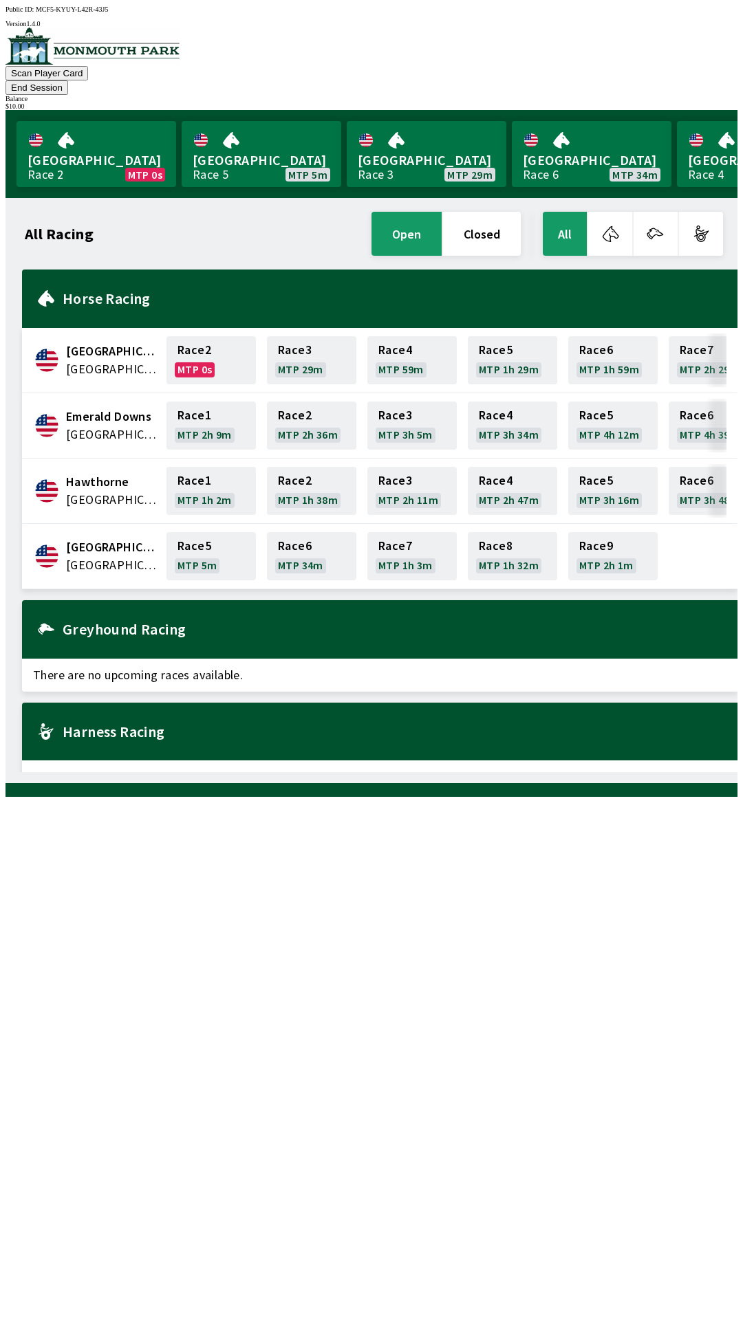
click at [68, 80] on button "End Session" at bounding box center [37, 87] width 63 height 14
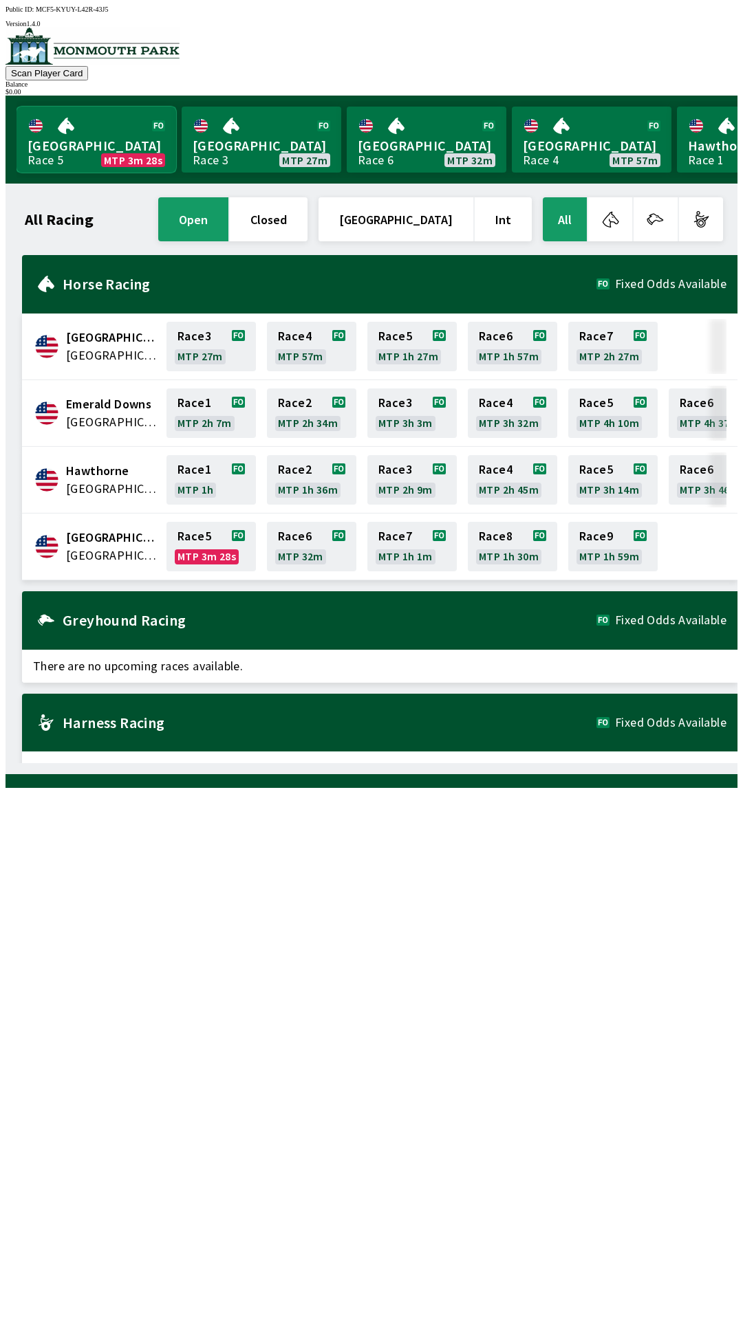
click at [102, 116] on link "Monmouth Park Race 5 MTP 3m 28s" at bounding box center [97, 140] width 160 height 66
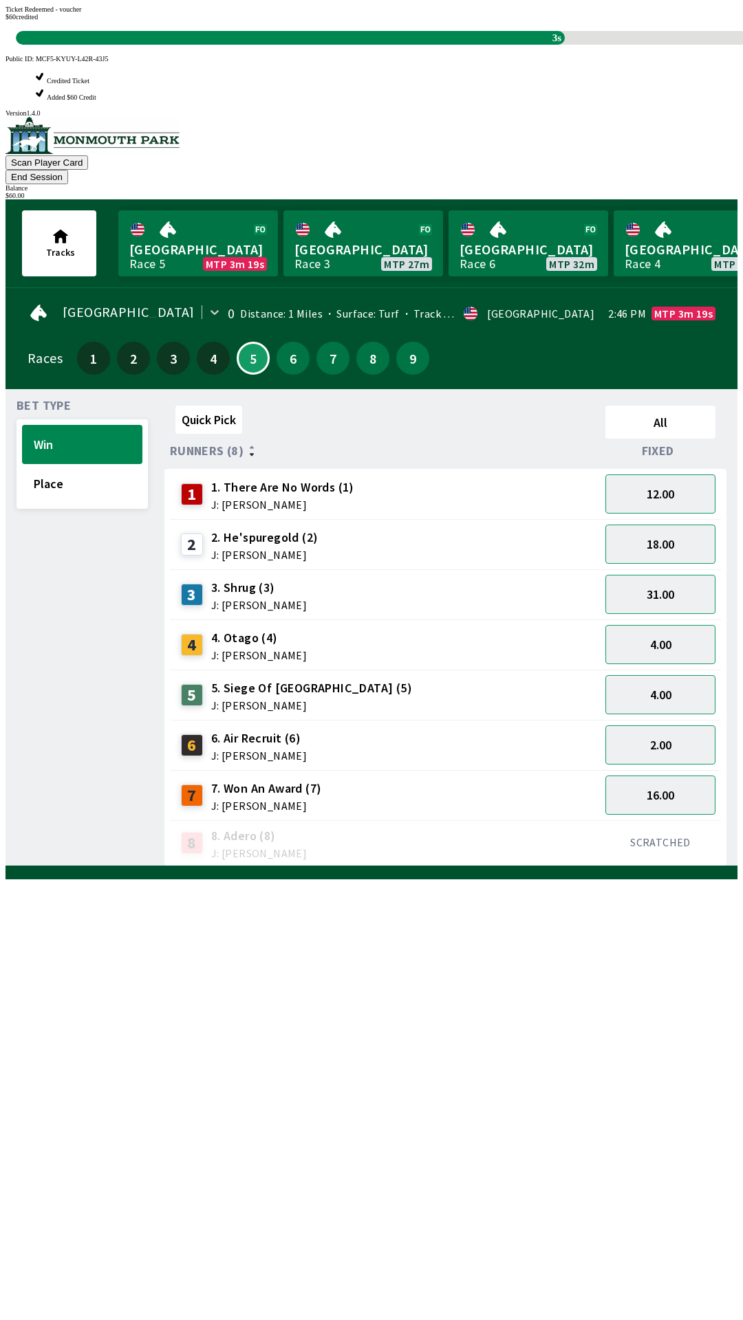
click at [675, 866] on div "Quick Pick All Runners (8) Fixed 1 1. There Are No Words (1) J: [PERSON_NAME] 1…" at bounding box center [450, 633] width 573 height 466
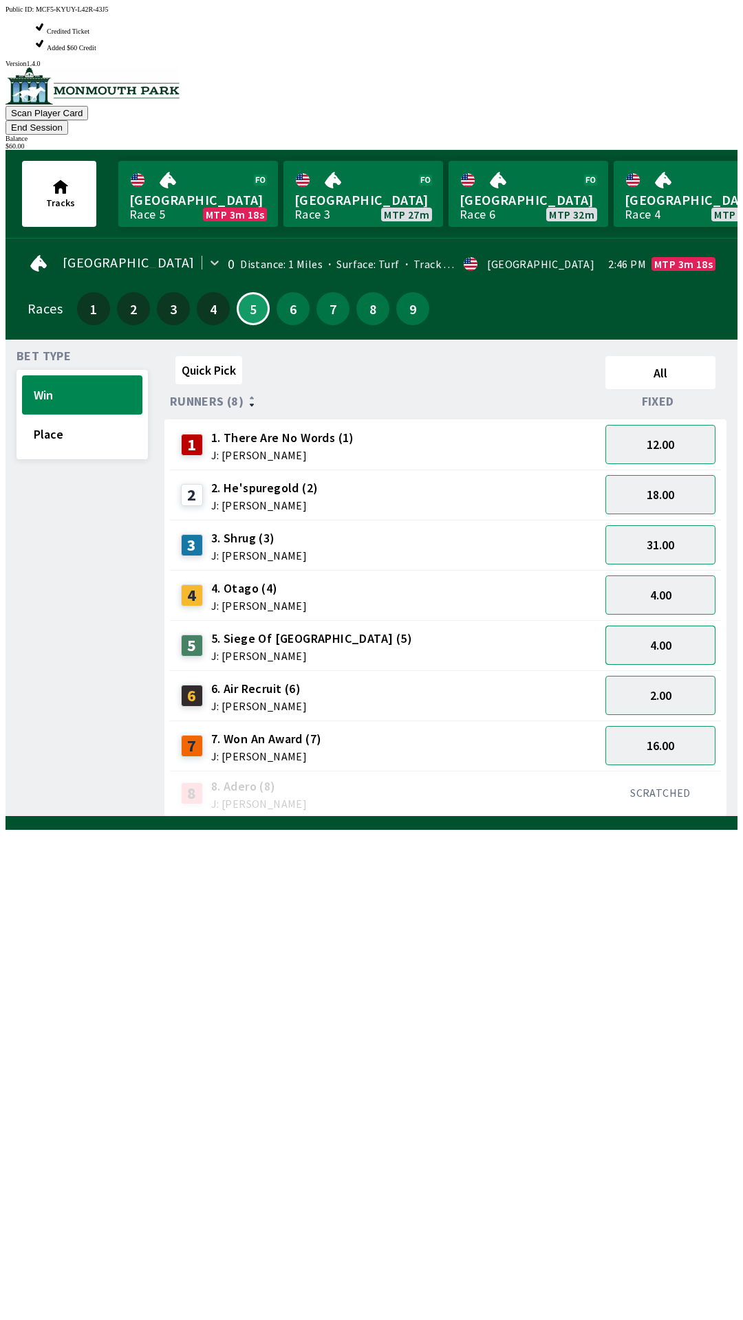
click at [687, 626] on button "4.00" at bounding box center [660, 645] width 110 height 39
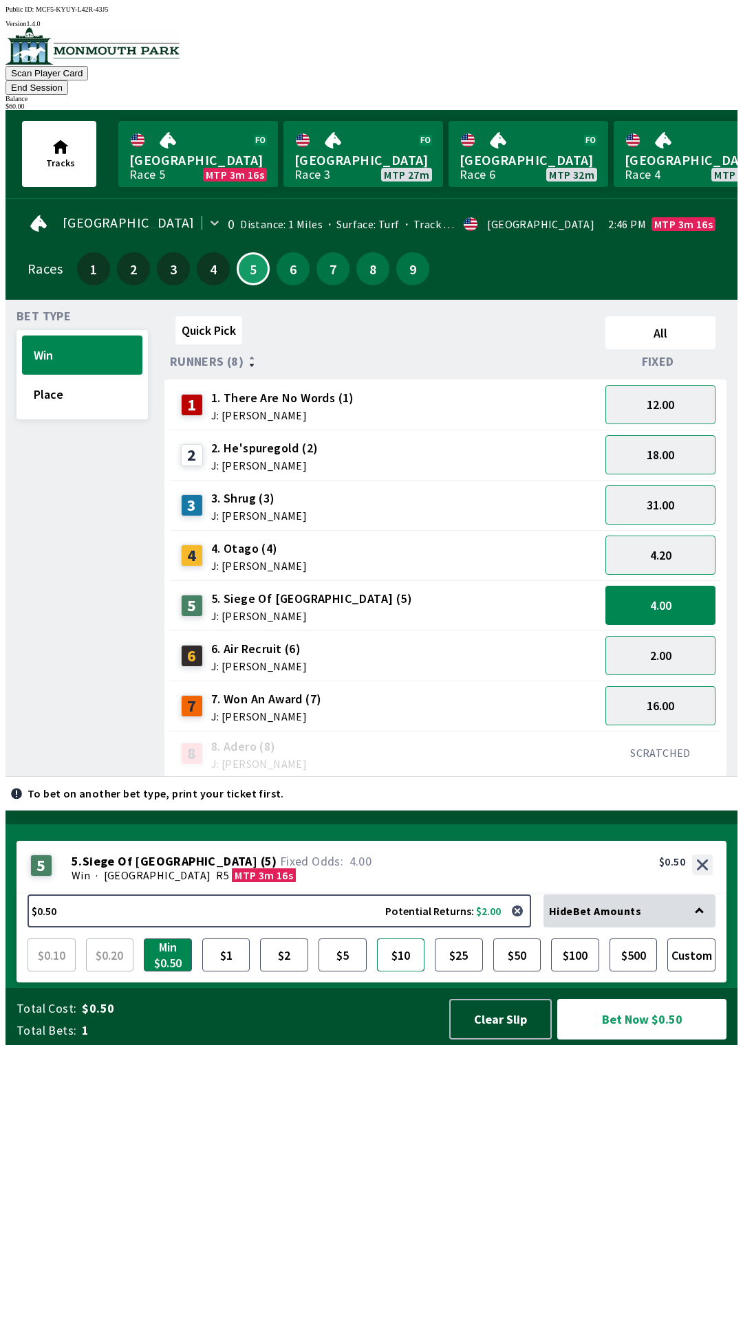
click at [397, 972] on button "$10" at bounding box center [401, 955] width 48 height 33
click at [694, 1040] on button "Bet Now $10.00" at bounding box center [641, 1019] width 169 height 41
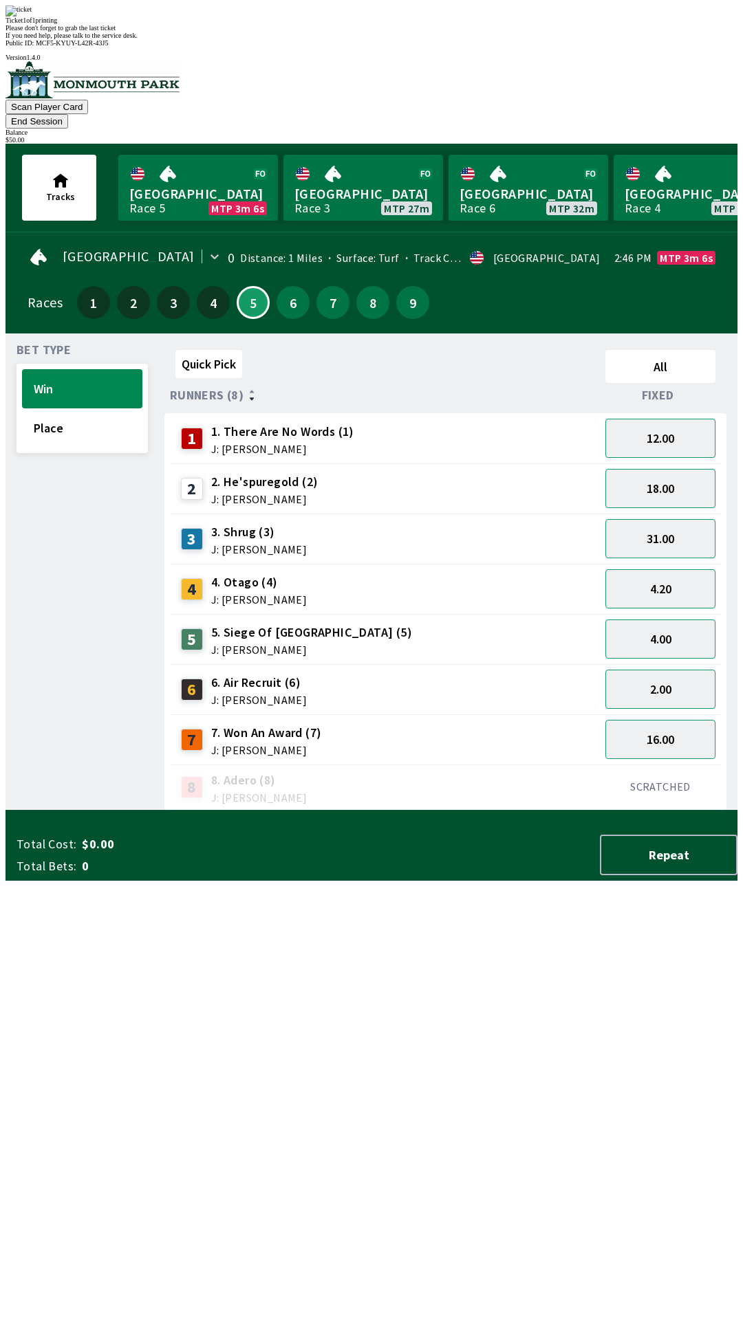
click at [395, 811] on div "Quick Pick All Runners (8) Fixed 1 1. There Are No Words (1) J: [PERSON_NAME] 1…" at bounding box center [450, 578] width 573 height 466
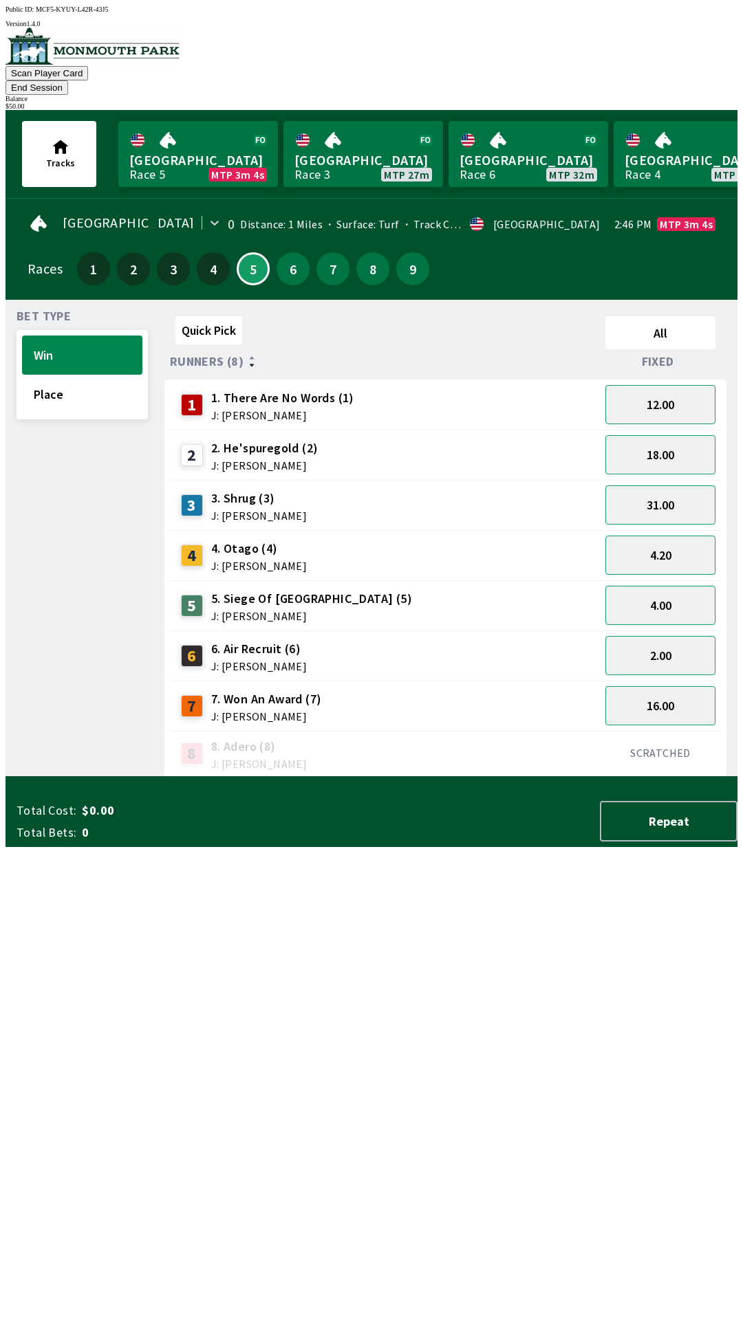
click at [68, 80] on button "End Session" at bounding box center [37, 87] width 63 height 14
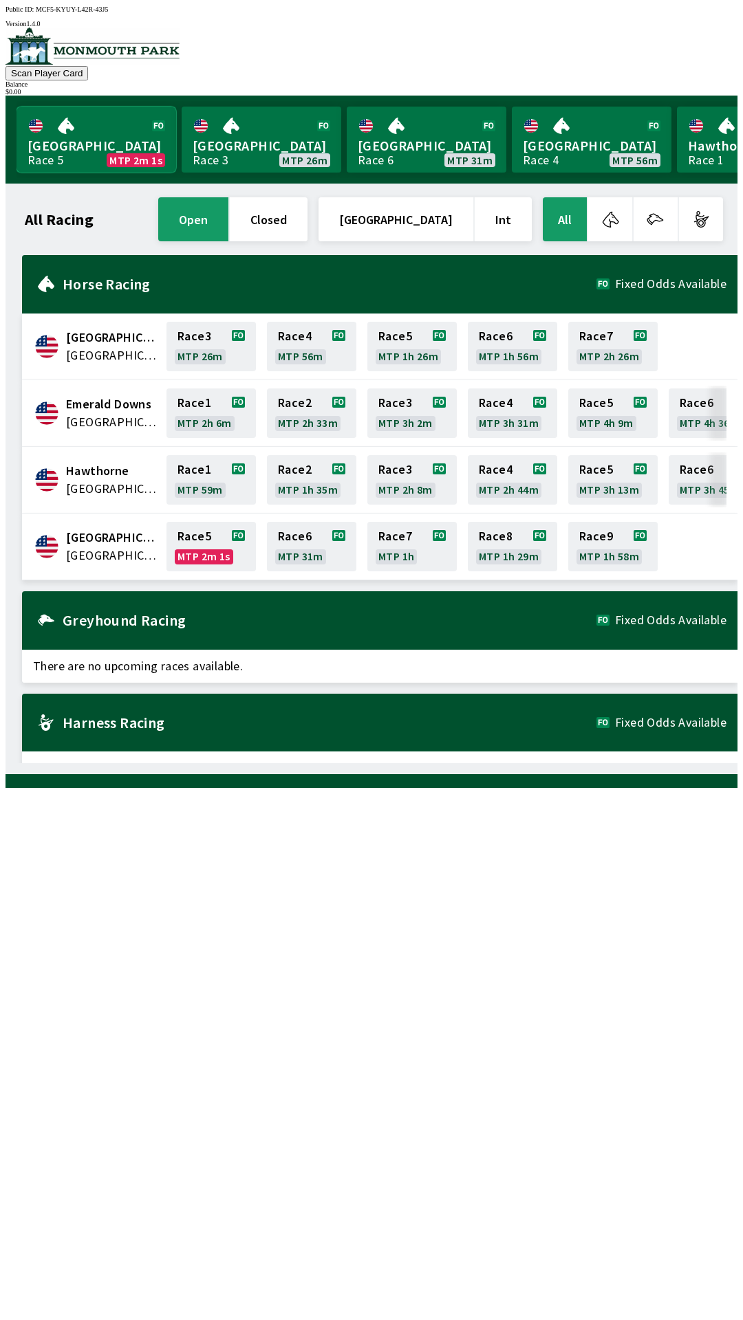
click at [101, 118] on link "Monmouth Park Race 5 MTP 2m 1s" at bounding box center [97, 140] width 160 height 66
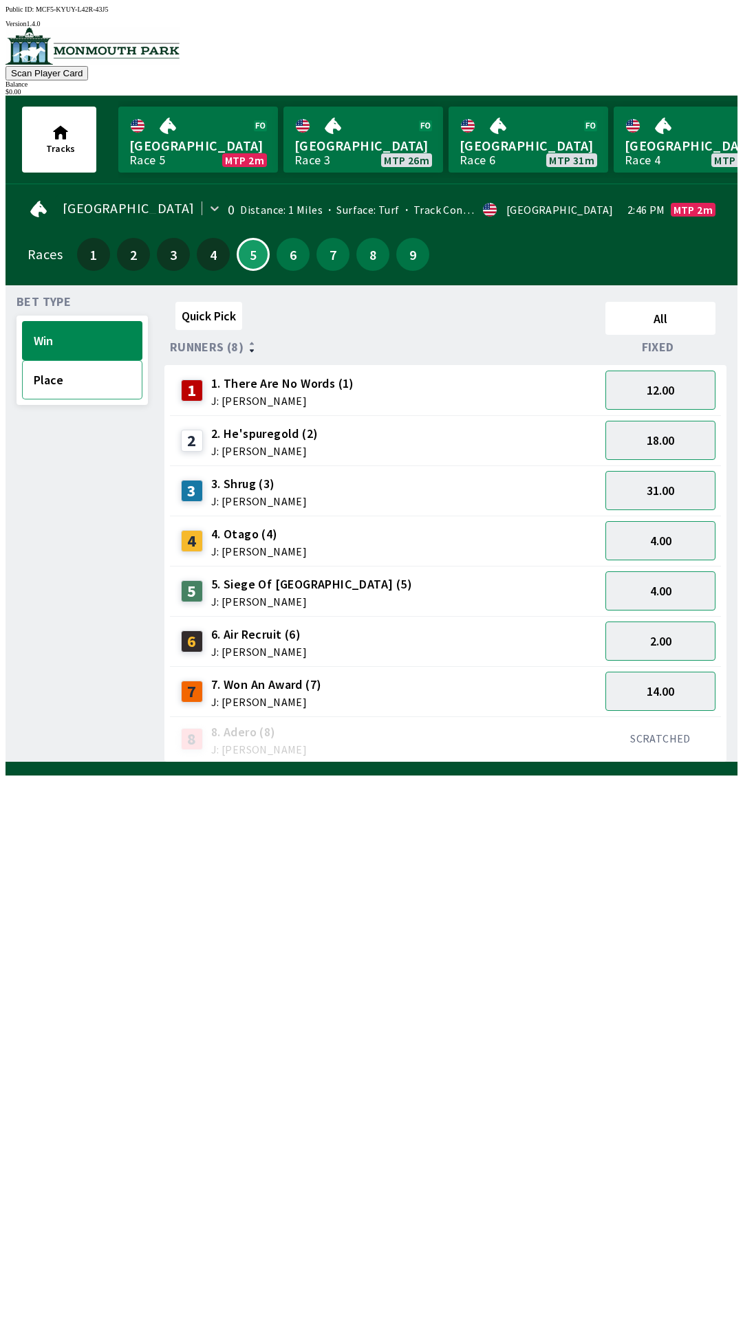
click at [87, 380] on button "Place" at bounding box center [82, 379] width 120 height 39
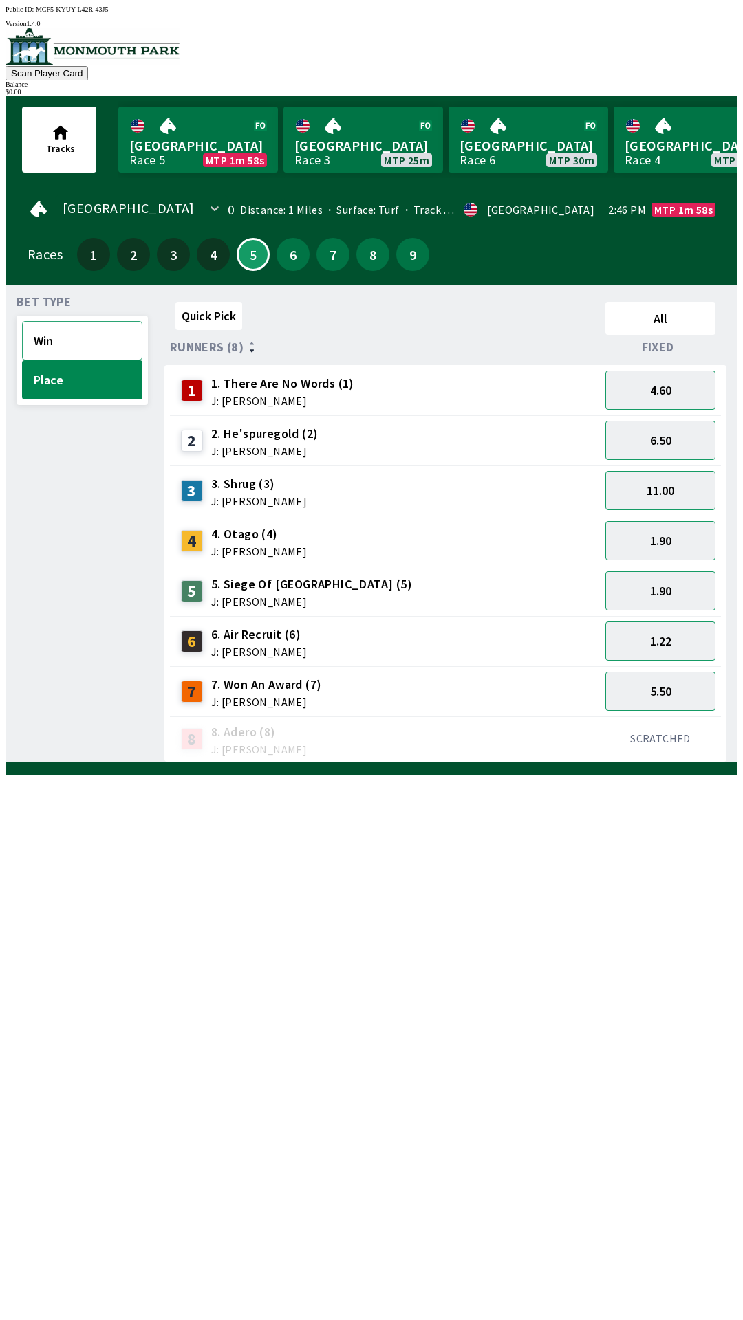
click at [78, 334] on button "Win" at bounding box center [82, 340] width 120 height 39
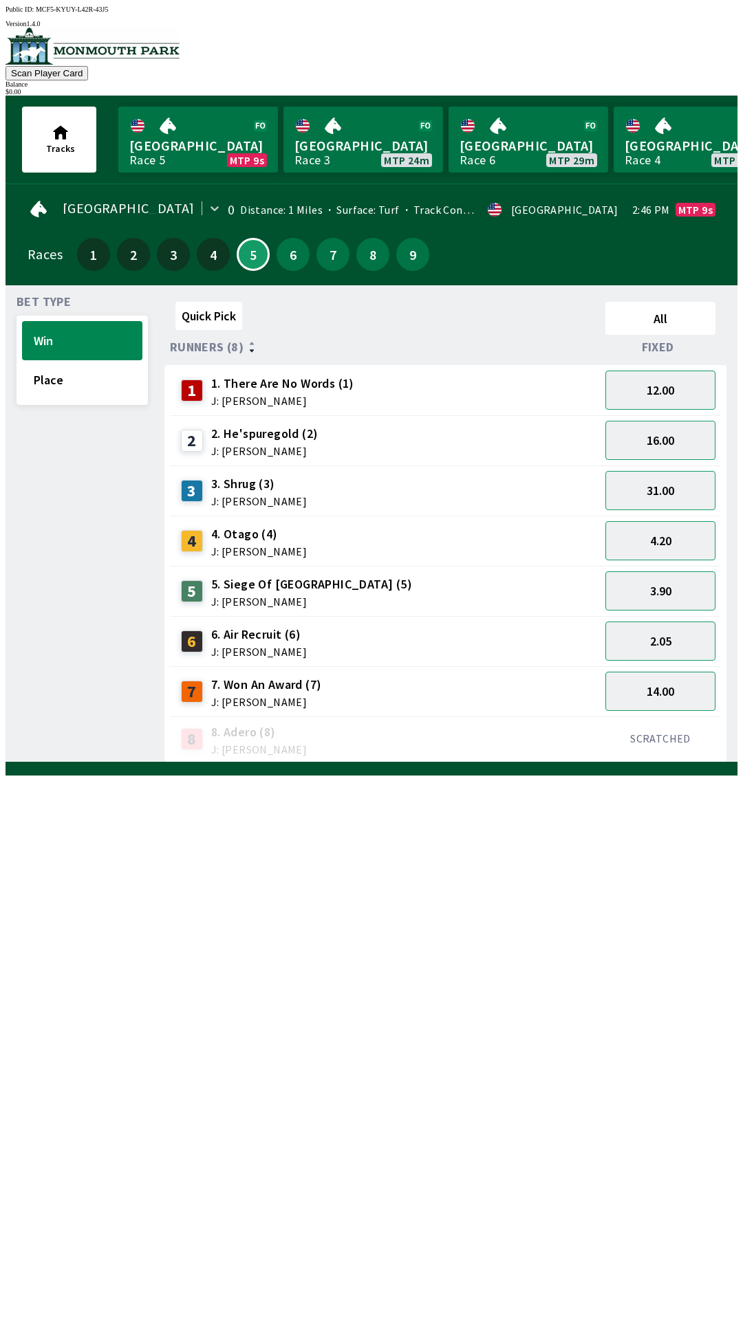
click at [646, 616] on div "2.05" at bounding box center [660, 641] width 121 height 50
click at [233, 582] on span "5. Siege Of [GEOGRAPHIC_DATA] (5)" at bounding box center [311, 585] width 201 height 18
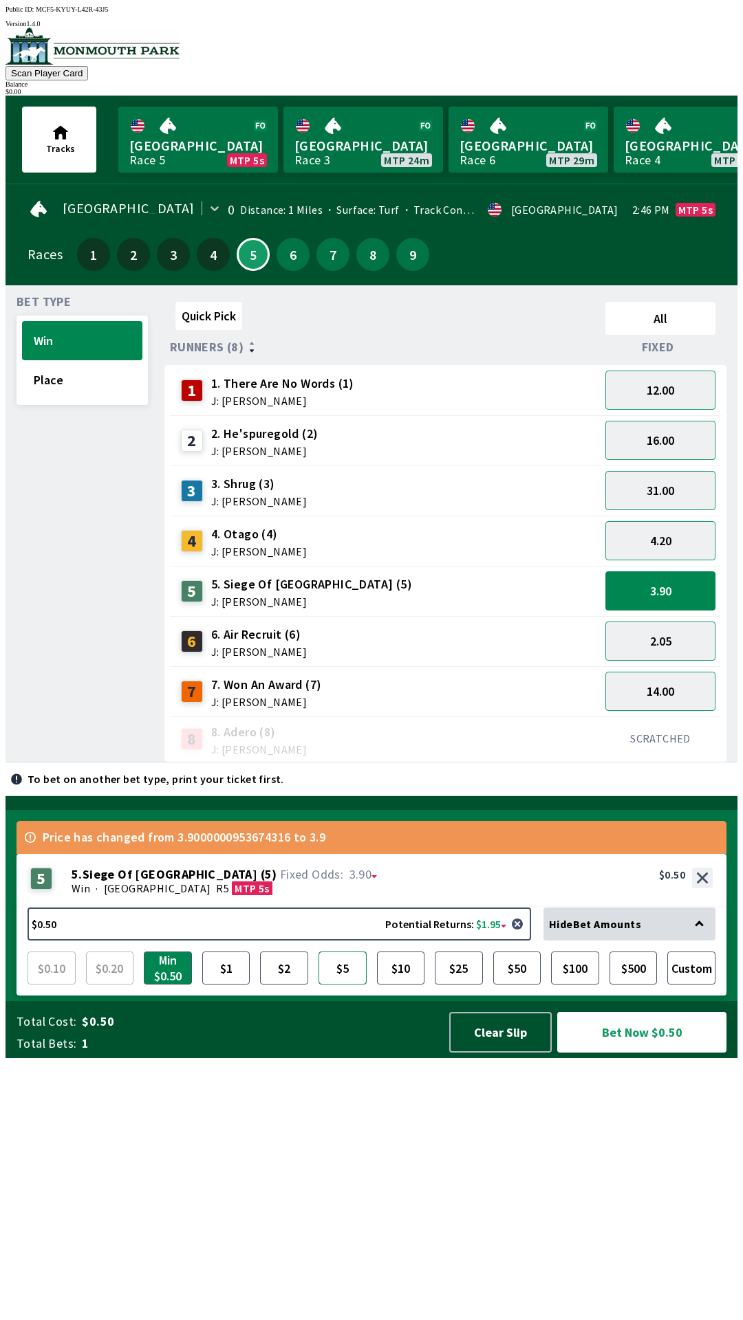
click at [342, 985] on button "$5" at bounding box center [342, 968] width 48 height 33
click at [606, 1053] on button "Bet Now $5.00" at bounding box center [641, 1032] width 169 height 41
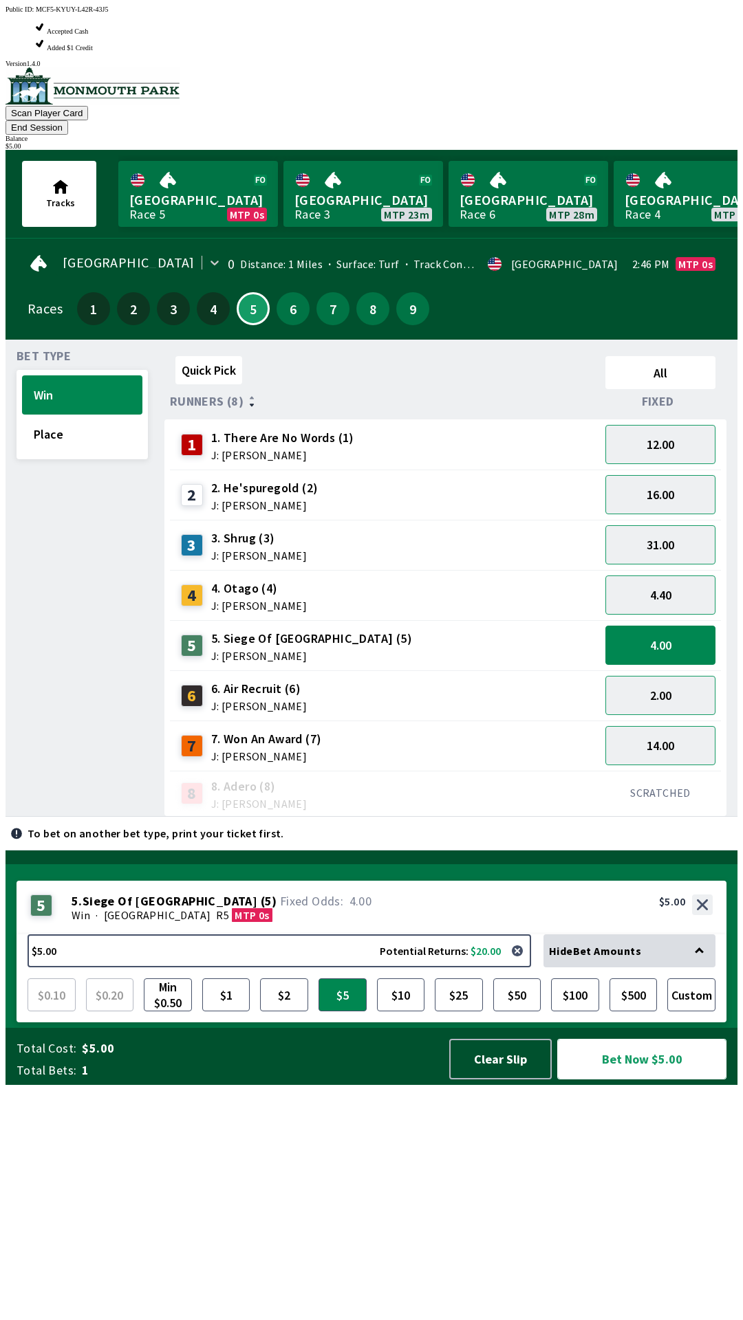
click at [650, 1080] on button "Bet Now $5.00" at bounding box center [641, 1059] width 169 height 41
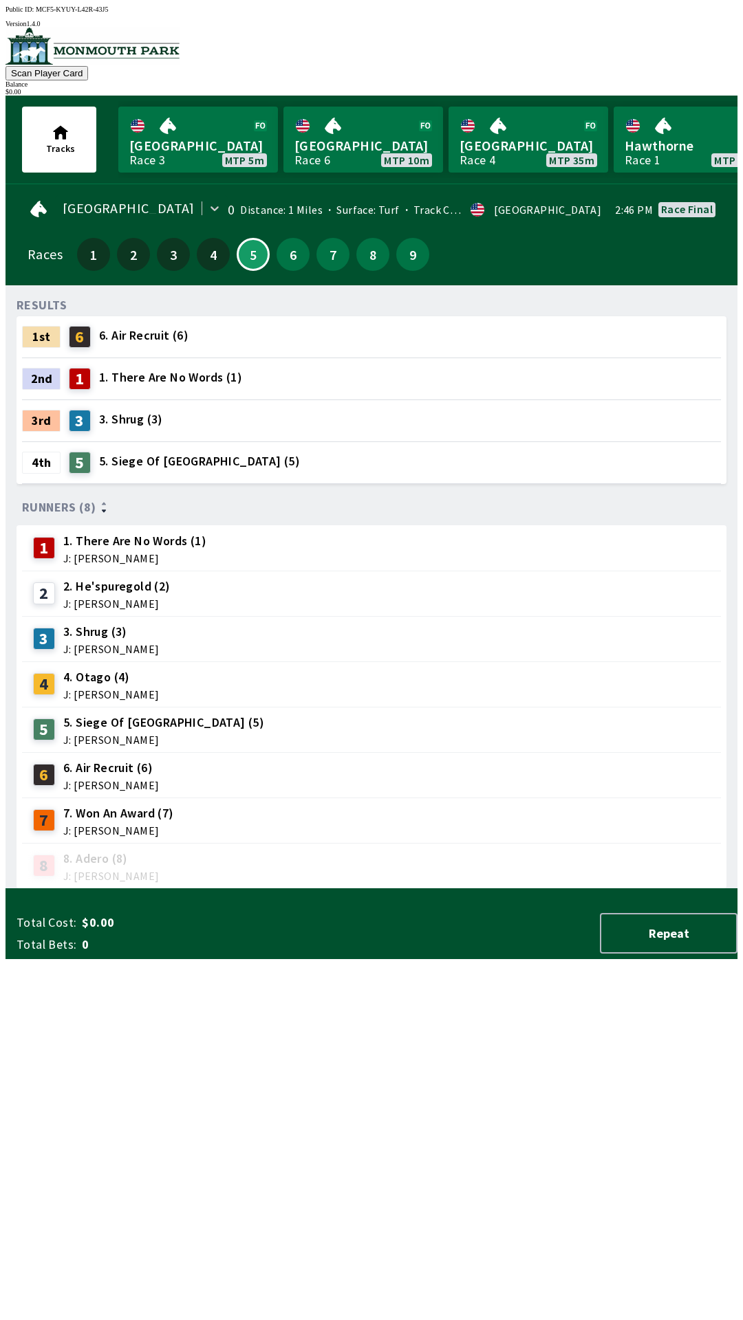
click at [270, 889] on div "RESULTS 1st 6 6. Air Recruit (6) 2nd 1 1. There Are No Words (1) 3rd 3 3. Shrug…" at bounding box center [377, 592] width 721 height 593
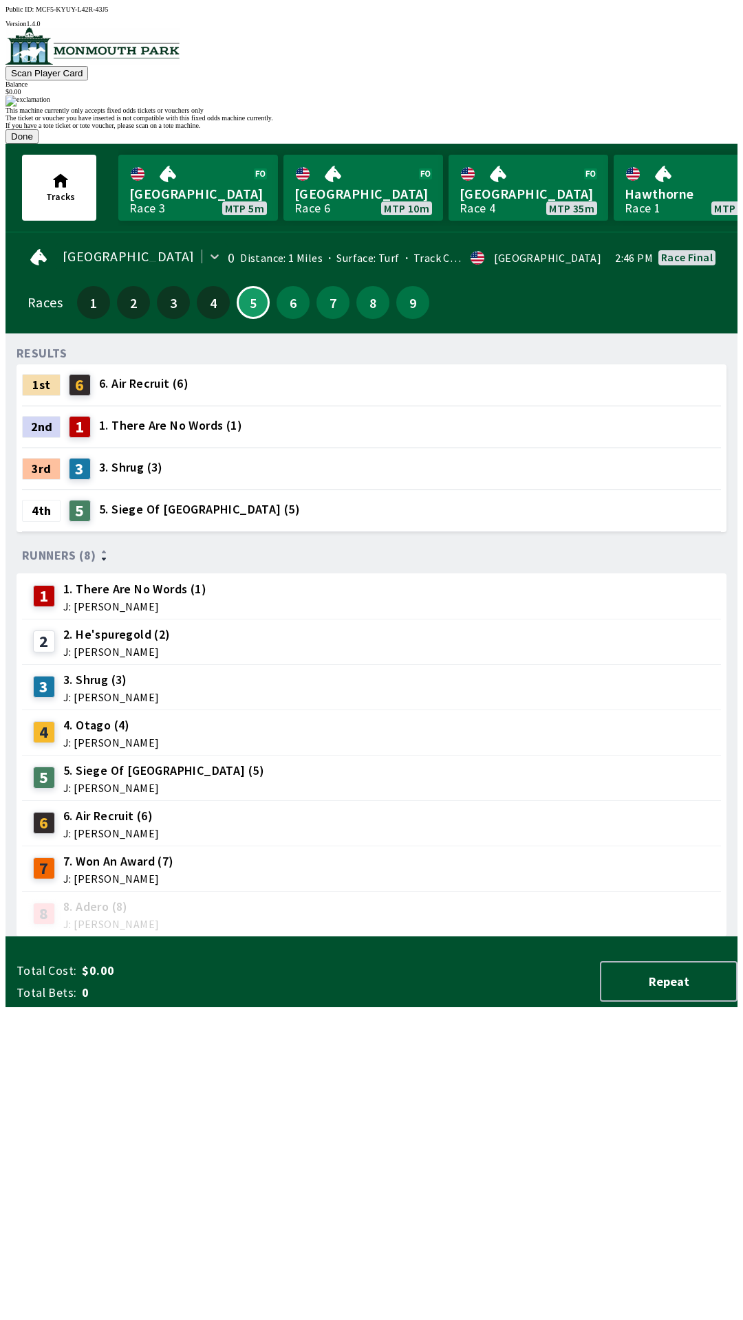
click at [39, 144] on button "Done" at bounding box center [22, 136] width 33 height 14
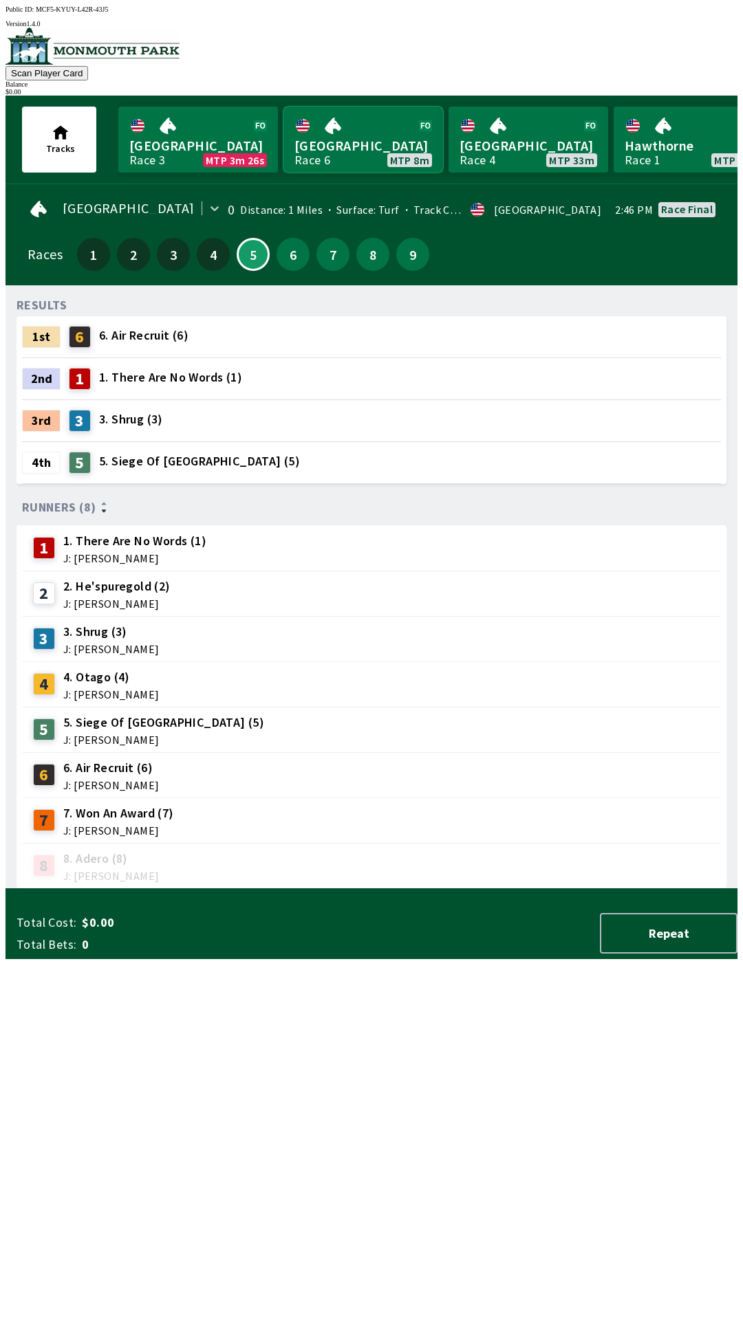
click at [364, 129] on link "[GEOGRAPHIC_DATA] Race 6 MTP 8m" at bounding box center [363, 140] width 160 height 66
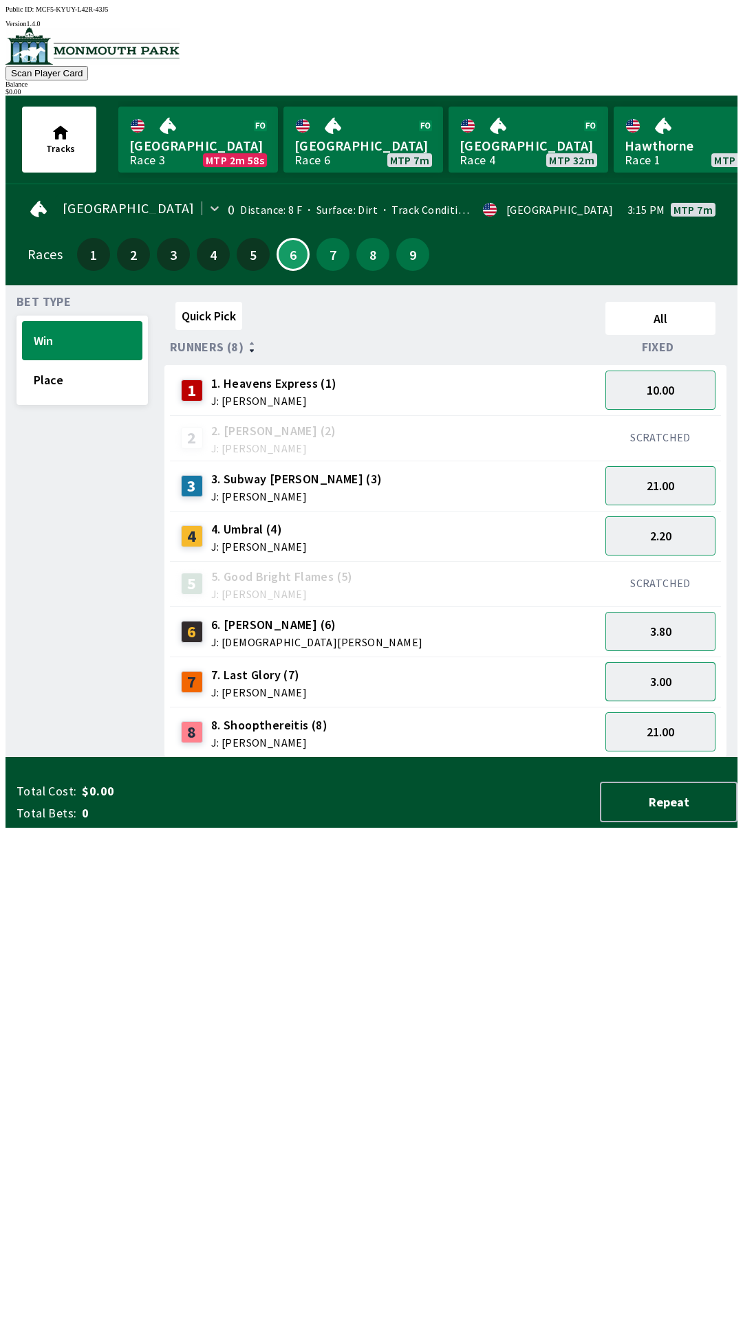
click at [671, 675] on button "3.00" at bounding box center [660, 681] width 110 height 39
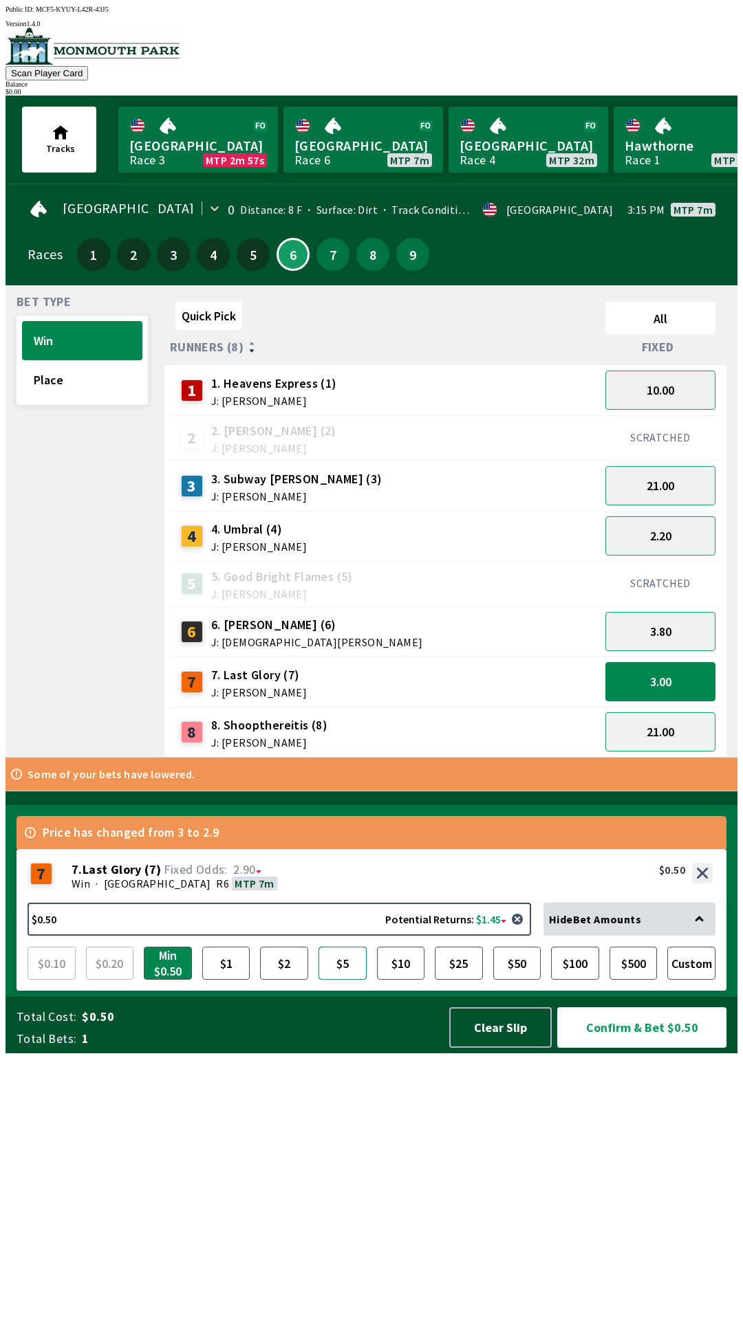
click at [338, 980] on button "$5" at bounding box center [342, 963] width 48 height 33
click at [615, 1048] on button "Confirm & Bet $5.00" at bounding box center [641, 1027] width 169 height 41
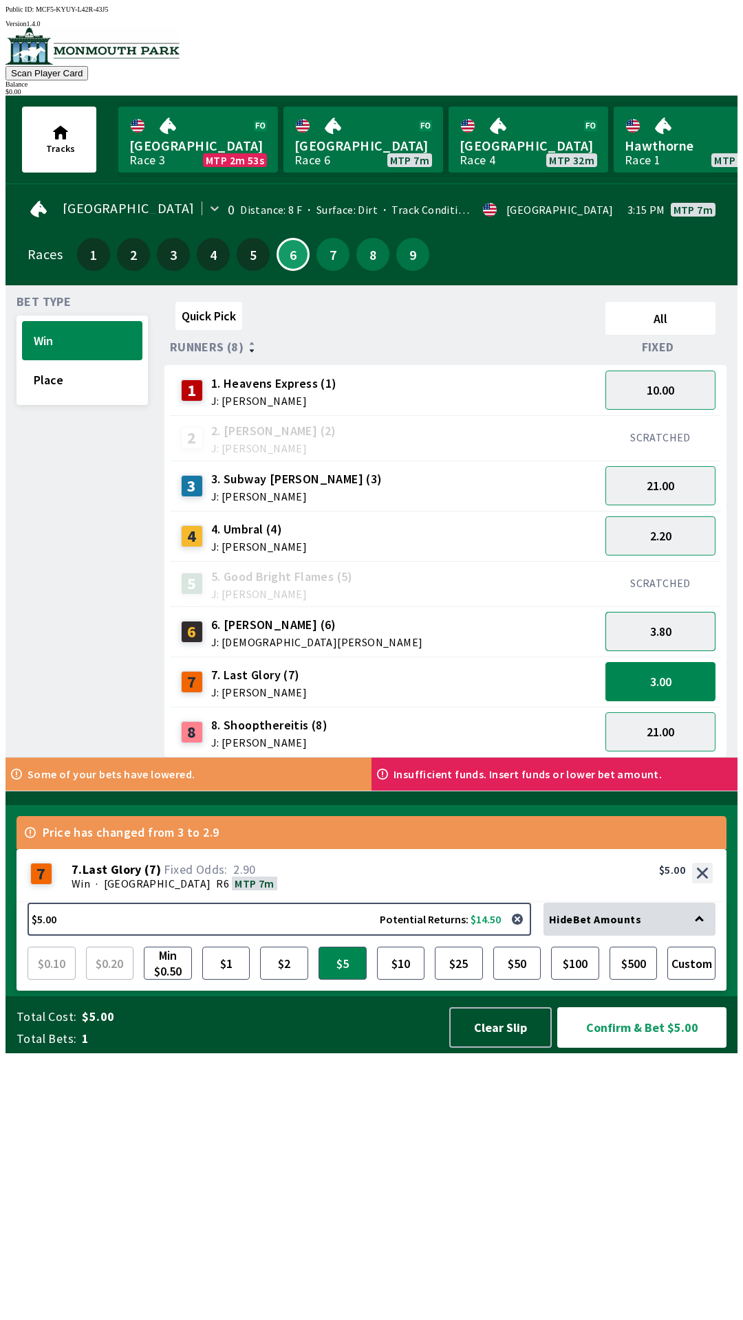
click at [670, 632] on button "3.80" at bounding box center [660, 631] width 110 height 39
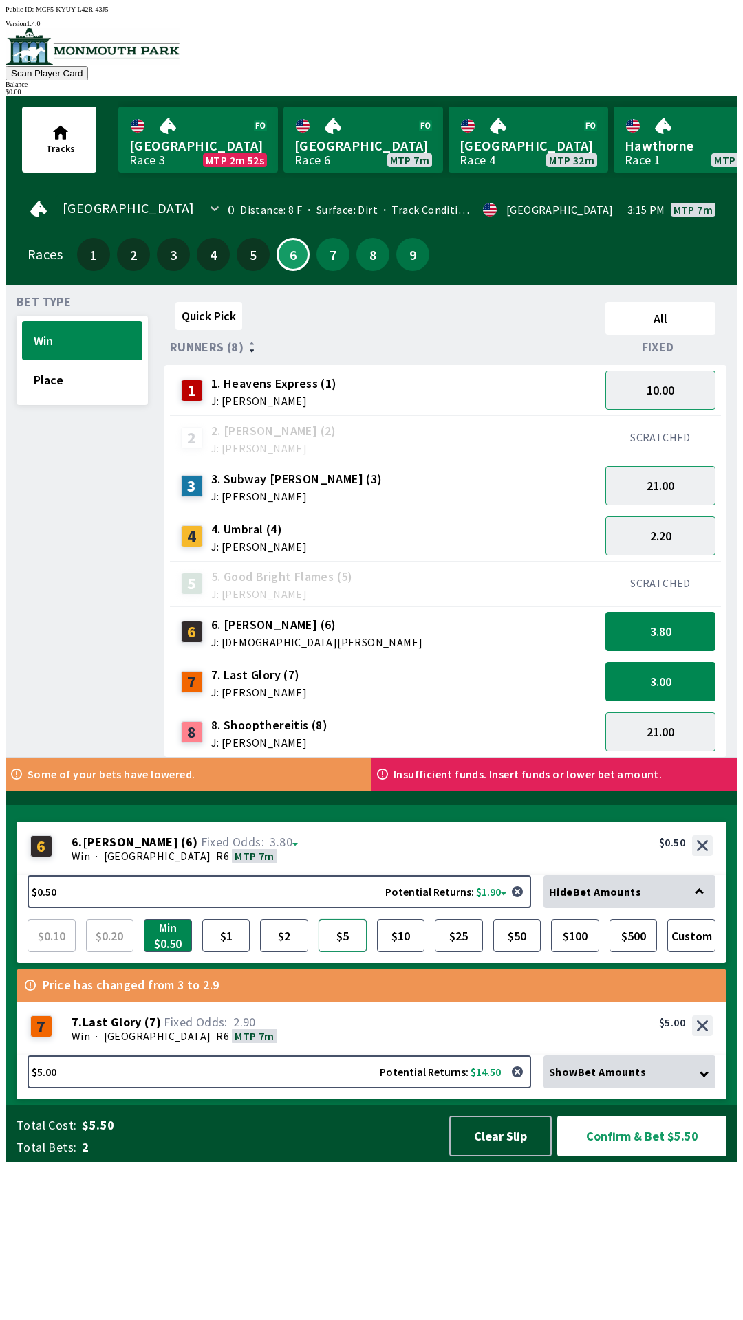
click at [356, 952] on button "$5" at bounding box center [342, 935] width 48 height 33
click at [696, 390] on button "10.00" at bounding box center [660, 390] width 110 height 39
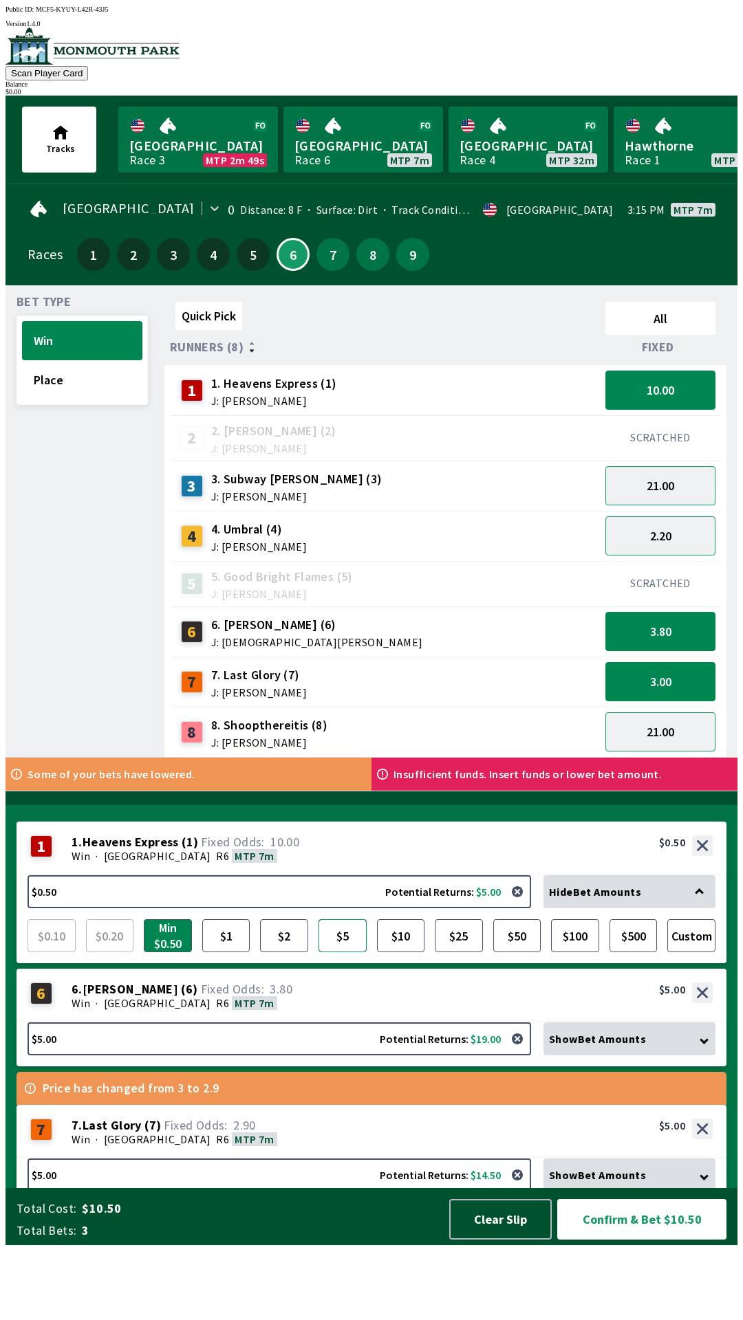
click at [345, 952] on button "$5" at bounding box center [342, 935] width 48 height 33
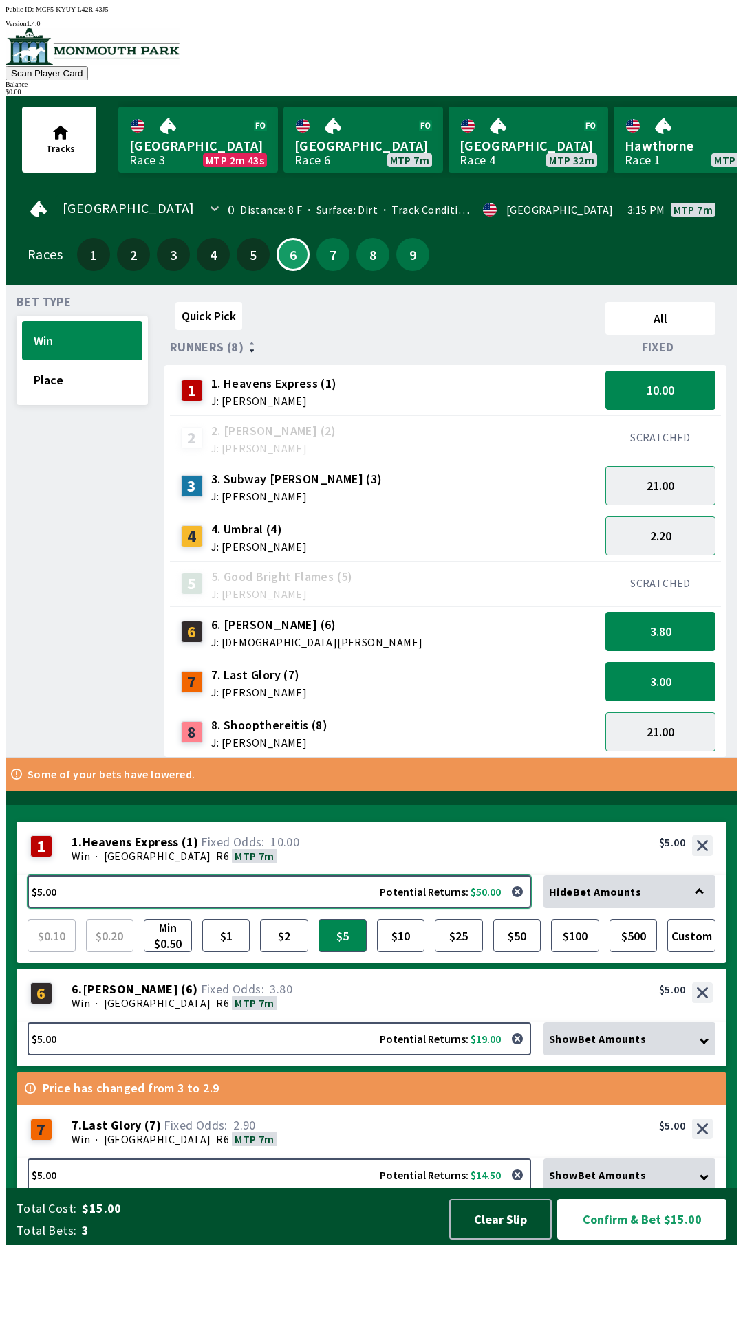
click at [377, 908] on button "$5.00 Potential Returns: $50.00" at bounding box center [279, 891] width 503 height 33
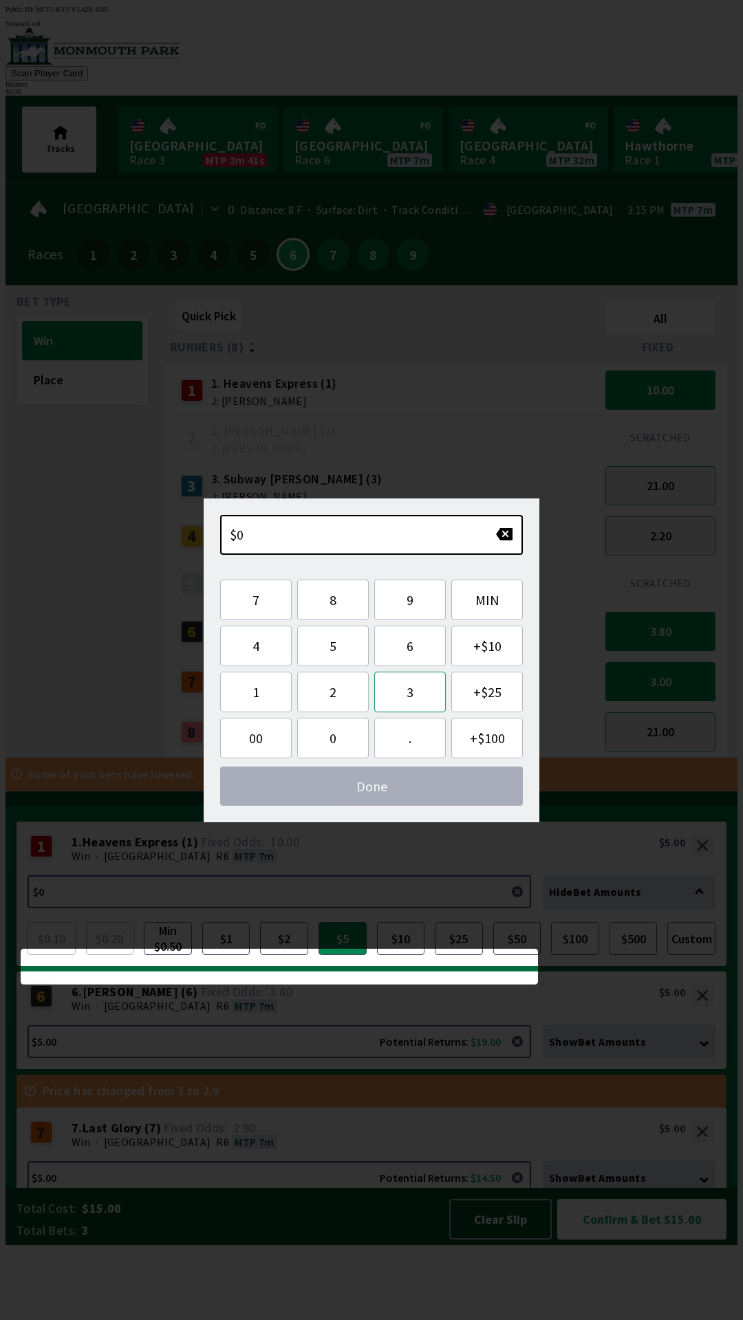
click at [411, 698] on button "3" at bounding box center [410, 692] width 72 height 41
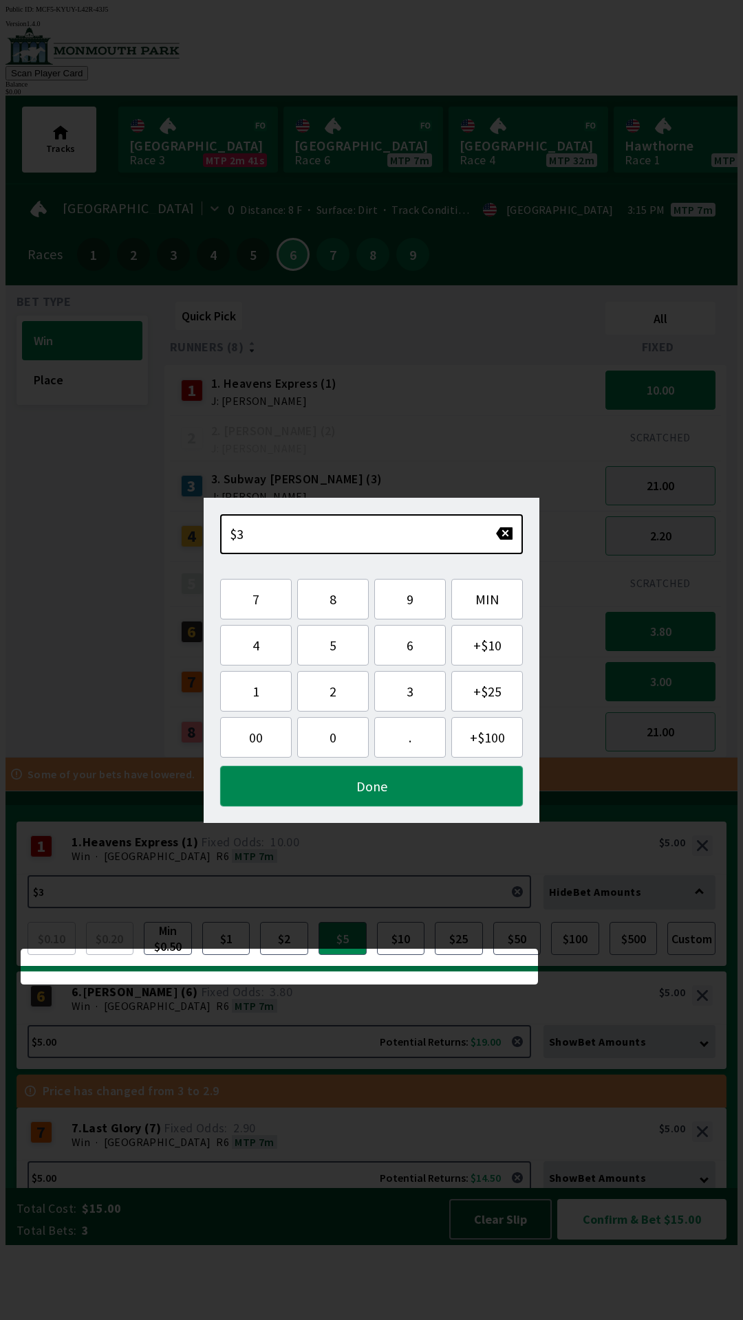
click at [402, 787] on button "Done" at bounding box center [371, 786] width 303 height 41
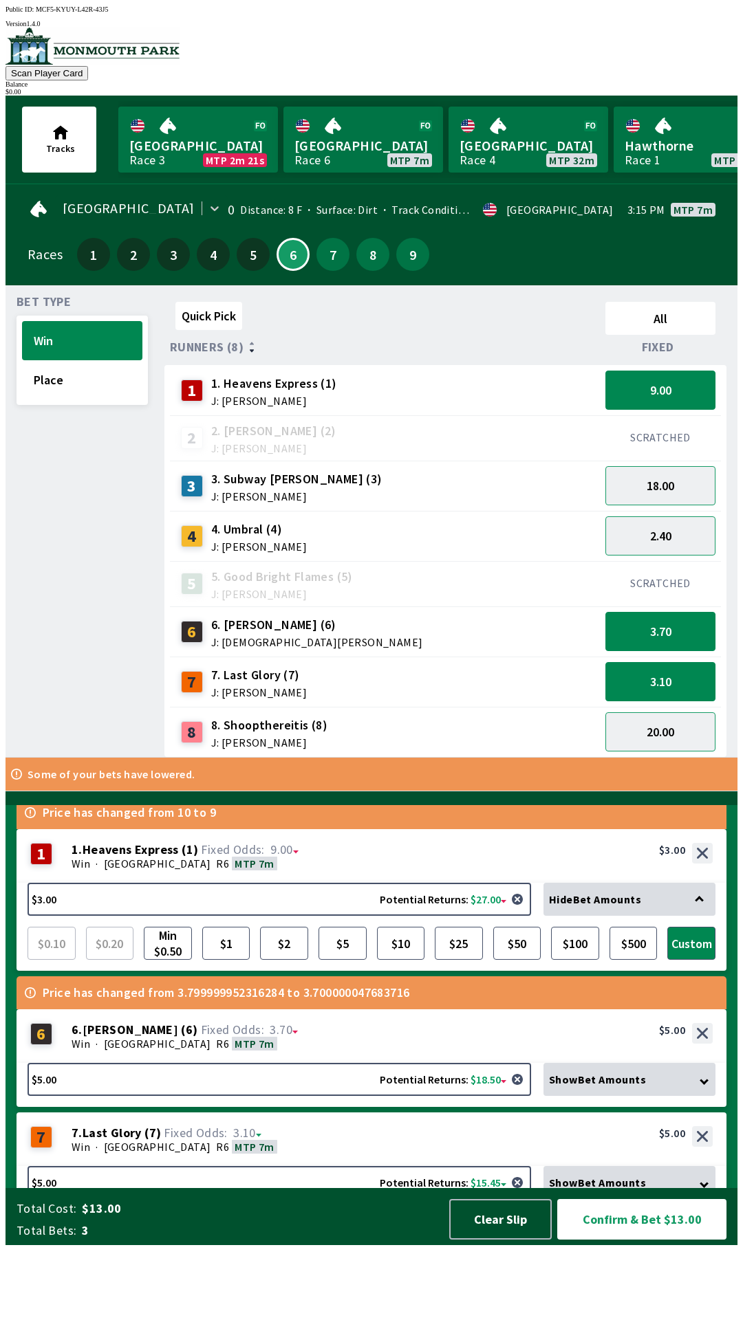
scroll to position [47, 0]
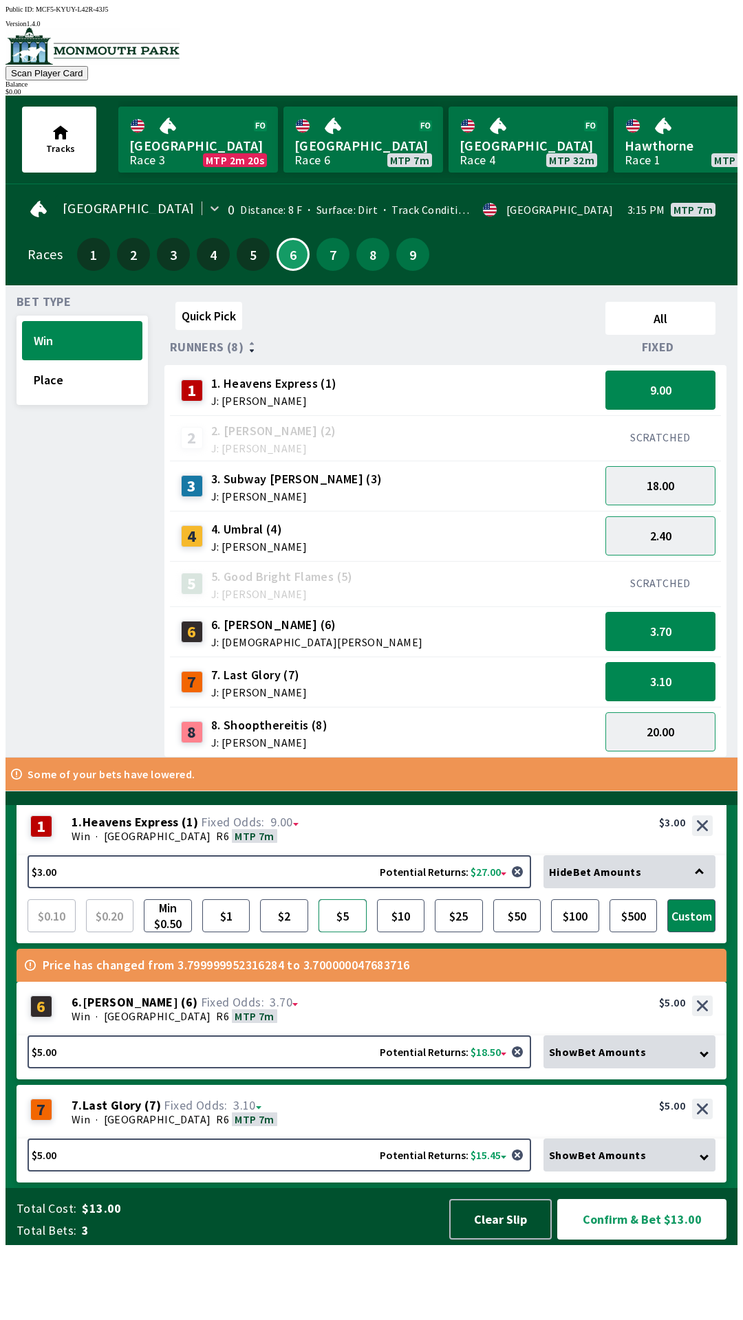
click at [349, 933] on button "$5" at bounding box center [342, 915] width 48 height 33
click at [334, 389] on div "1 1. Heavens Express (1) J: [PERSON_NAME]" at bounding box center [384, 390] width 419 height 34
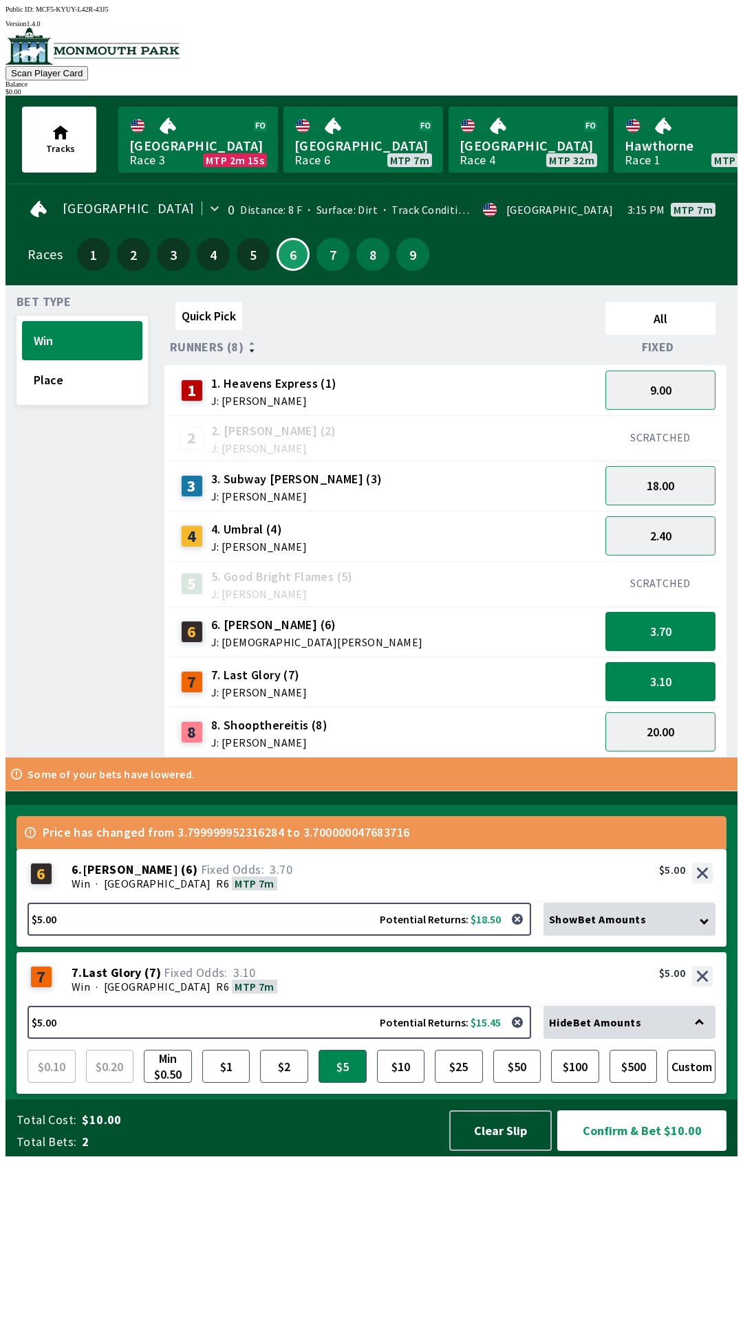
scroll to position [0, 0]
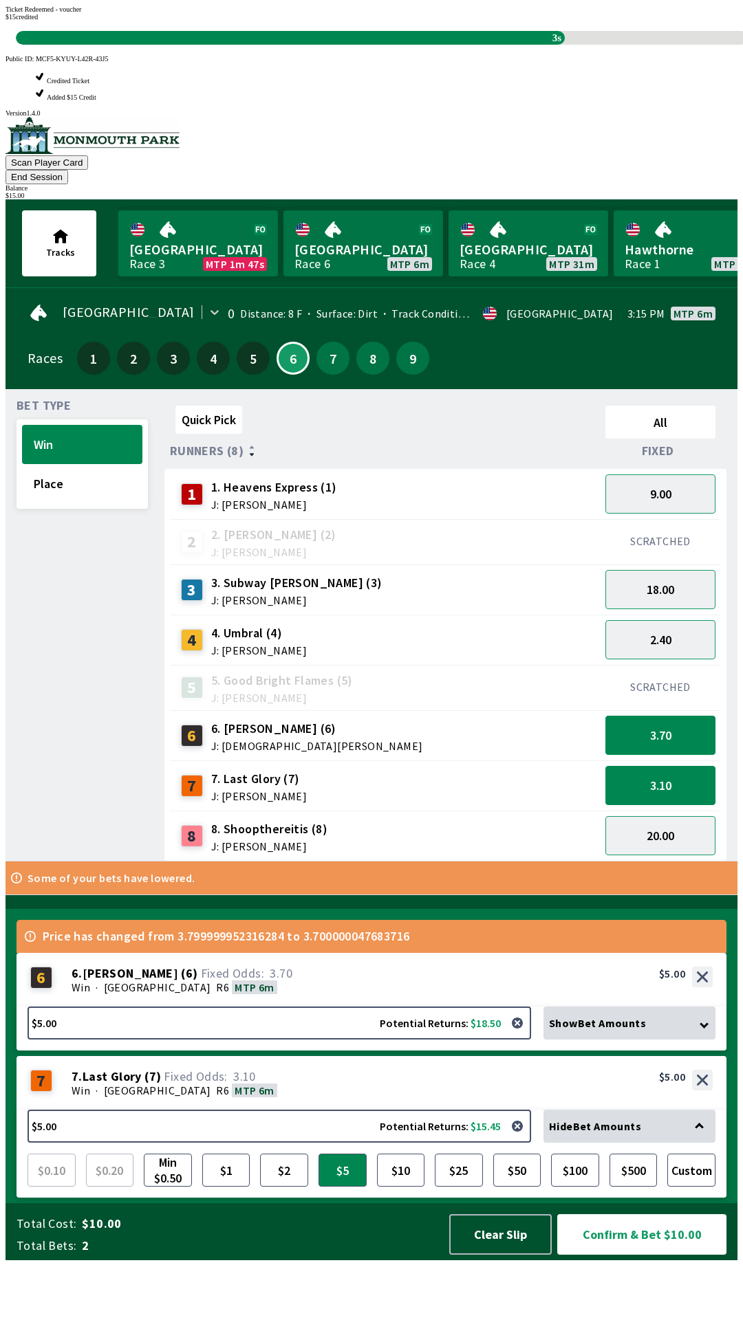
click at [511, 862] on div "Quick Pick All Runners (8) Fixed 1 1. Heavens Express (1) J: [PERSON_NAME] 9.00…" at bounding box center [450, 630] width 573 height 461
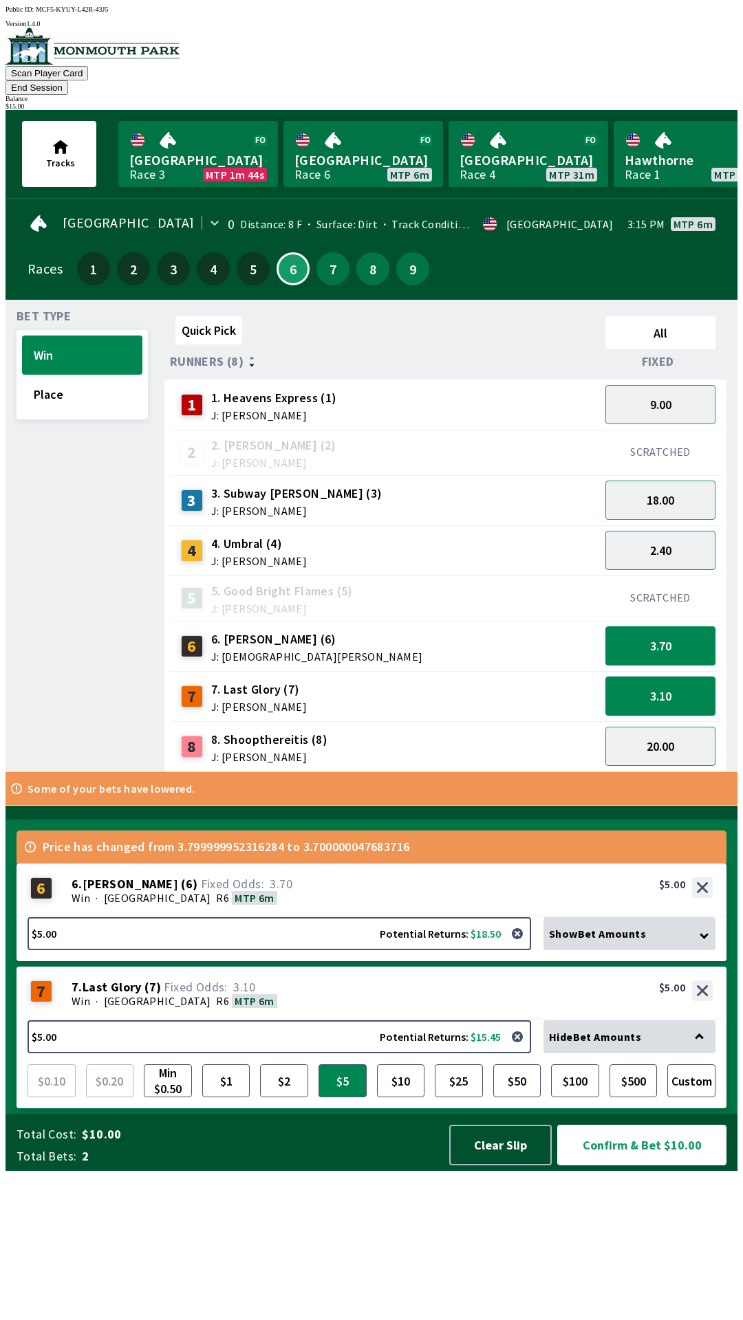
click at [631, 1166] on button "Confirm & Bet $10.00" at bounding box center [641, 1145] width 169 height 41
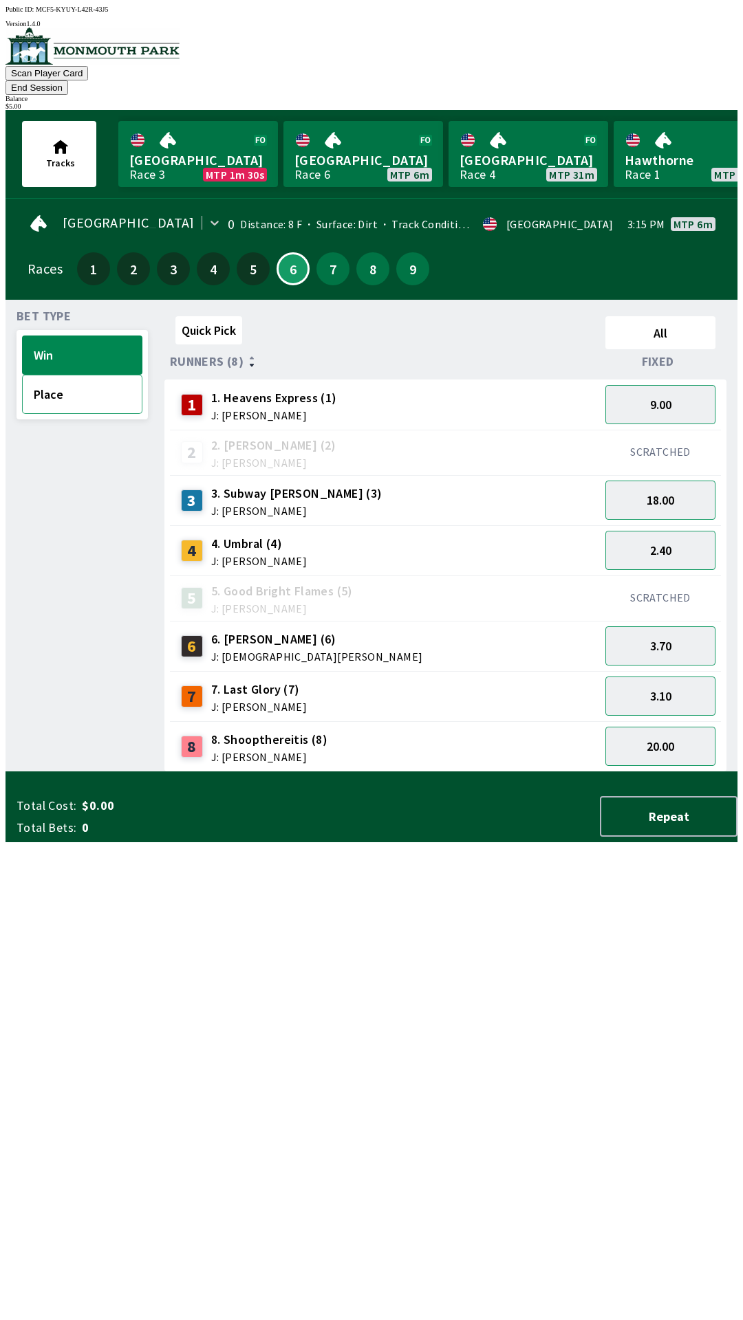
click at [95, 387] on button "Place" at bounding box center [82, 394] width 120 height 39
click at [678, 385] on button "4.20" at bounding box center [660, 404] width 110 height 39
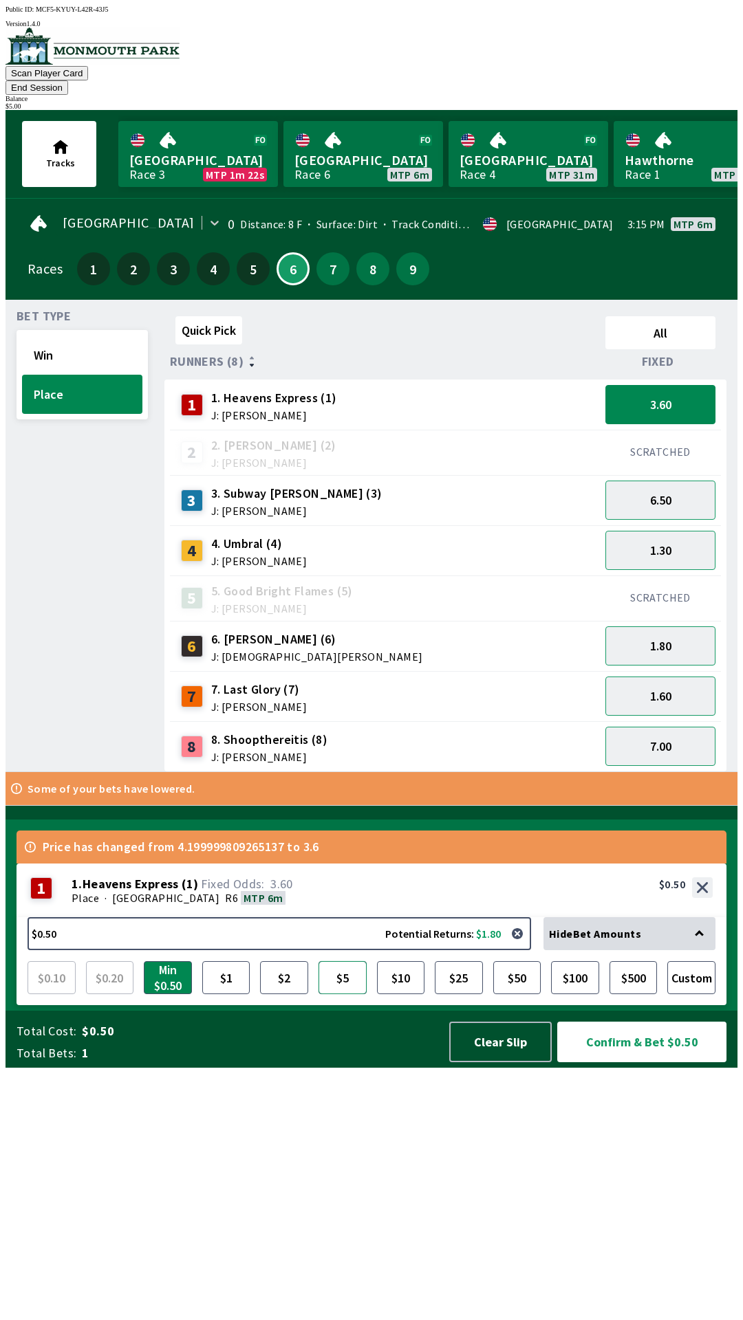
click at [343, 994] on button "$5" at bounding box center [342, 977] width 48 height 33
click at [523, 948] on button "button" at bounding box center [517, 934] width 28 height 28
click at [100, 336] on button "Win" at bounding box center [82, 355] width 120 height 39
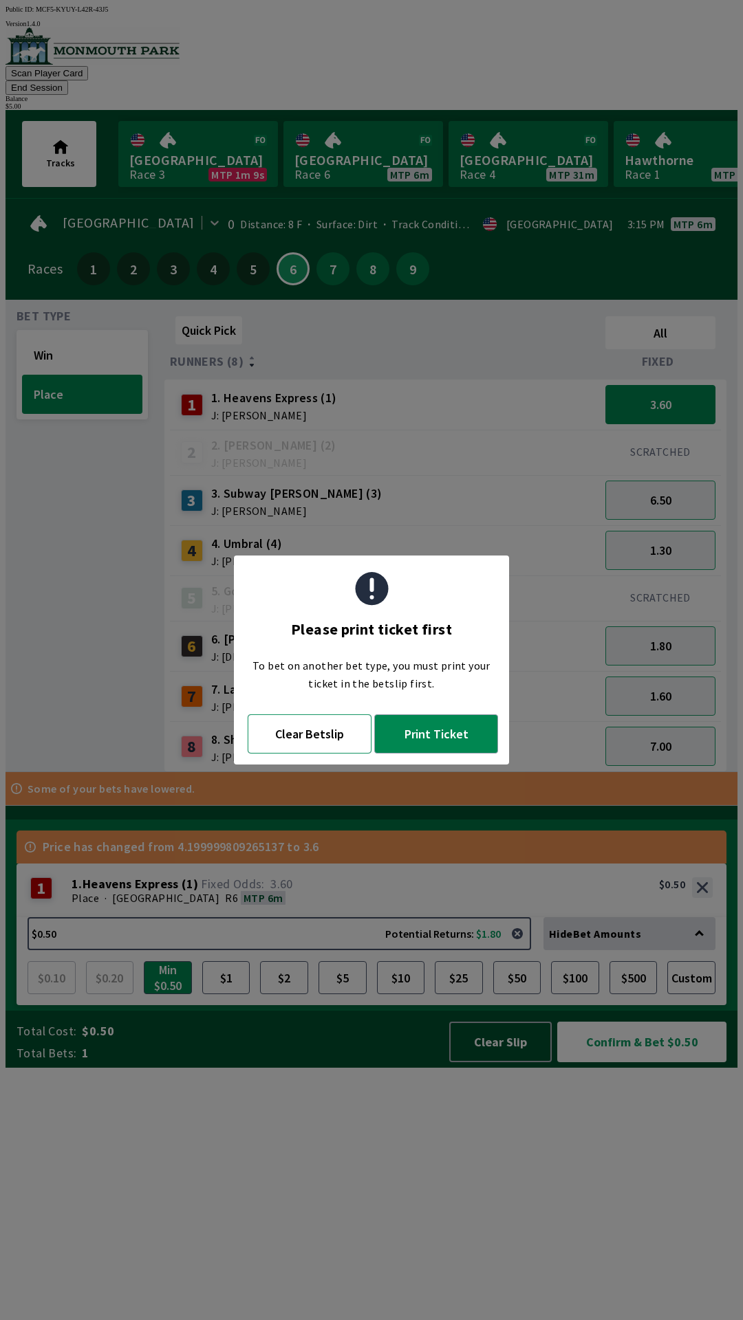
click at [336, 726] on button "Clear Betslip" at bounding box center [310, 734] width 124 height 39
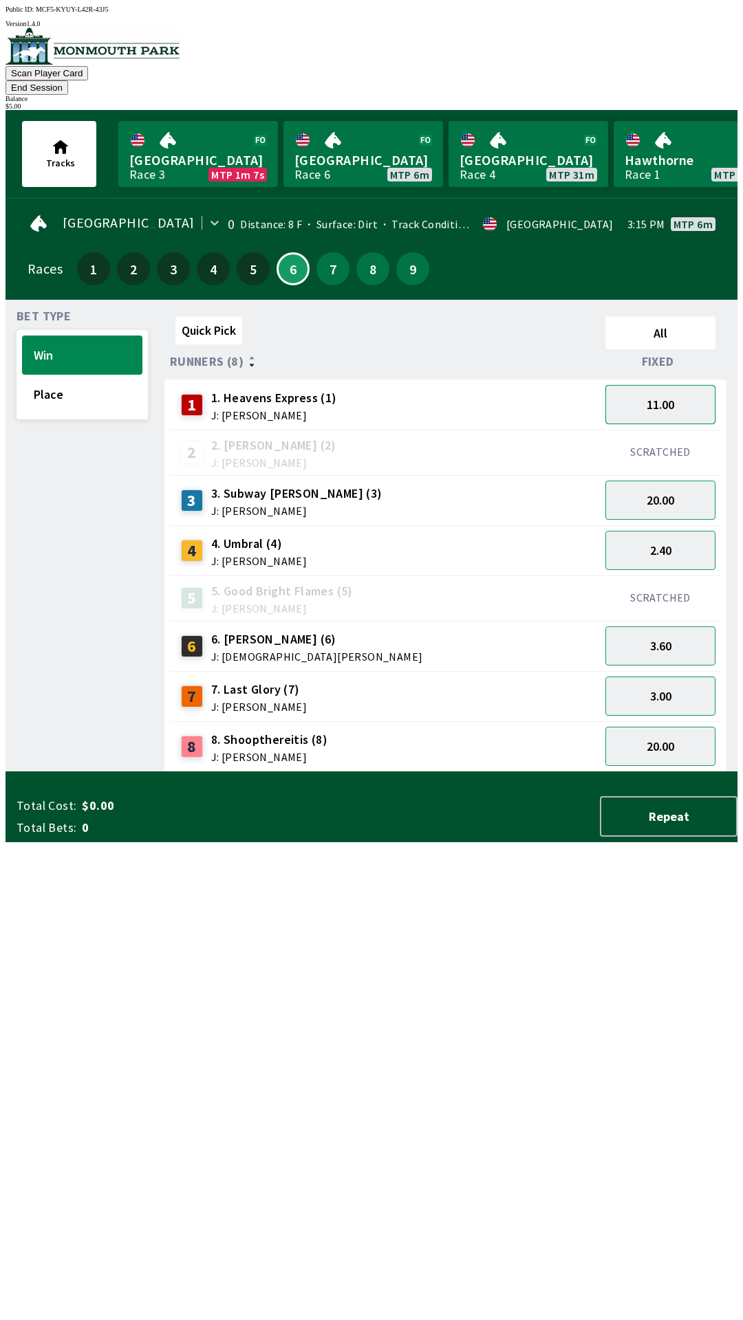
click at [682, 385] on button "11.00" at bounding box center [660, 404] width 110 height 39
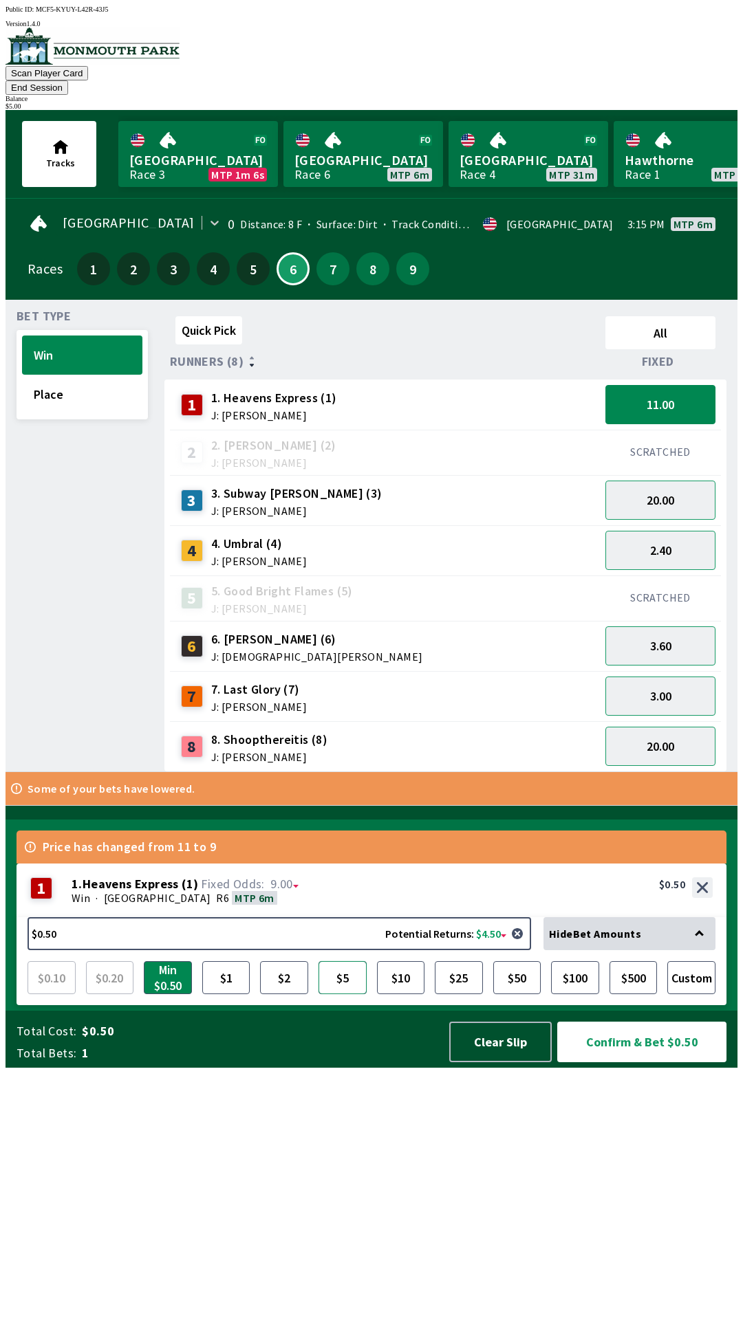
click at [338, 994] on button "$5" at bounding box center [342, 977] width 48 height 33
click at [604, 1062] on button "Confirm & Bet $5.00" at bounding box center [641, 1042] width 169 height 41
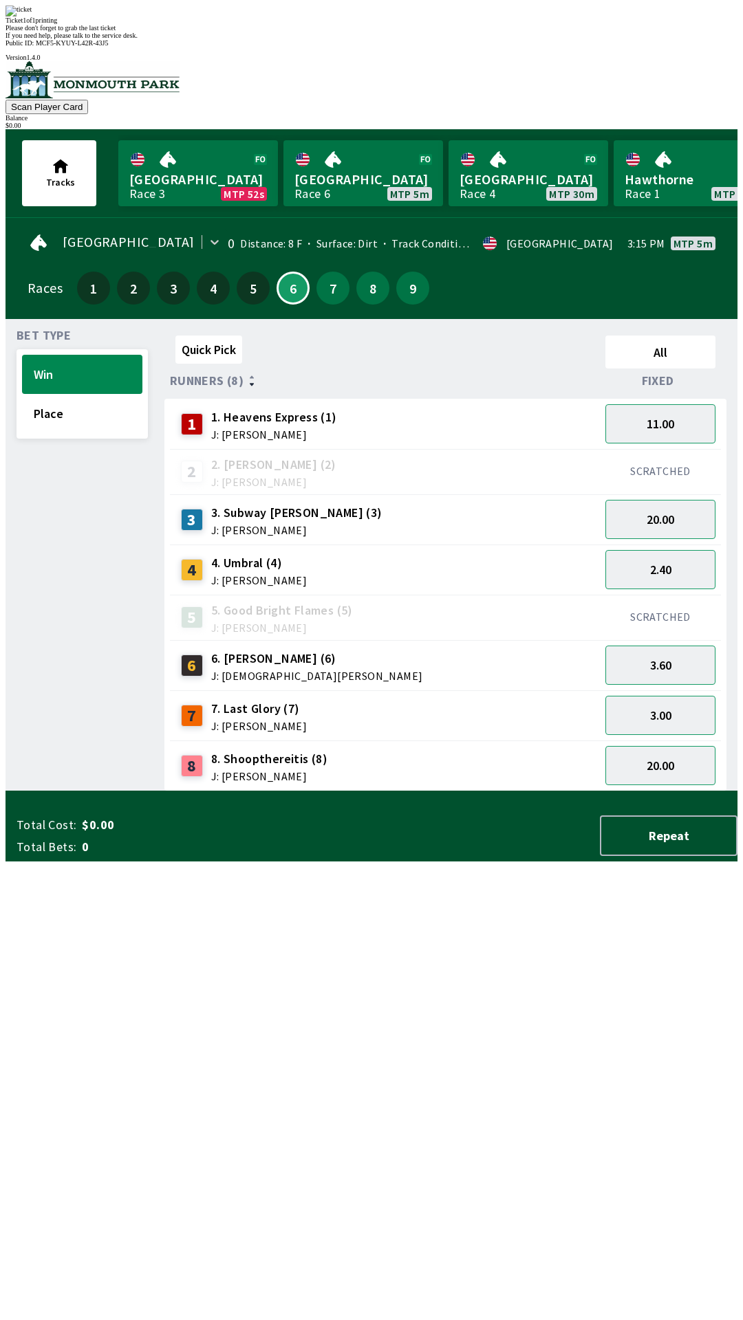
click at [457, 792] on div "Quick Pick All Runners (8) Fixed 1 1. Heavens Express (1) J: [PERSON_NAME] 11.0…" at bounding box center [450, 560] width 573 height 461
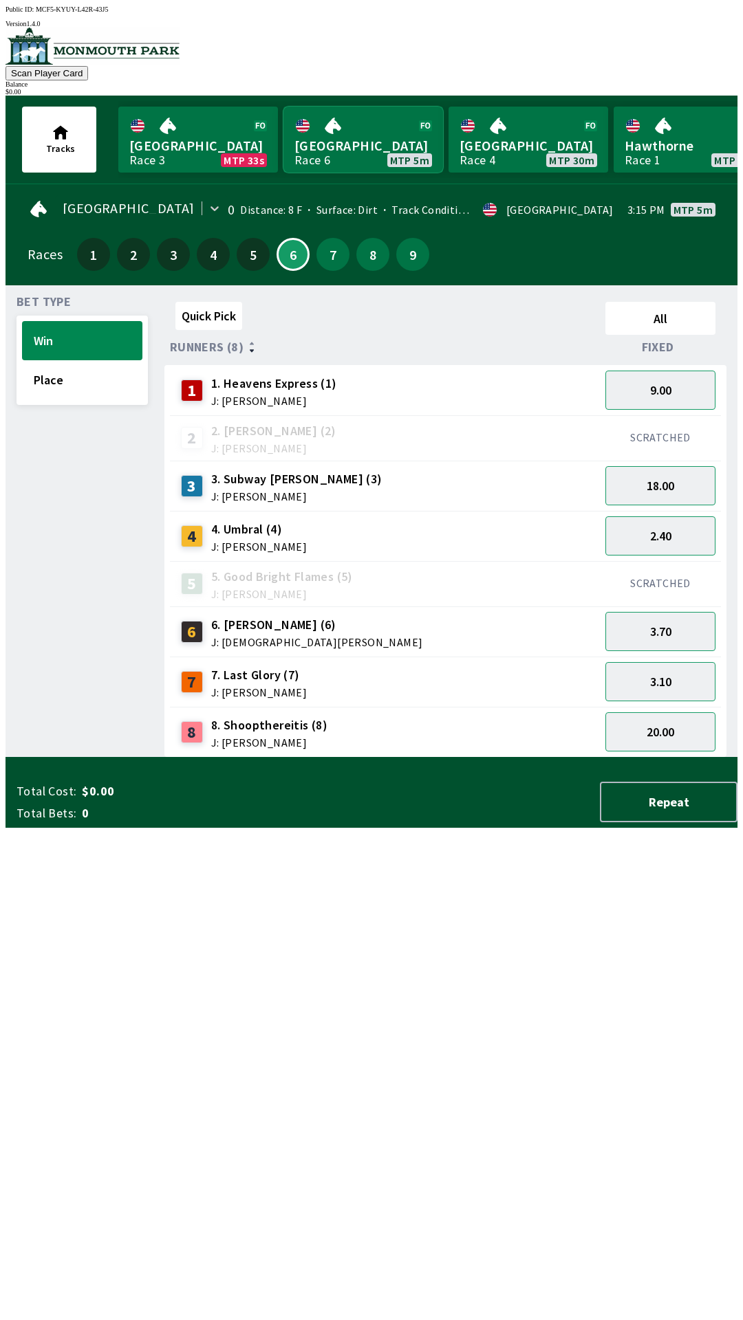
click at [331, 149] on link "Monmouth Park Race 6 MTP 5m" at bounding box center [363, 140] width 160 height 66
click at [36, 386] on button "Place" at bounding box center [82, 379] width 120 height 39
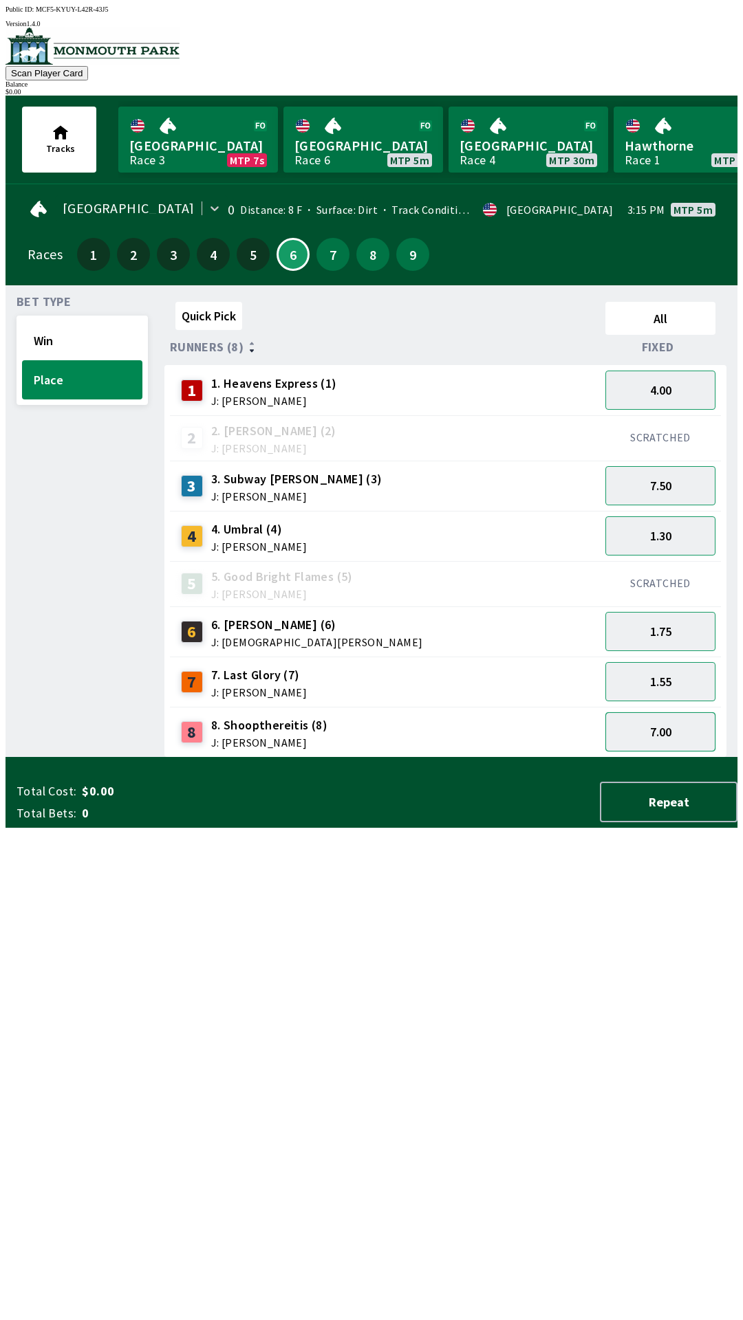
click at [653, 734] on button "7.00" at bounding box center [660, 731] width 110 height 39
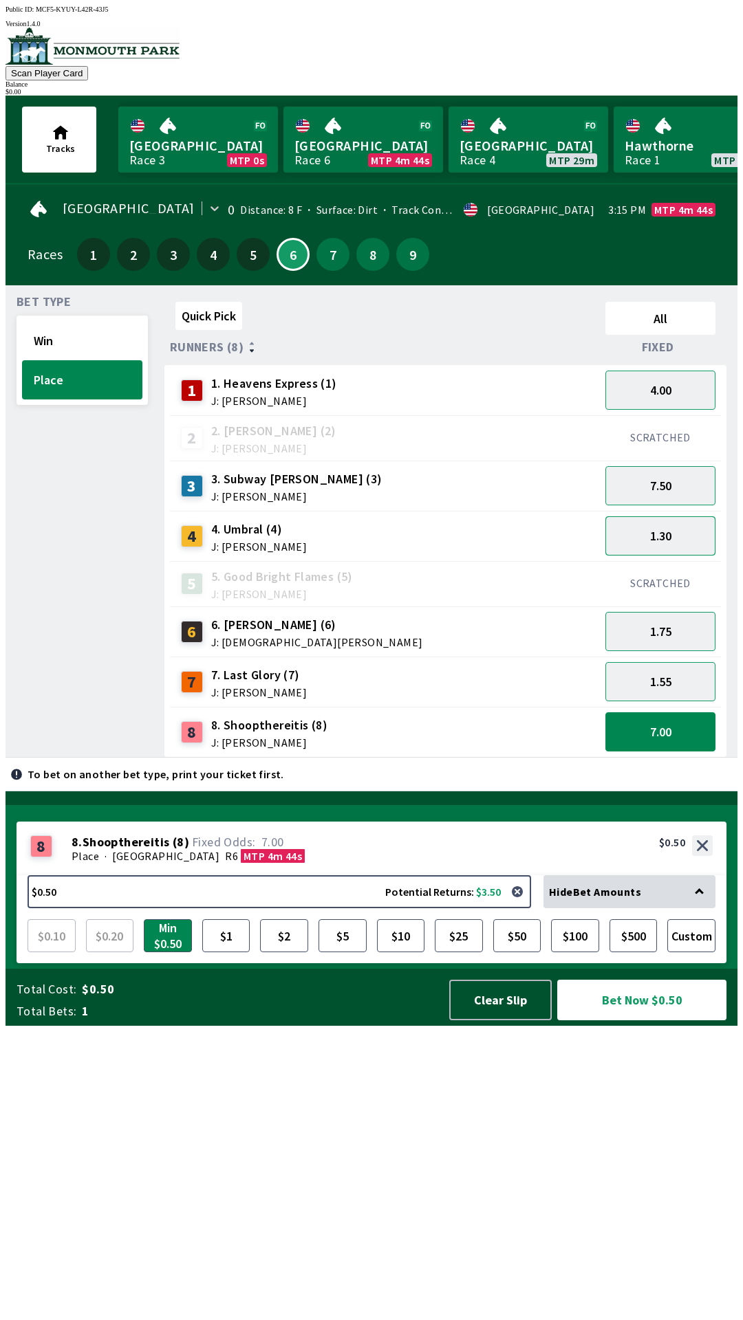
click at [662, 535] on button "1.30" at bounding box center [660, 535] width 110 height 39
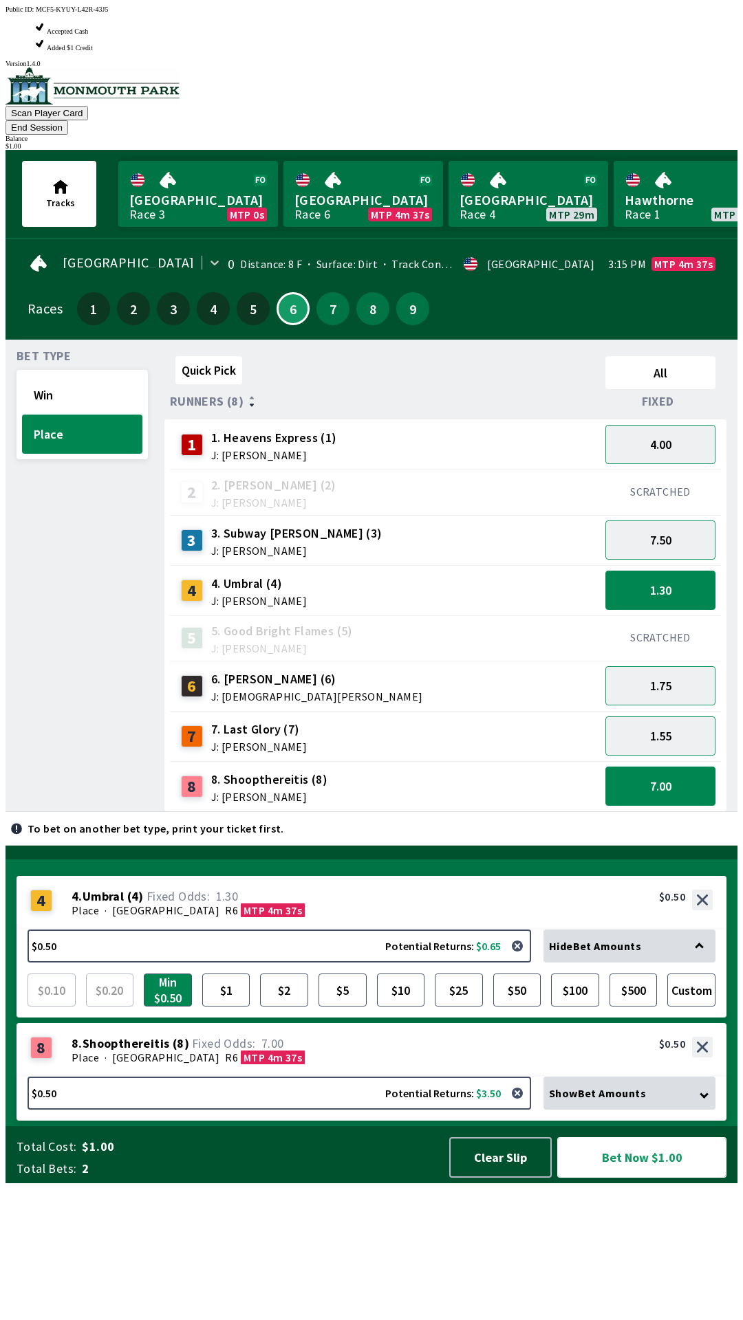
click at [668, 1178] on button "Bet Now $1.00" at bounding box center [641, 1157] width 169 height 41
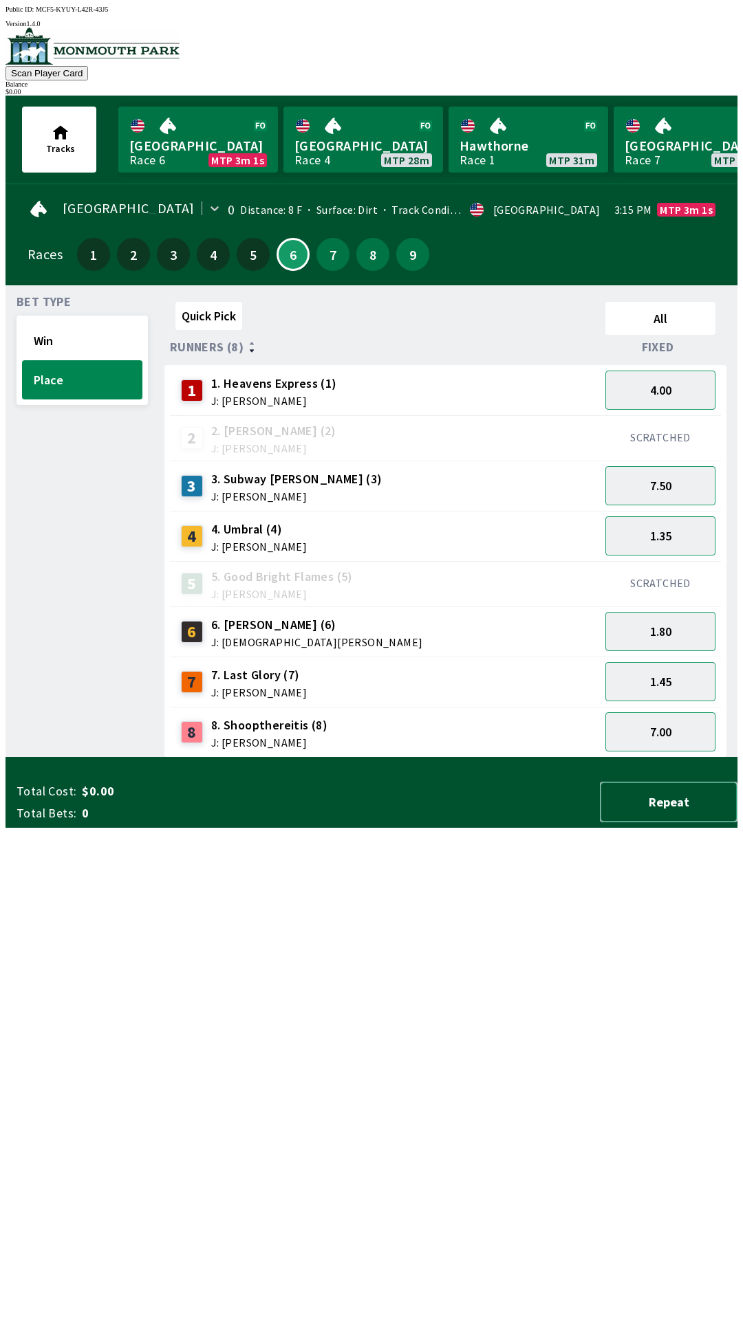
click at [737, 822] on button "Repeat" at bounding box center [669, 802] width 138 height 41
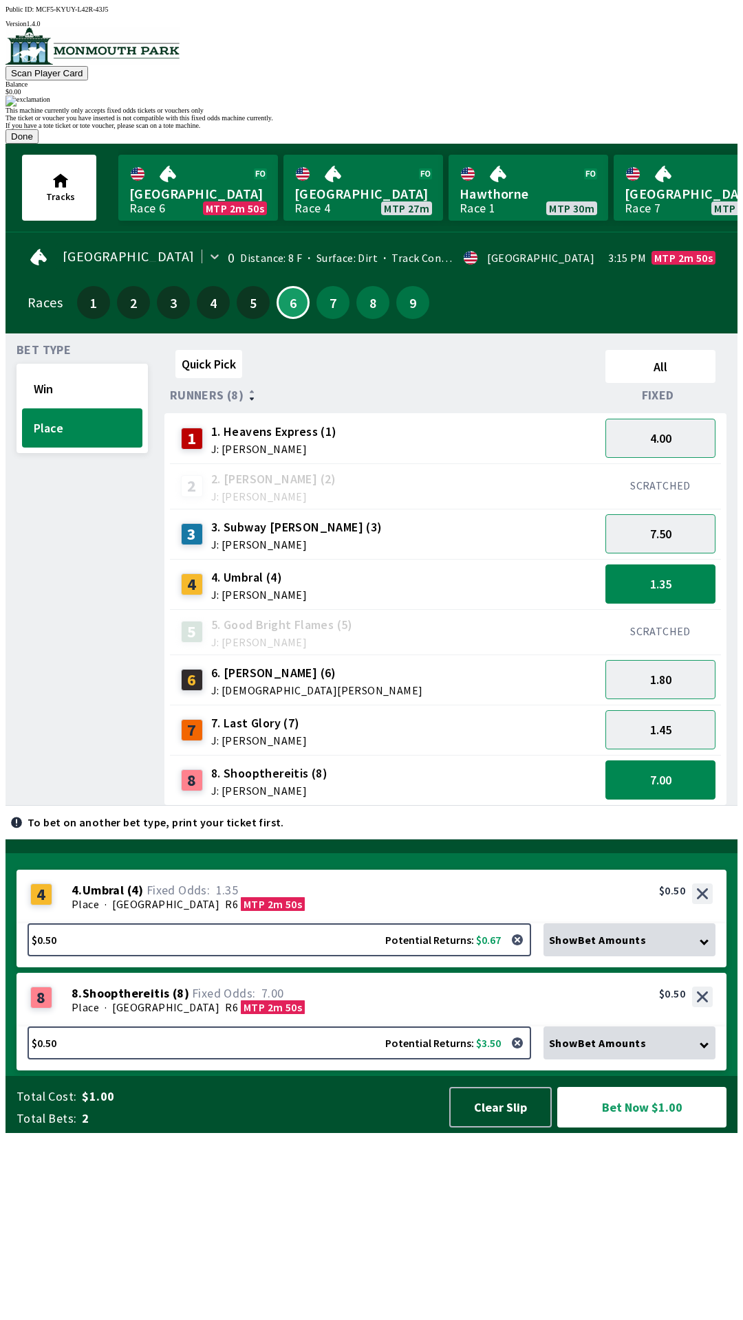
click at [39, 144] on button "Done" at bounding box center [22, 136] width 33 height 14
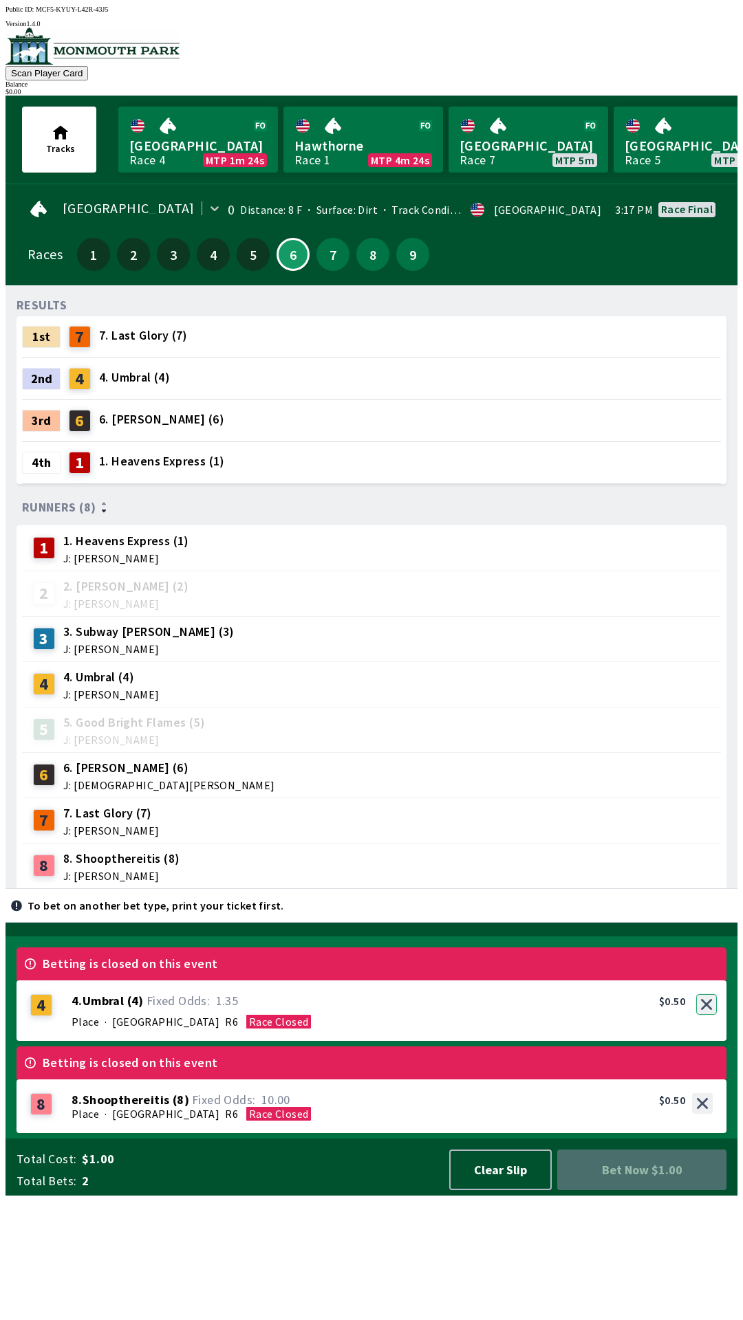
click at [707, 1015] on button "button" at bounding box center [706, 1004] width 21 height 21
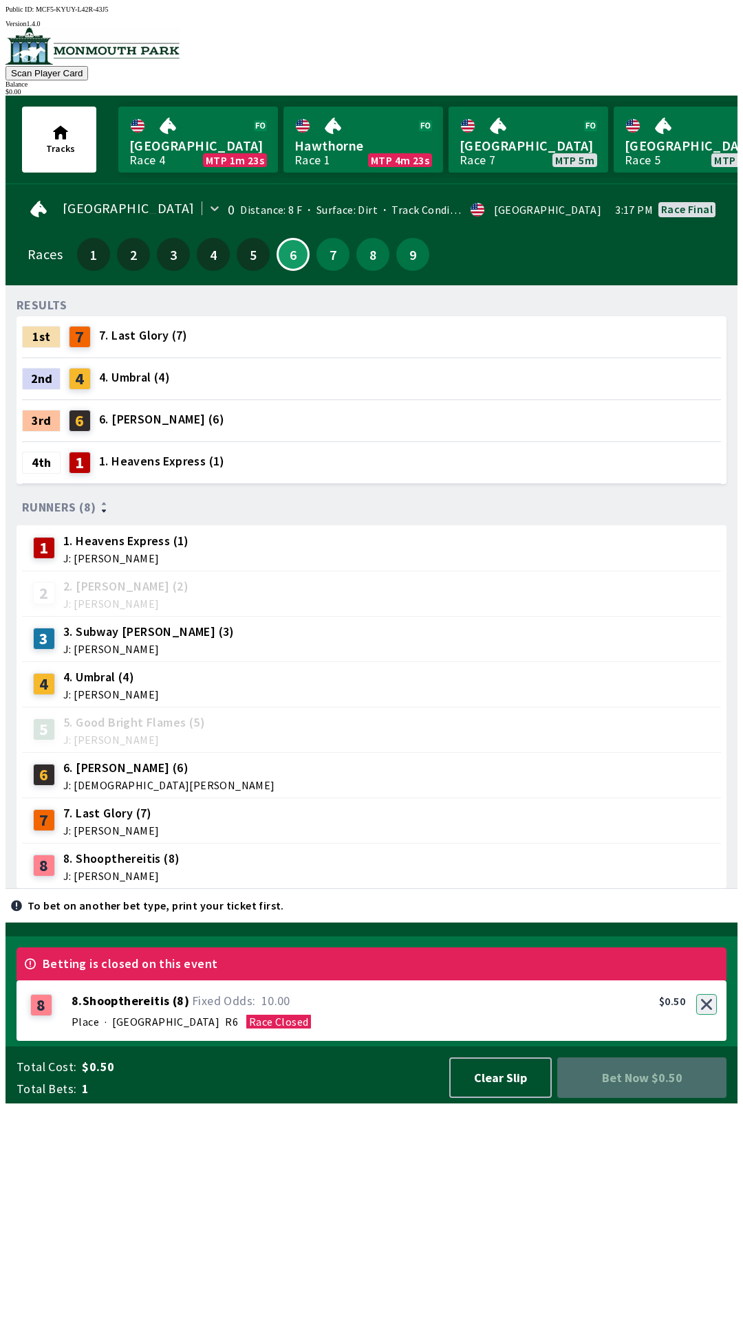
click at [708, 1015] on button "button" at bounding box center [706, 1004] width 21 height 21
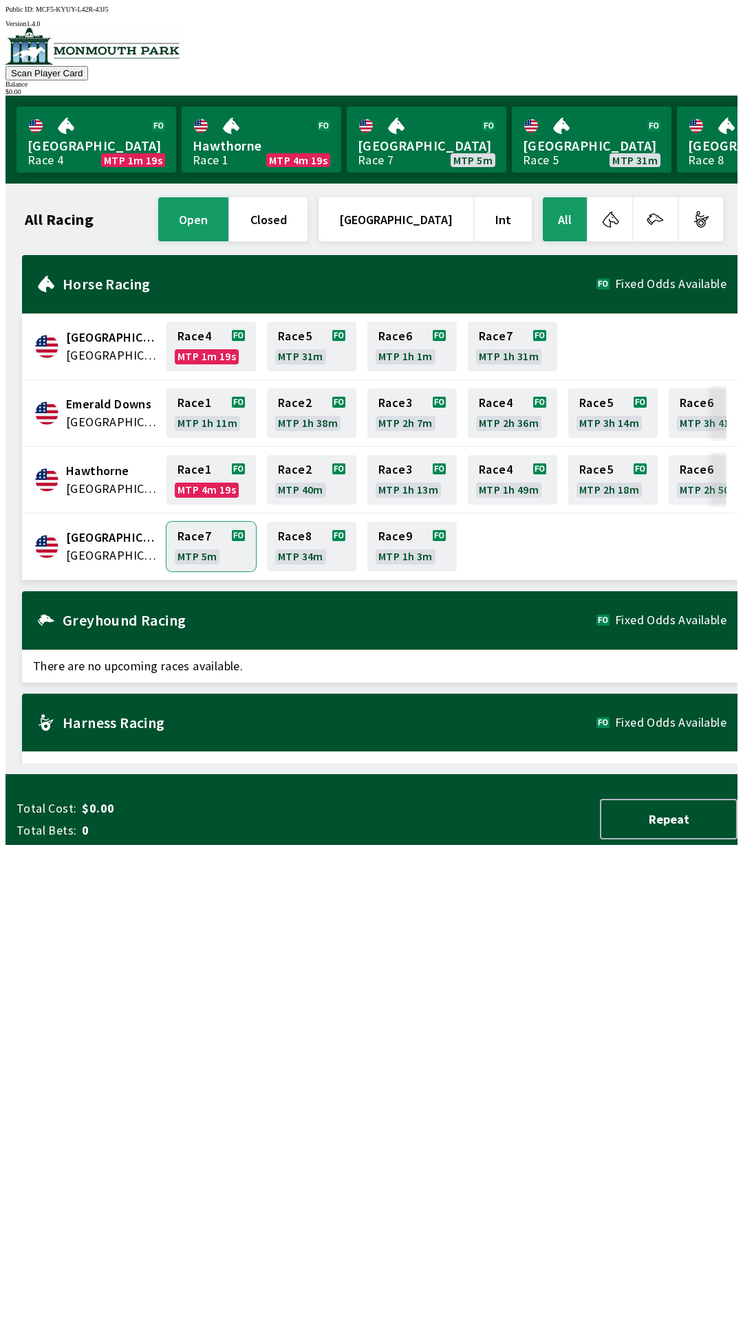
click at [226, 539] on link "Race 7 MTP 5m" at bounding box center [210, 547] width 89 height 50
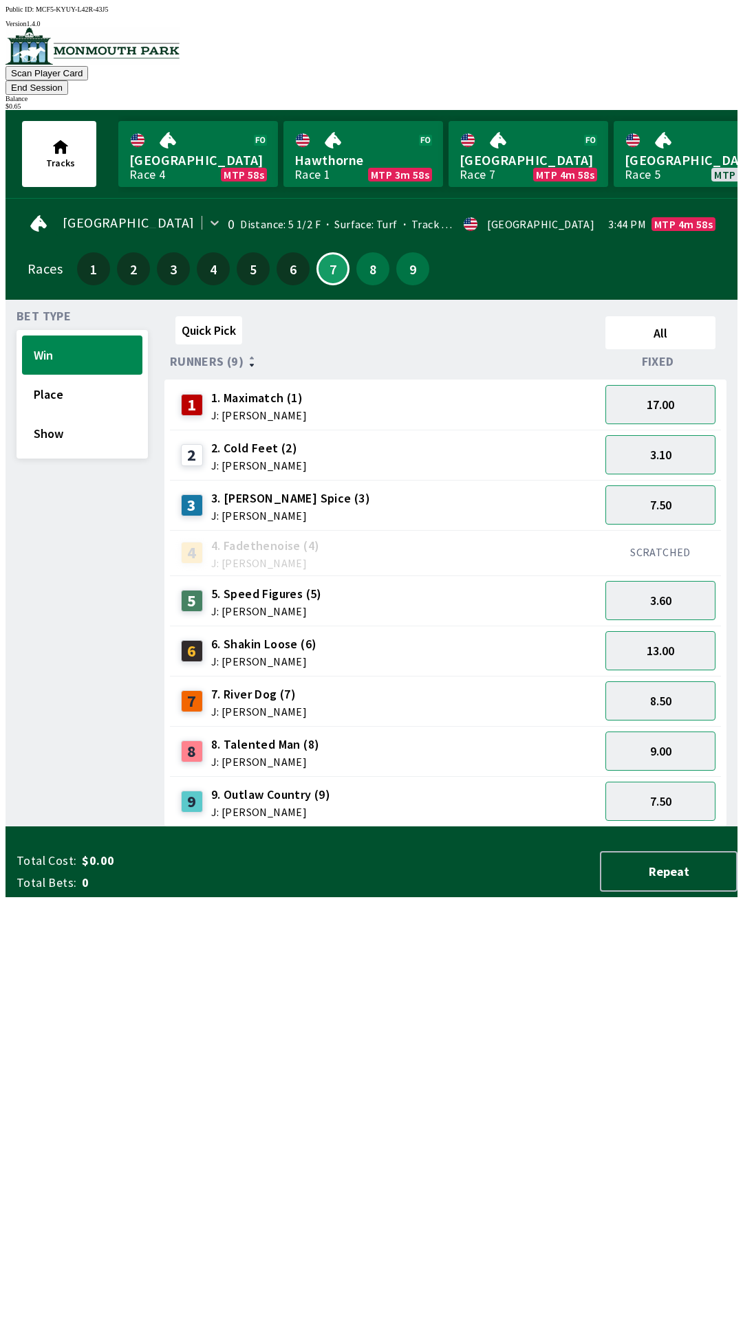
click at [697, 110] on div "Tracks [GEOGRAPHIC_DATA] Race 4 MTP 58s Hawthorne Race 1 MTP 3m 58s [GEOGRAPHIC…" at bounding box center [377, 154] width 721 height 88
click at [674, 732] on button "9.00" at bounding box center [660, 751] width 110 height 39
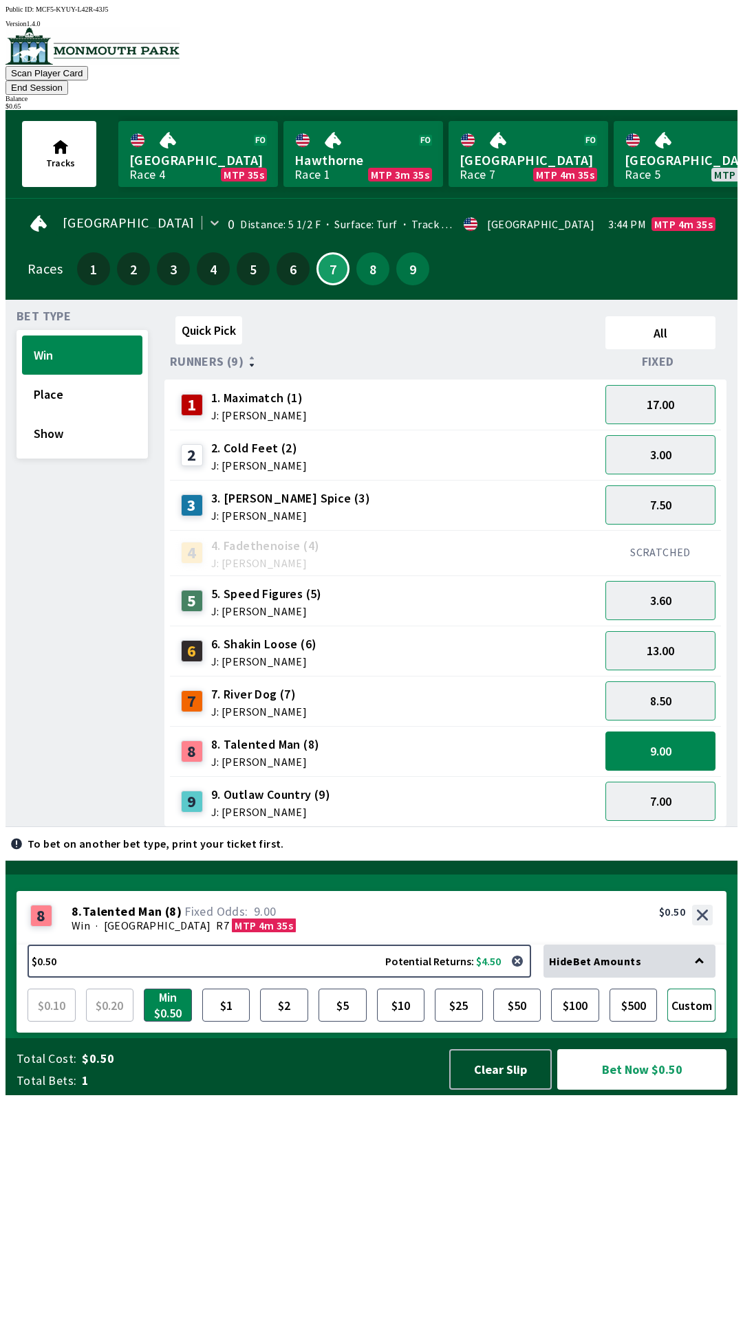
click at [693, 1022] on button "Custom" at bounding box center [691, 1005] width 48 height 33
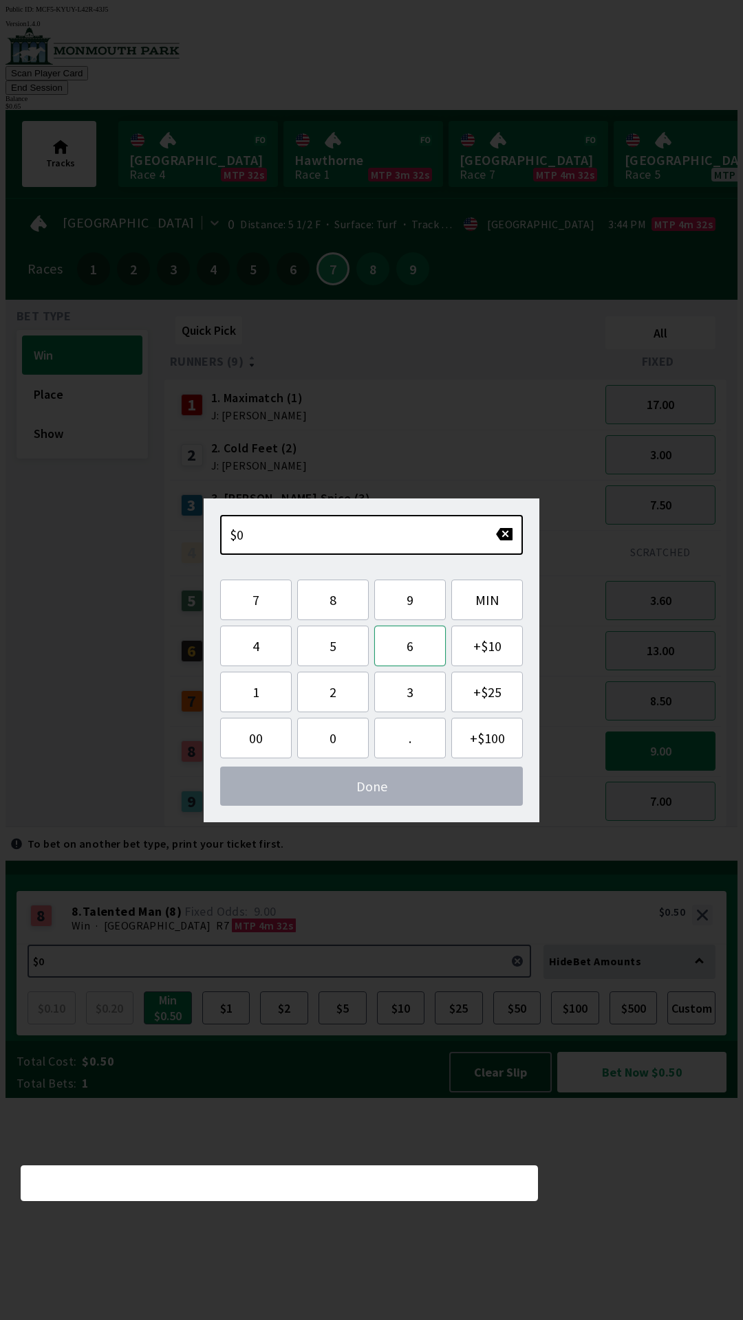
click at [400, 648] on button "6" at bounding box center [410, 646] width 72 height 41
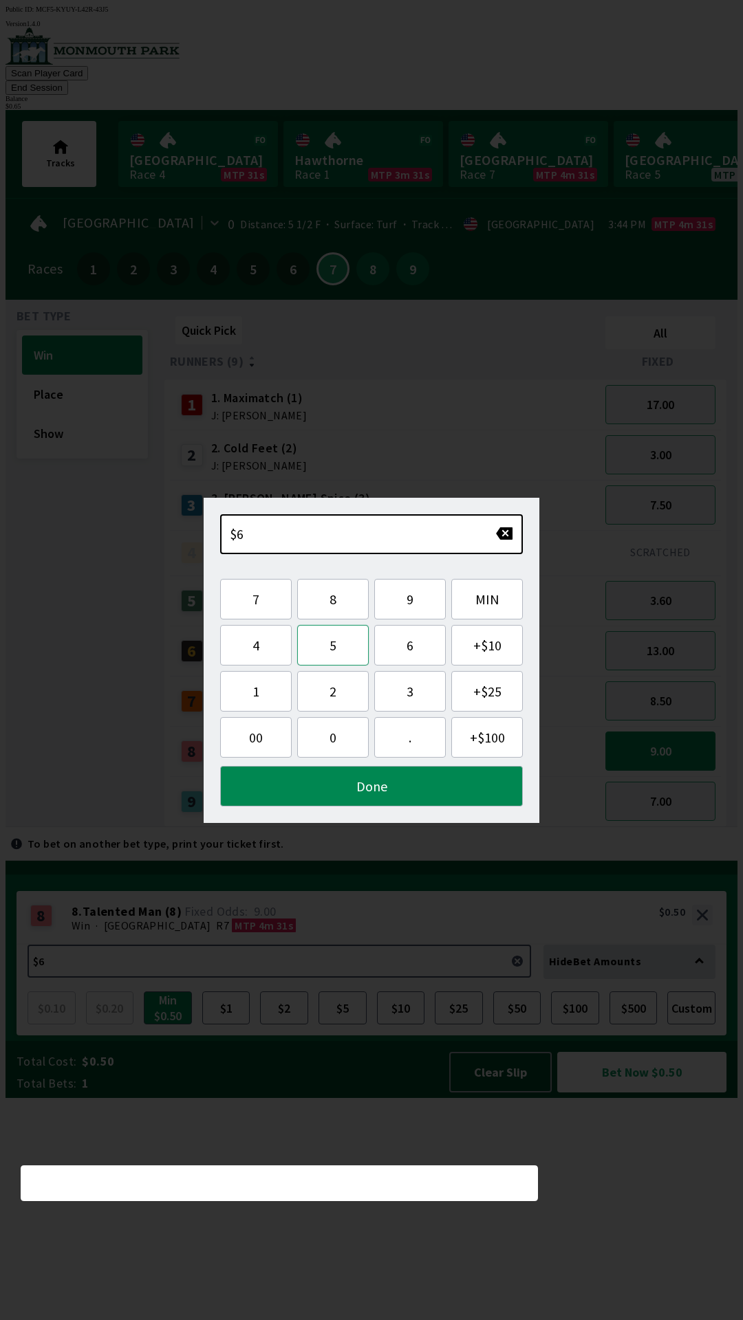
click at [326, 647] on button "5" at bounding box center [333, 645] width 72 height 41
click at [508, 536] on button "button" at bounding box center [504, 534] width 18 height 14
click at [500, 536] on button "button" at bounding box center [504, 534] width 18 height 14
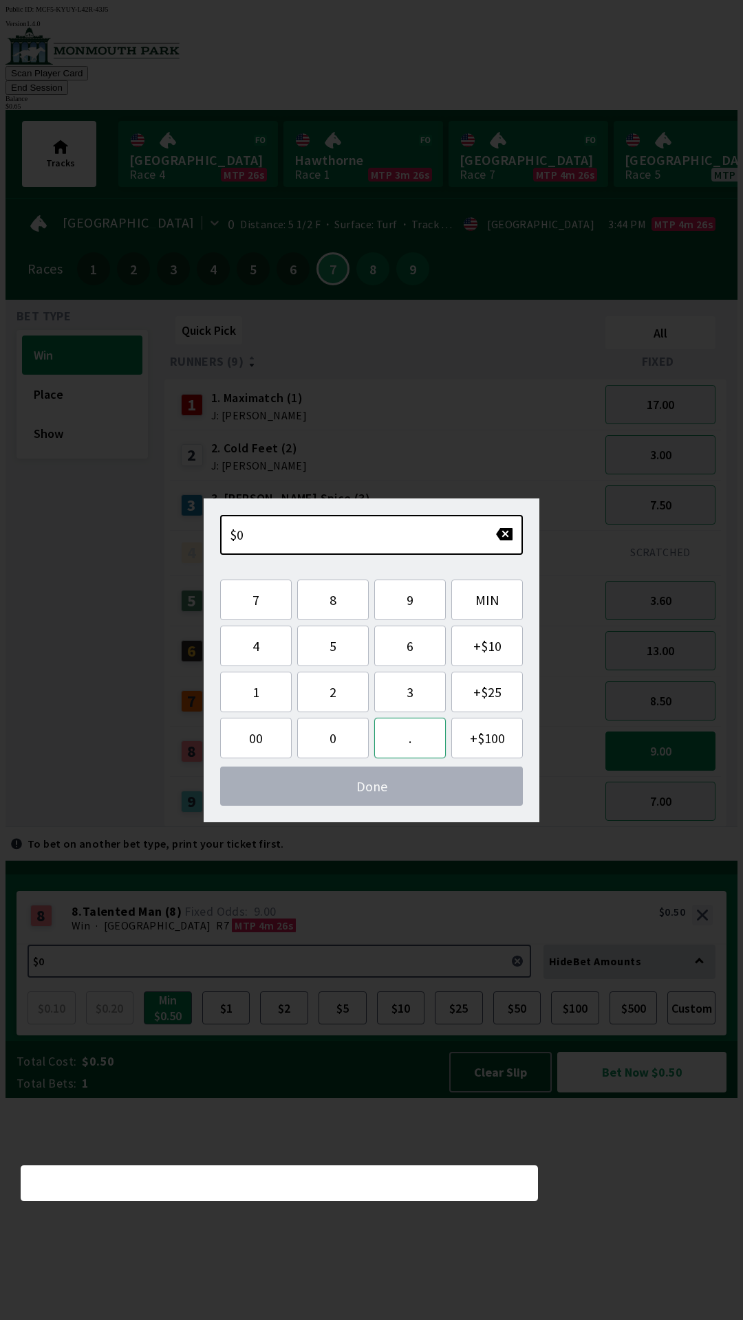
click at [399, 740] on button "." at bounding box center [410, 738] width 72 height 41
click at [404, 653] on button "6" at bounding box center [410, 646] width 72 height 41
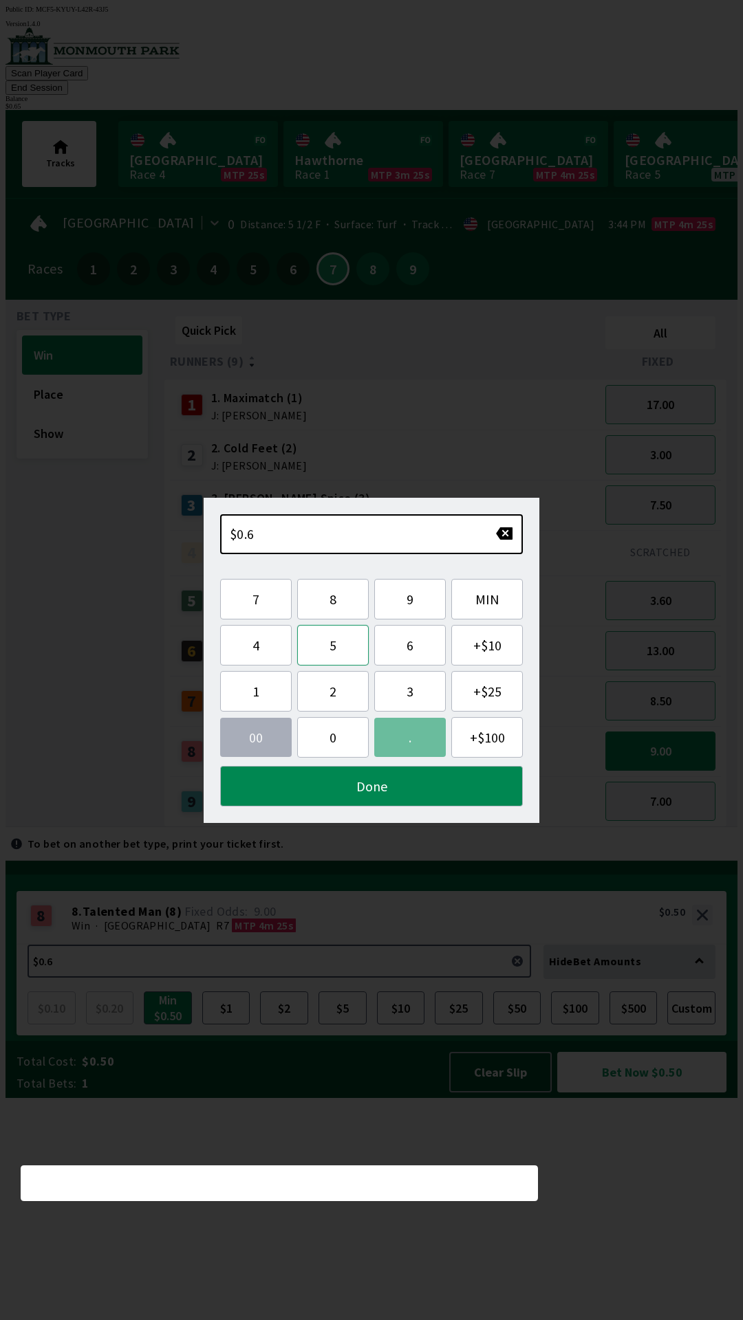
click at [330, 646] on button "5" at bounding box center [333, 645] width 72 height 41
click at [408, 805] on button "Done" at bounding box center [371, 786] width 303 height 41
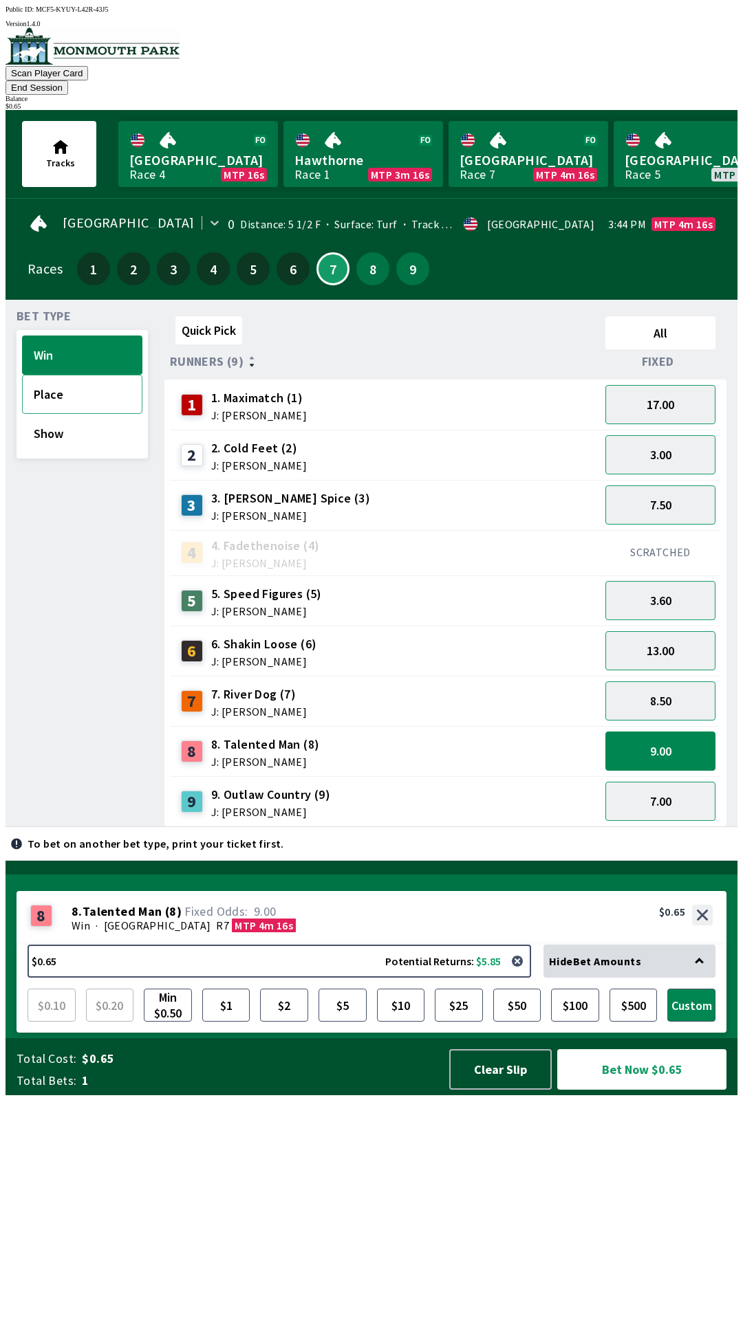
click at [63, 375] on button "Place" at bounding box center [82, 394] width 120 height 39
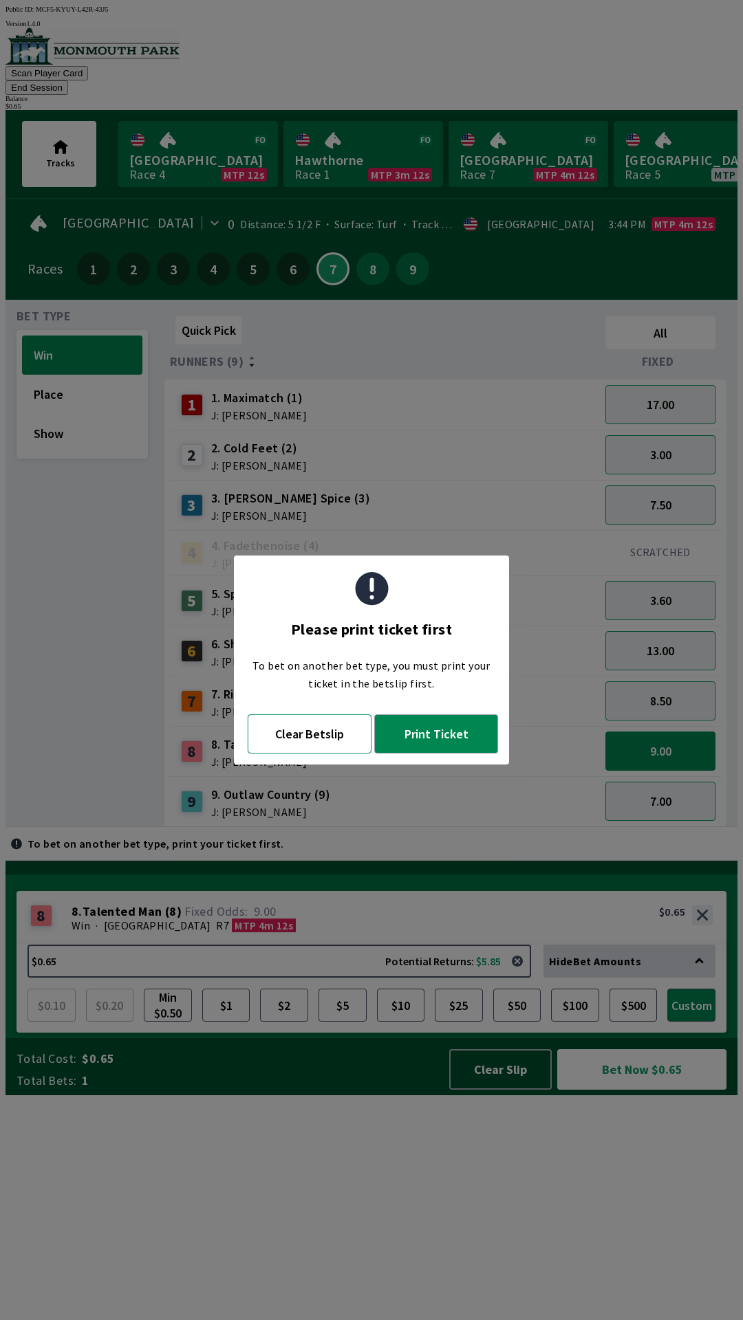
click at [329, 726] on button "Clear Betslip" at bounding box center [310, 734] width 124 height 39
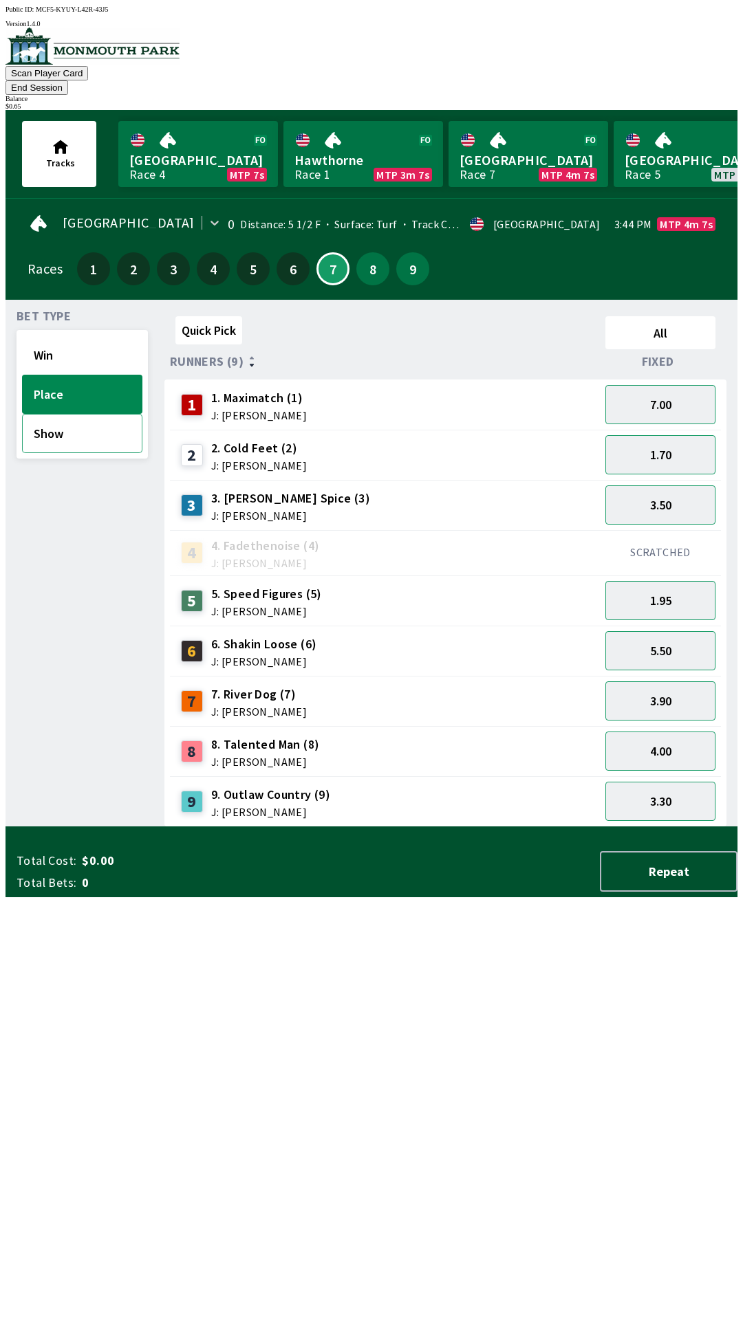
click at [86, 417] on button "Show" at bounding box center [82, 433] width 120 height 39
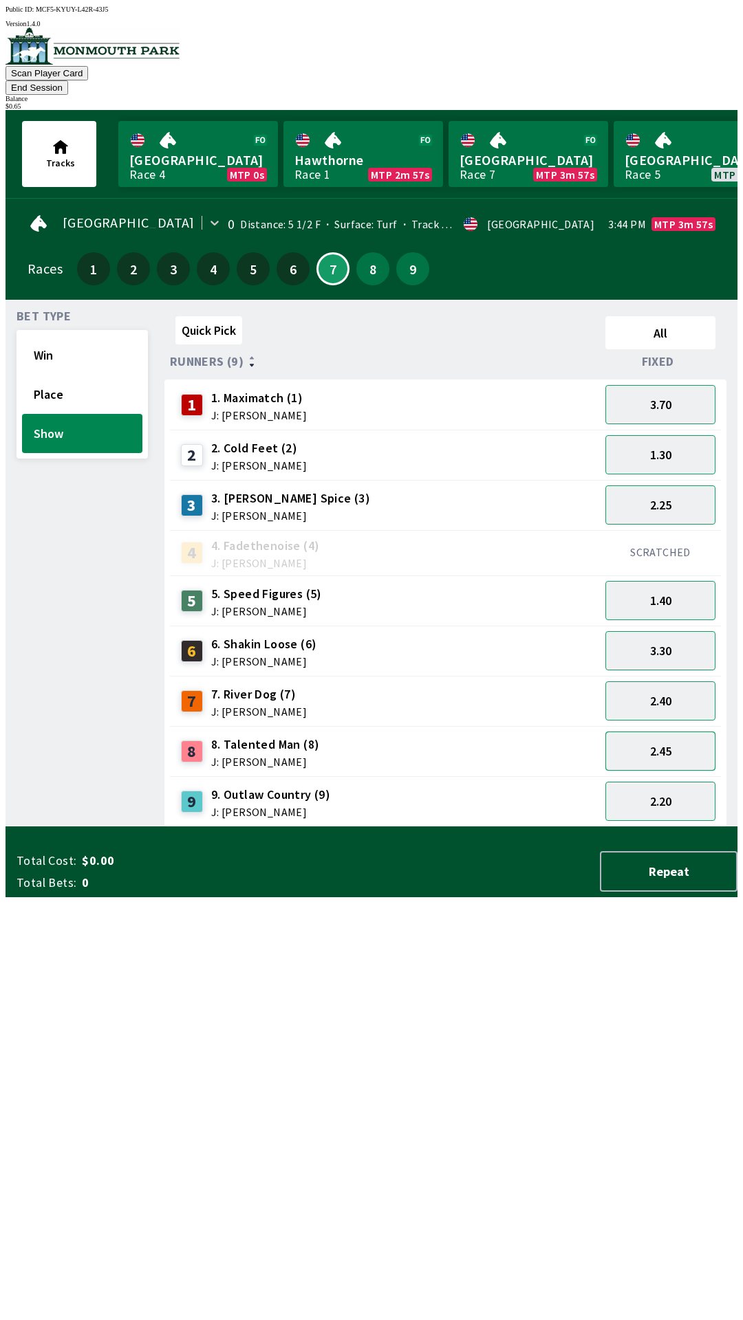
click at [672, 732] on button "2.45" at bounding box center [660, 751] width 110 height 39
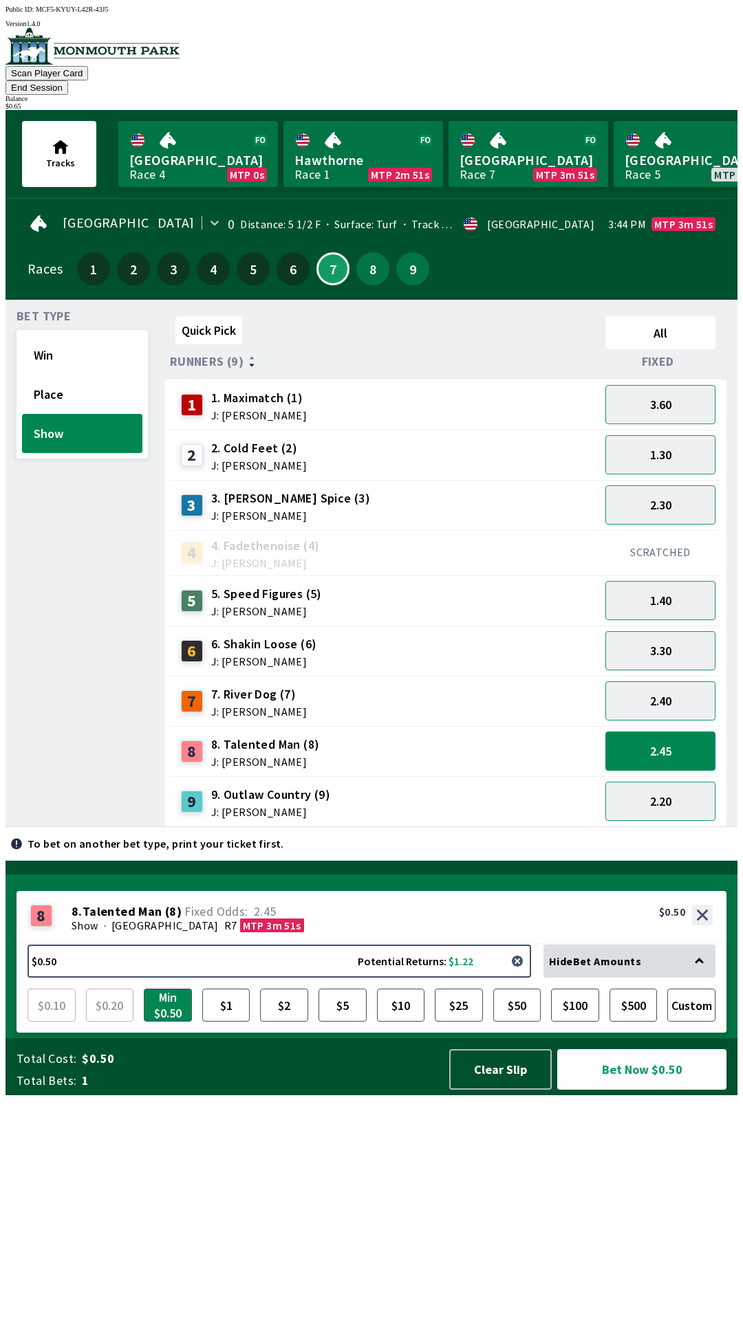
click at [514, 975] on button "button" at bounding box center [517, 962] width 28 height 28
click at [61, 336] on button "Win" at bounding box center [82, 355] width 120 height 39
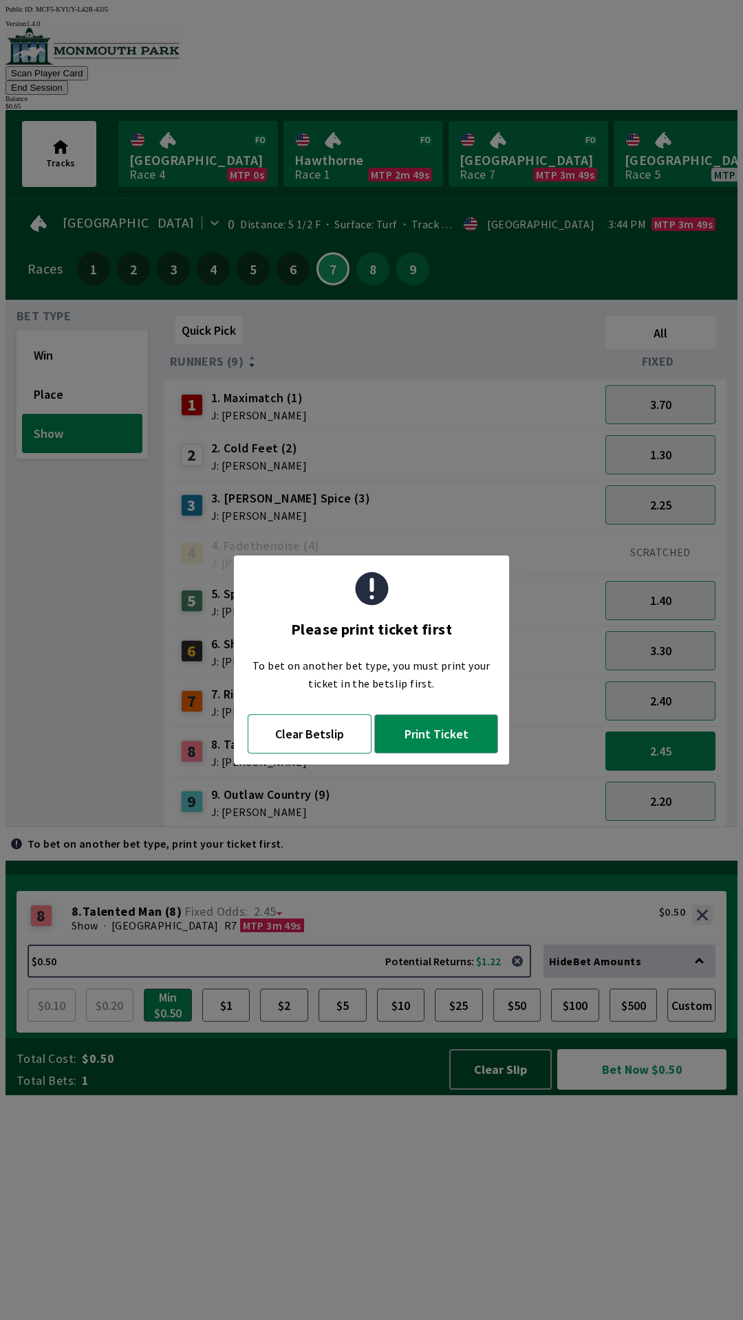
click at [310, 739] on button "Clear Betslip" at bounding box center [310, 734] width 124 height 39
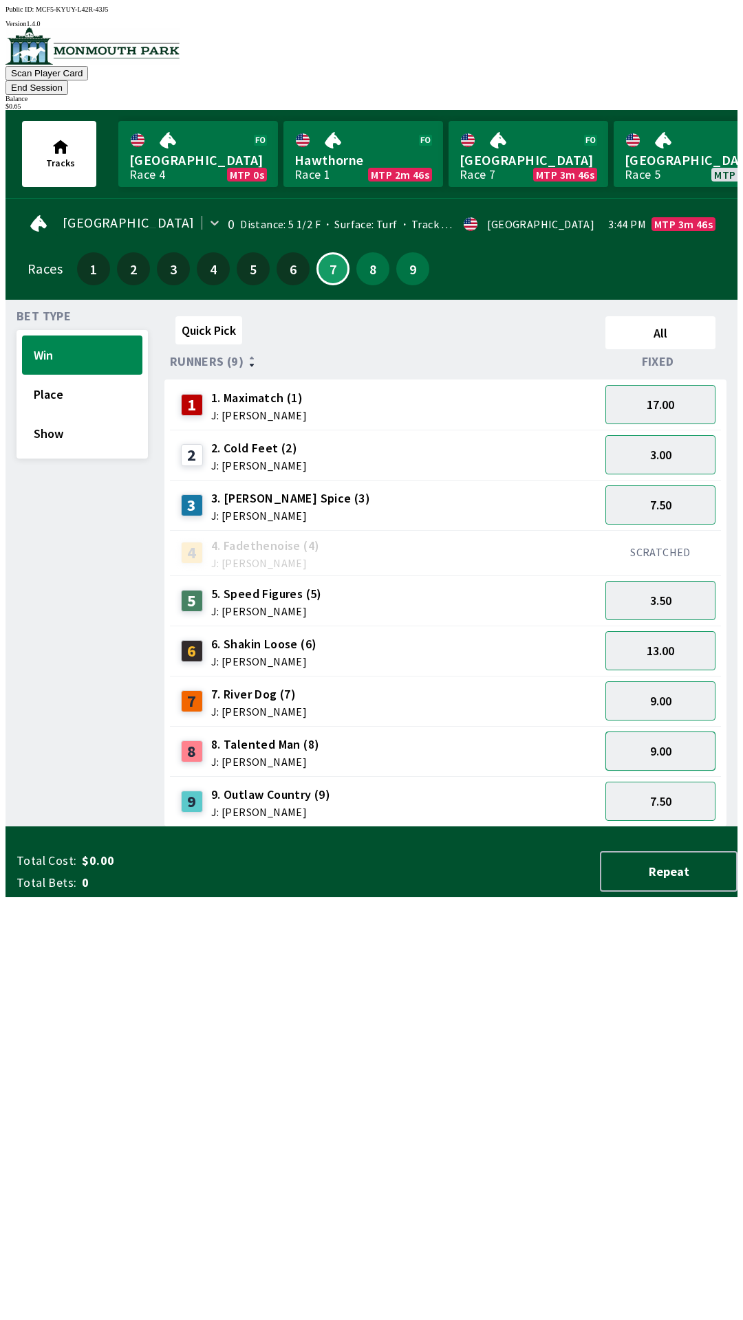
click at [674, 732] on button "9.00" at bounding box center [660, 751] width 110 height 39
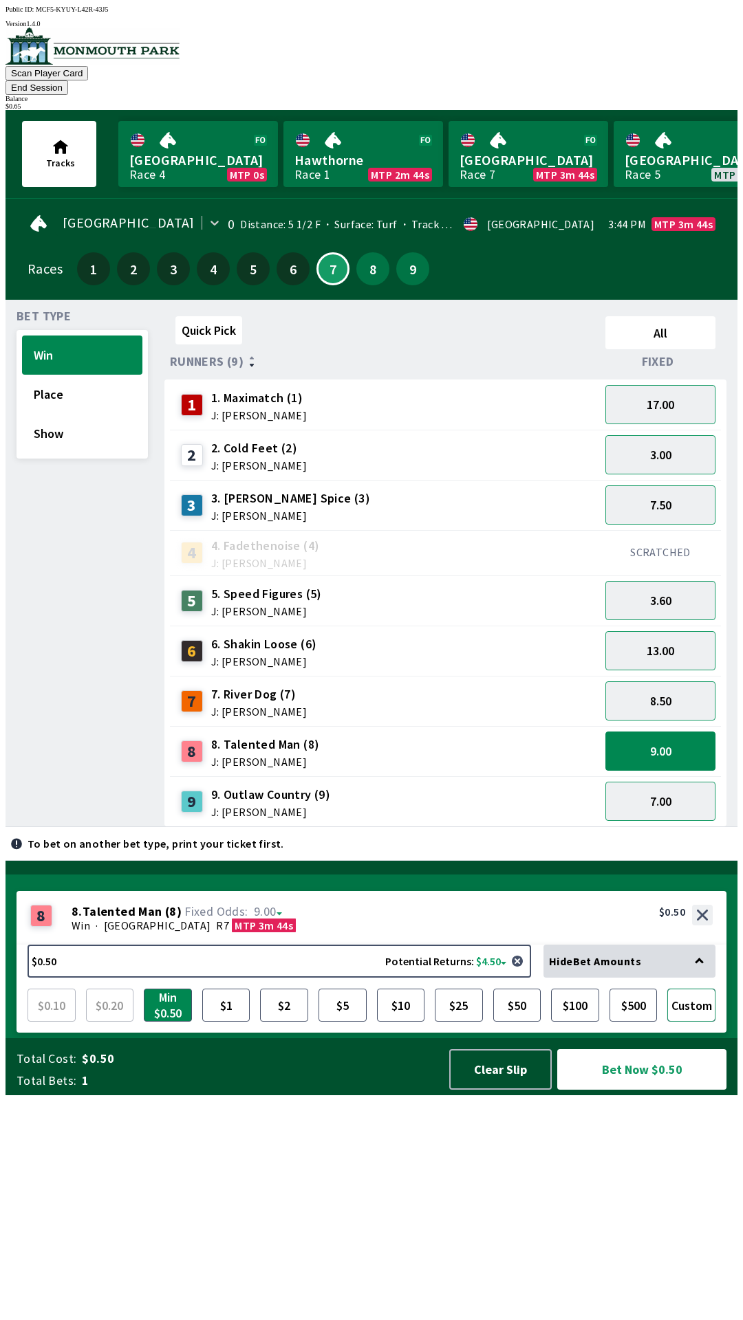
click at [683, 1022] on button "Custom" at bounding box center [691, 1005] width 48 height 33
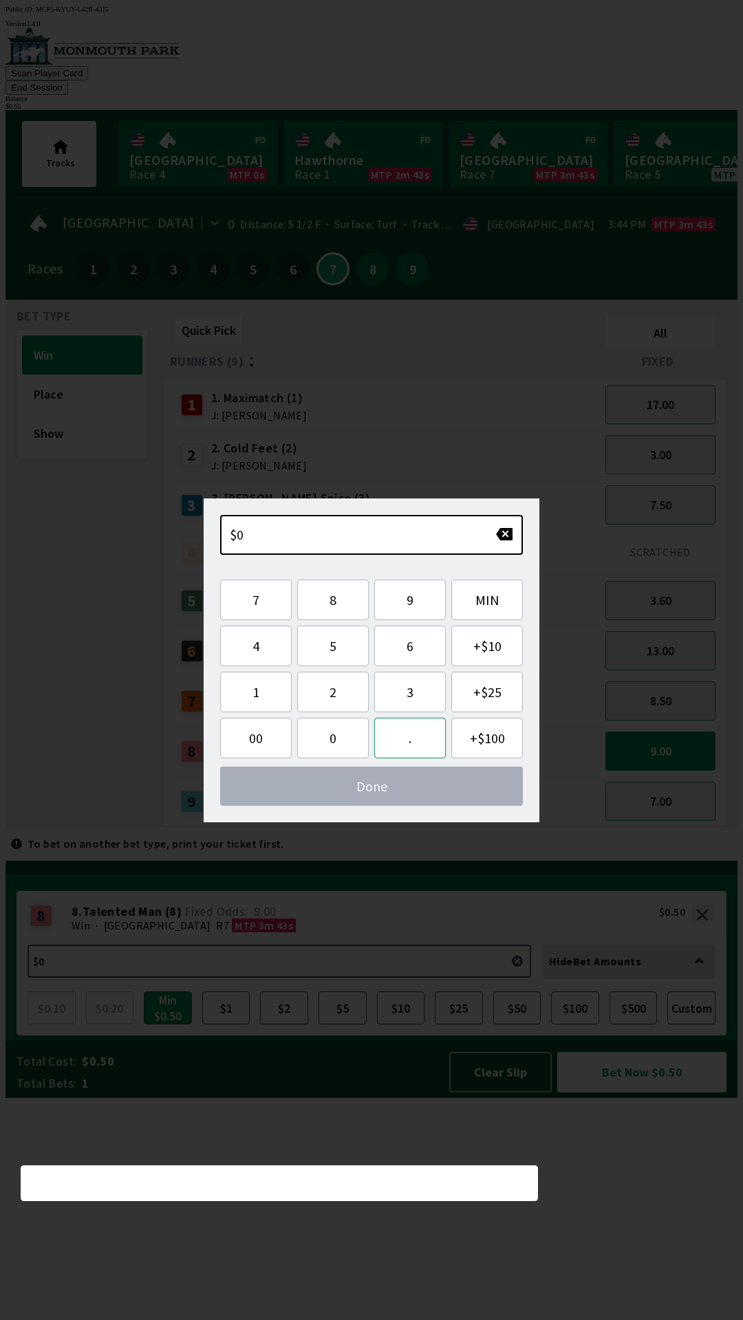
click at [397, 736] on button "." at bounding box center [410, 738] width 72 height 41
click at [402, 648] on button "6" at bounding box center [410, 646] width 72 height 41
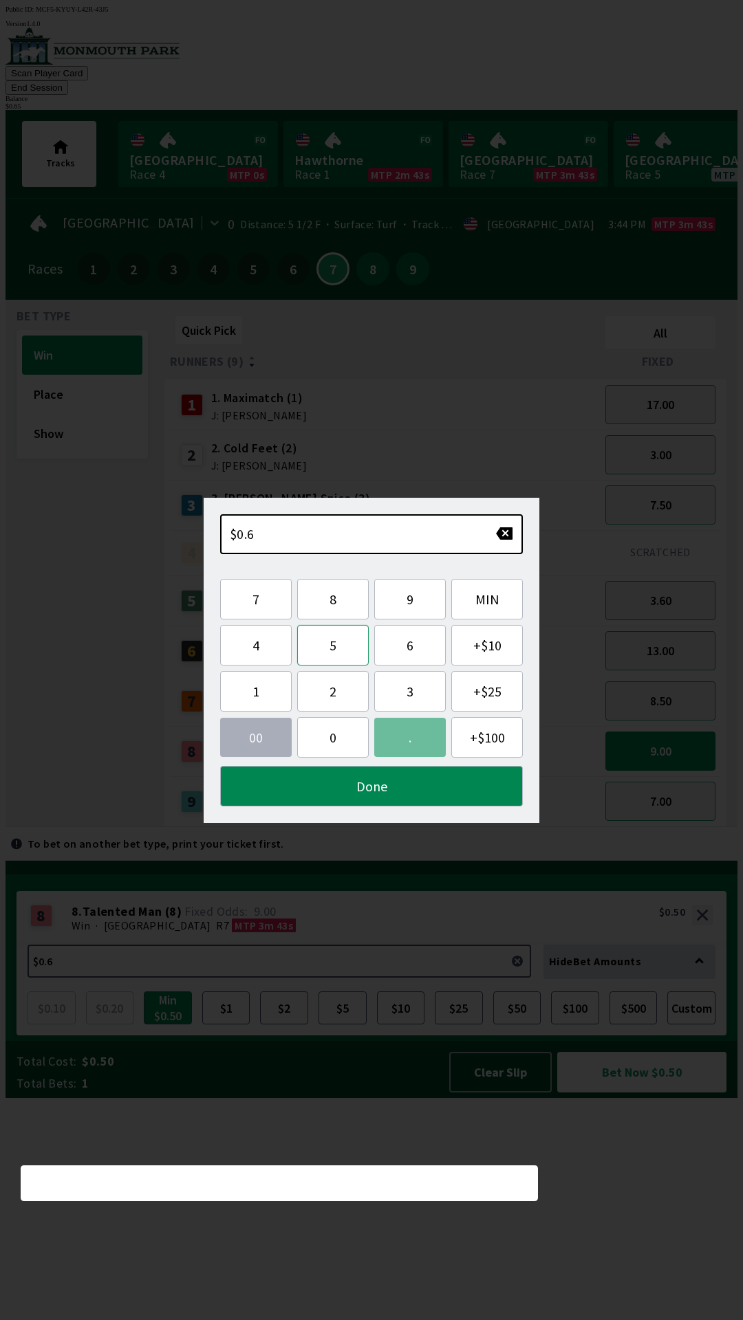
click at [323, 653] on button "5" at bounding box center [333, 645] width 72 height 41
click at [360, 792] on button "Done" at bounding box center [371, 786] width 303 height 41
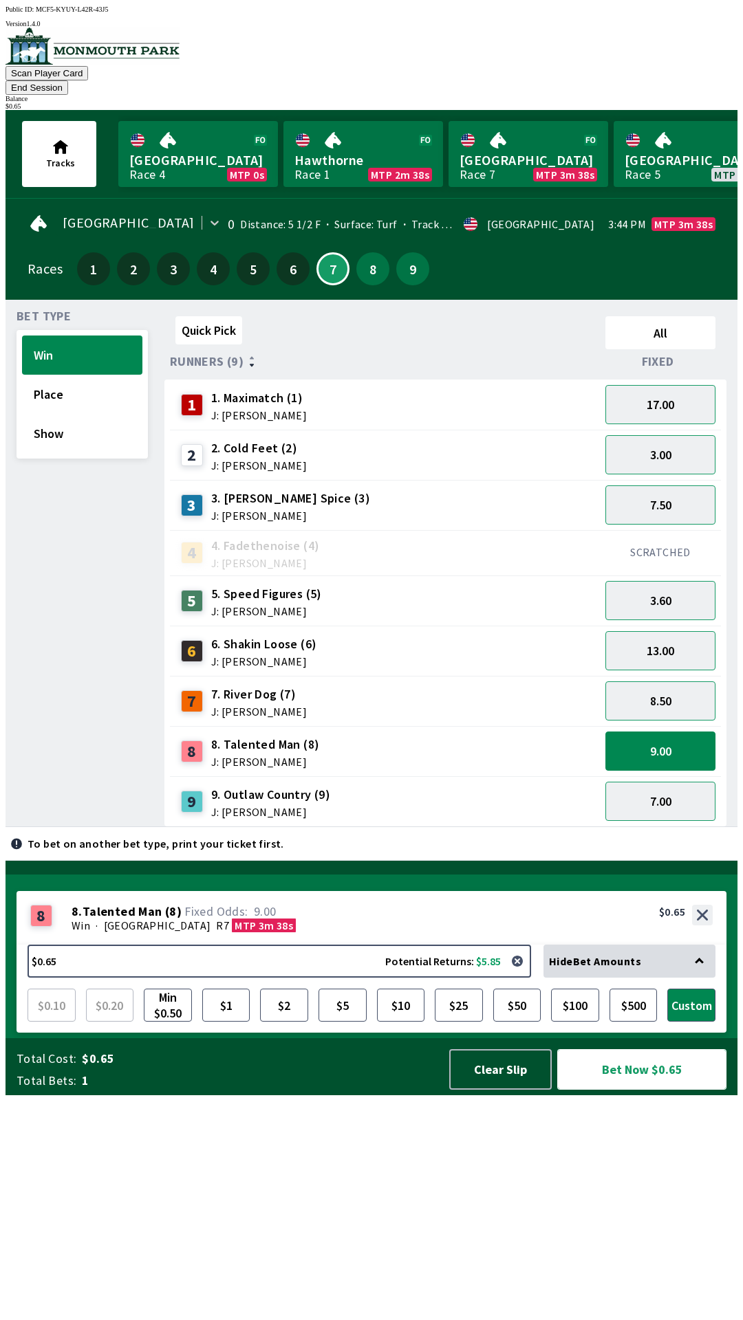
click at [636, 1090] on button "Bet Now $0.65" at bounding box center [641, 1069] width 169 height 41
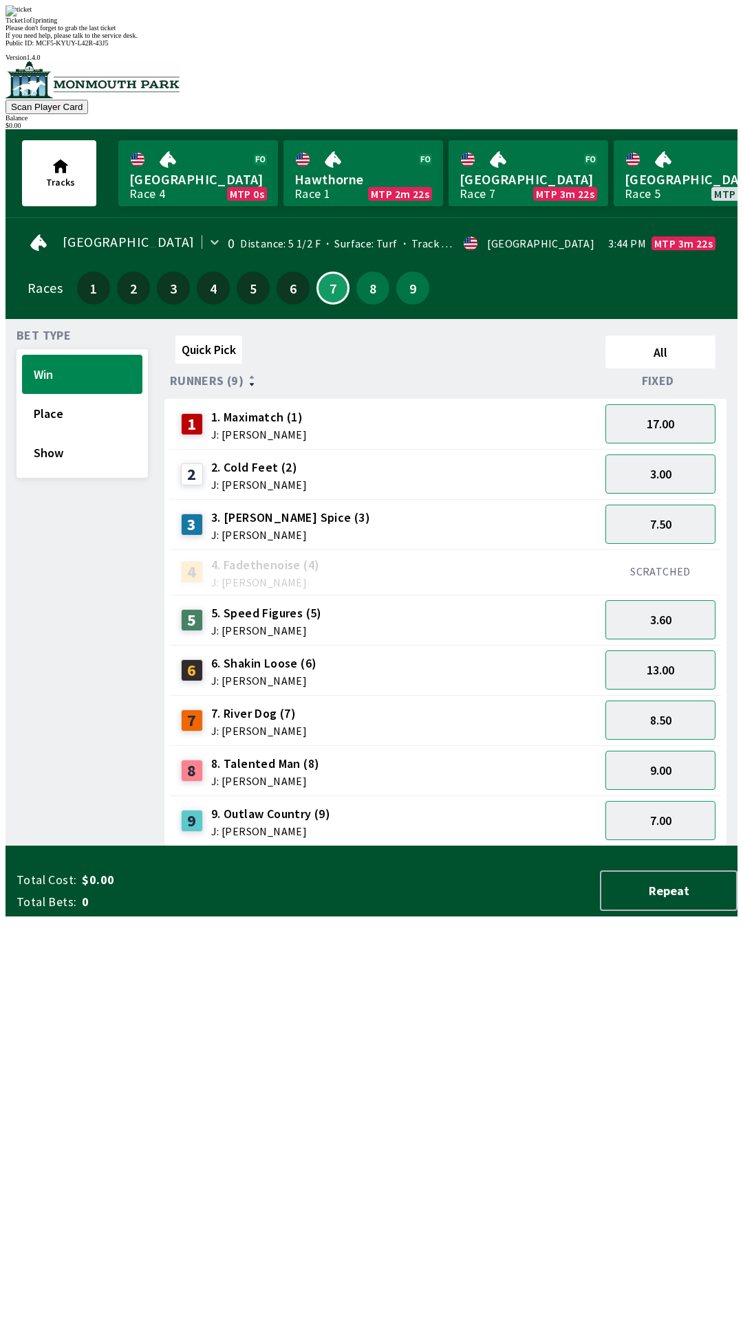
click at [534, 847] on div "Quick Pick All Runners (9) Fixed 1 1. Maximatch (1) J: [PERSON_NAME] 17.00 2 2.…" at bounding box center [450, 588] width 573 height 516
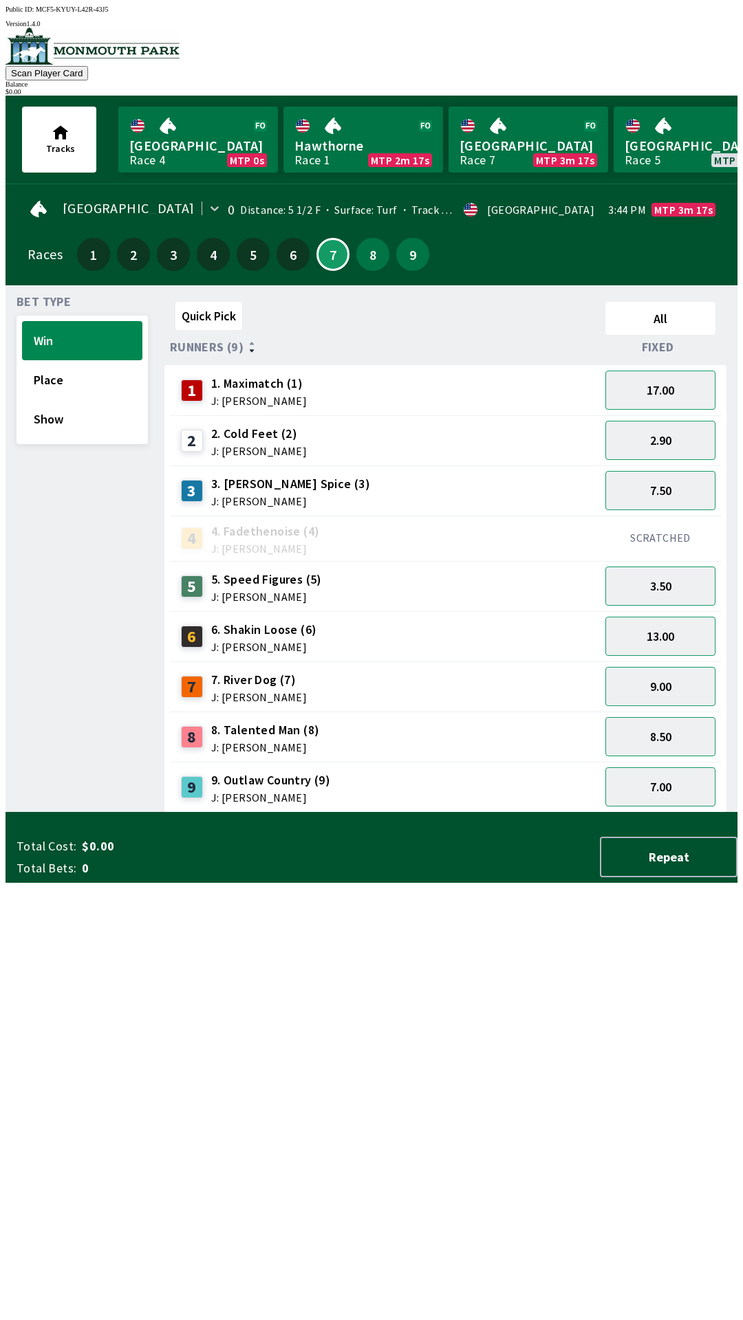
click at [470, 813] on div "Quick Pick All Runners (9) Fixed 1 1. Maximatch (1) J: [PERSON_NAME] 17.00 2 2.…" at bounding box center [450, 554] width 573 height 516
click at [430, 446] on div "2 2. Cold Feet (2) J: [PERSON_NAME]" at bounding box center [384, 441] width 419 height 34
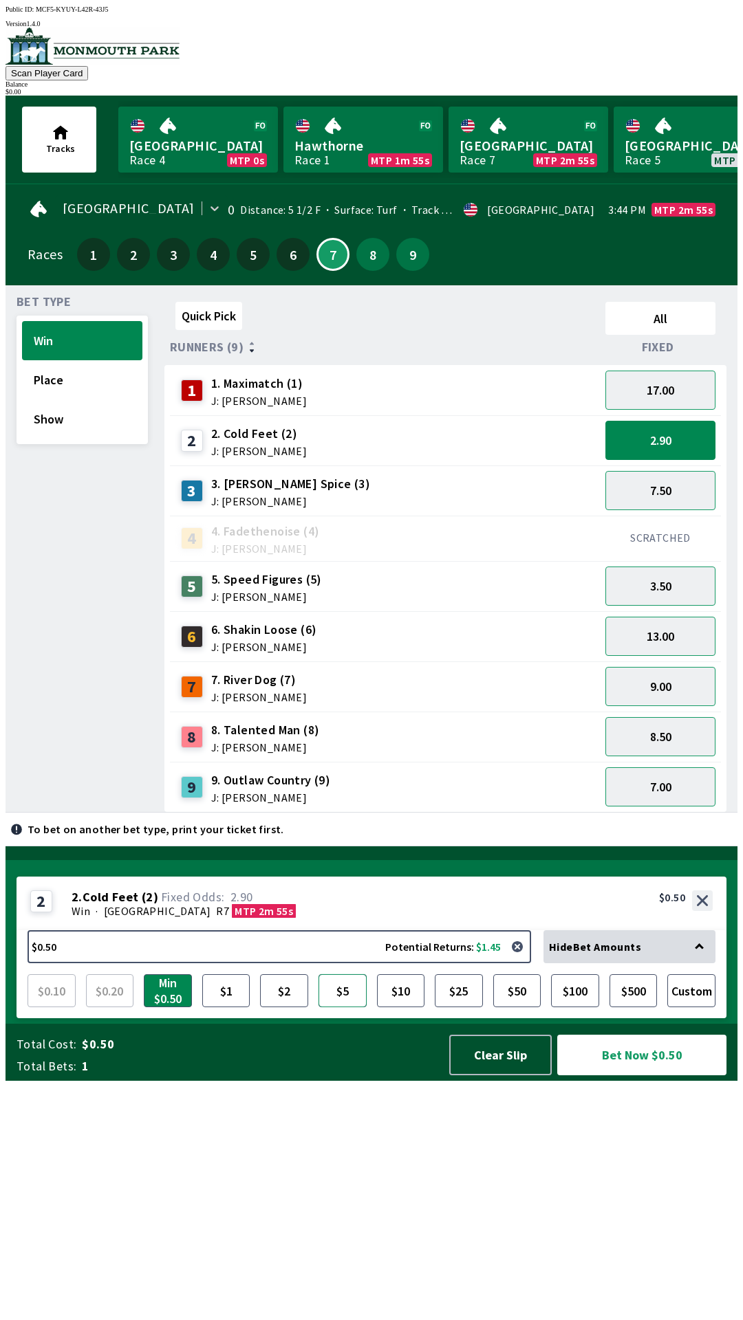
click at [332, 1007] on button "$5" at bounding box center [342, 990] width 48 height 33
click at [662, 446] on button "2.90" at bounding box center [660, 440] width 110 height 39
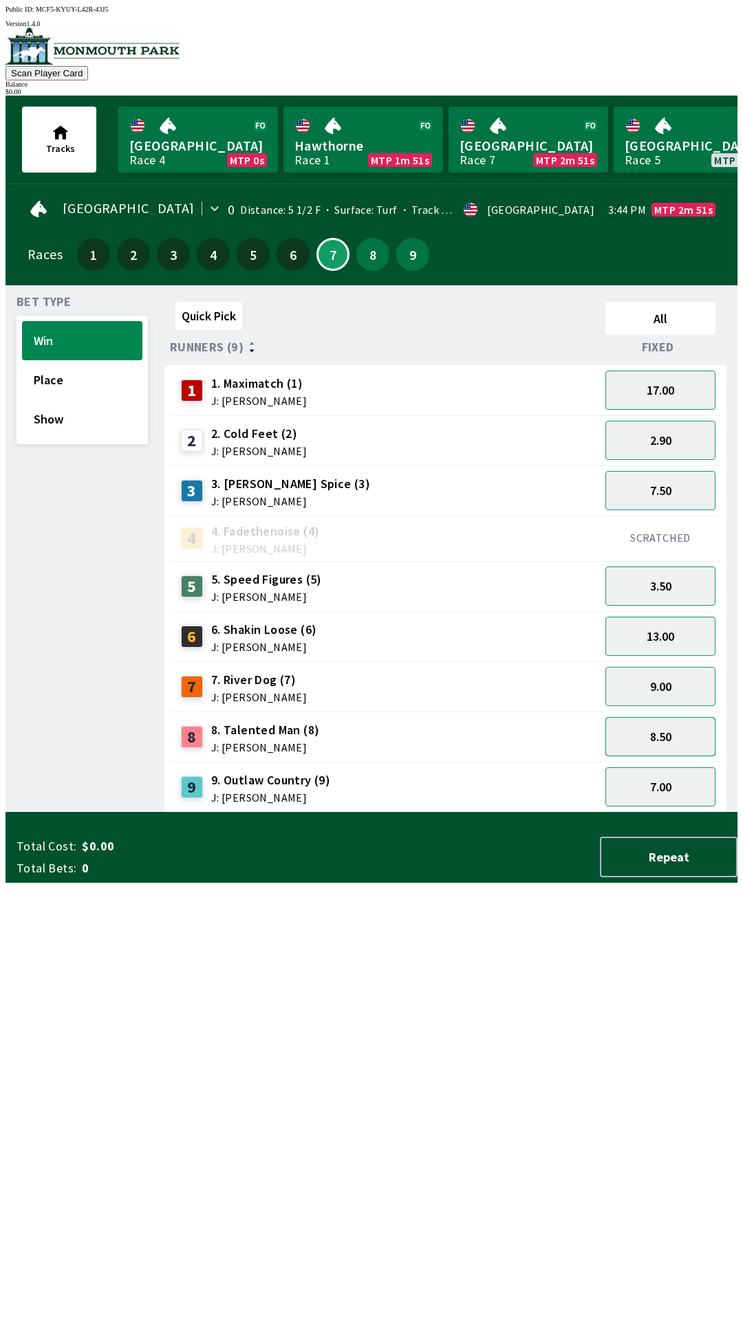
click at [689, 739] on button "8.50" at bounding box center [660, 736] width 110 height 39
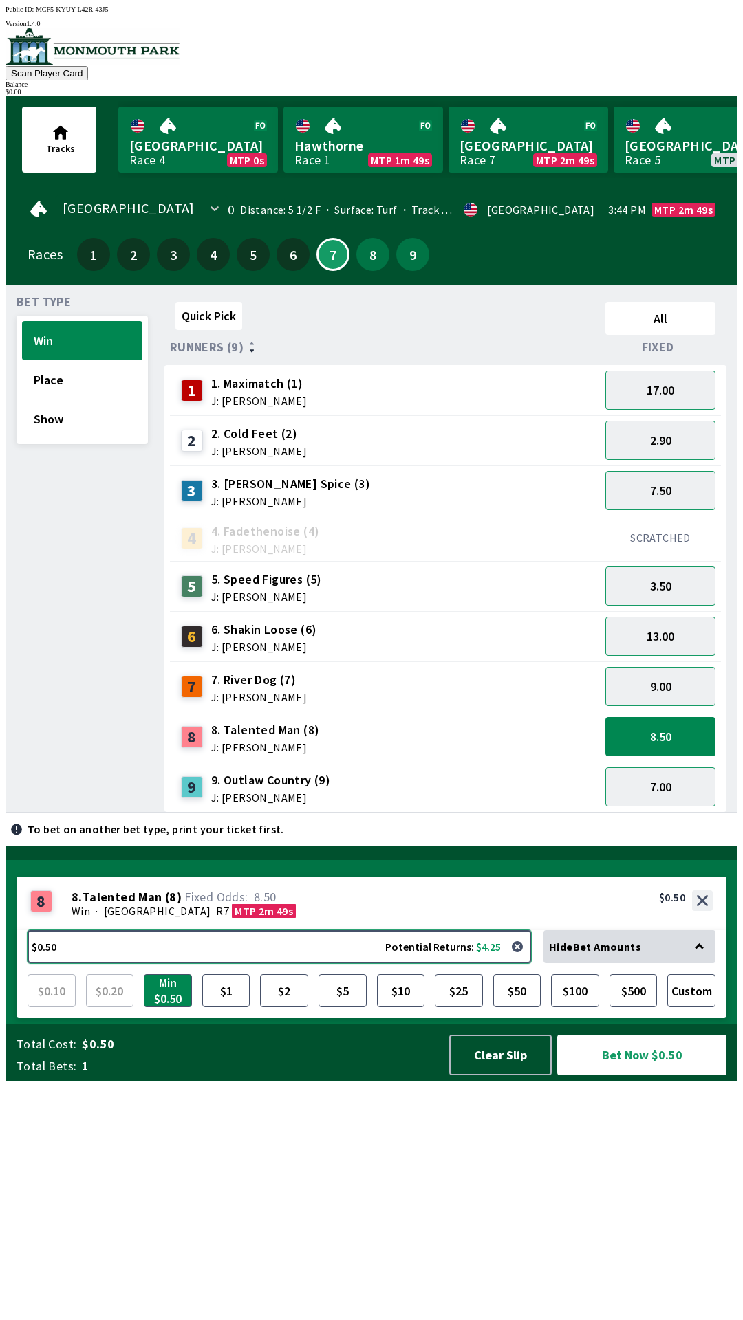
click at [300, 963] on button "$0.50 Potential Returns: $4.25" at bounding box center [279, 946] width 503 height 33
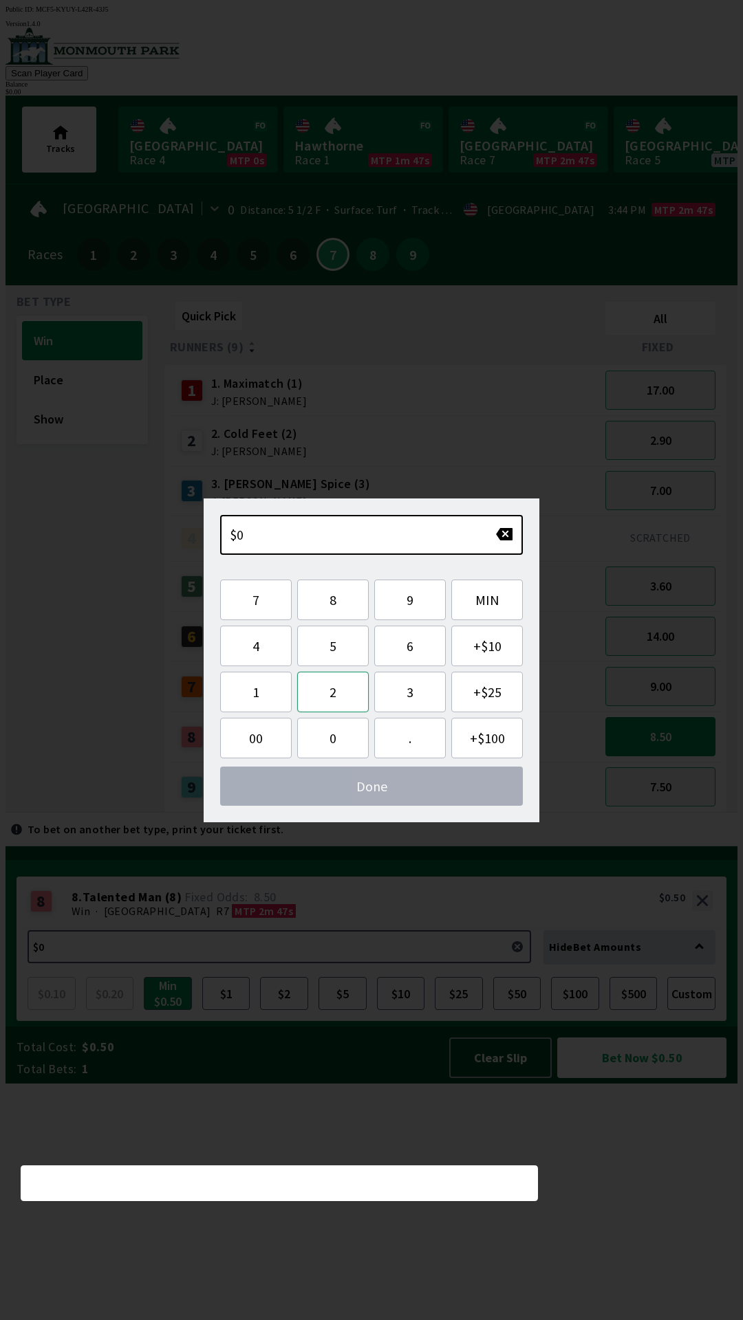
click at [333, 686] on button "2" at bounding box center [333, 692] width 72 height 41
click at [400, 741] on button "." at bounding box center [410, 738] width 72 height 41
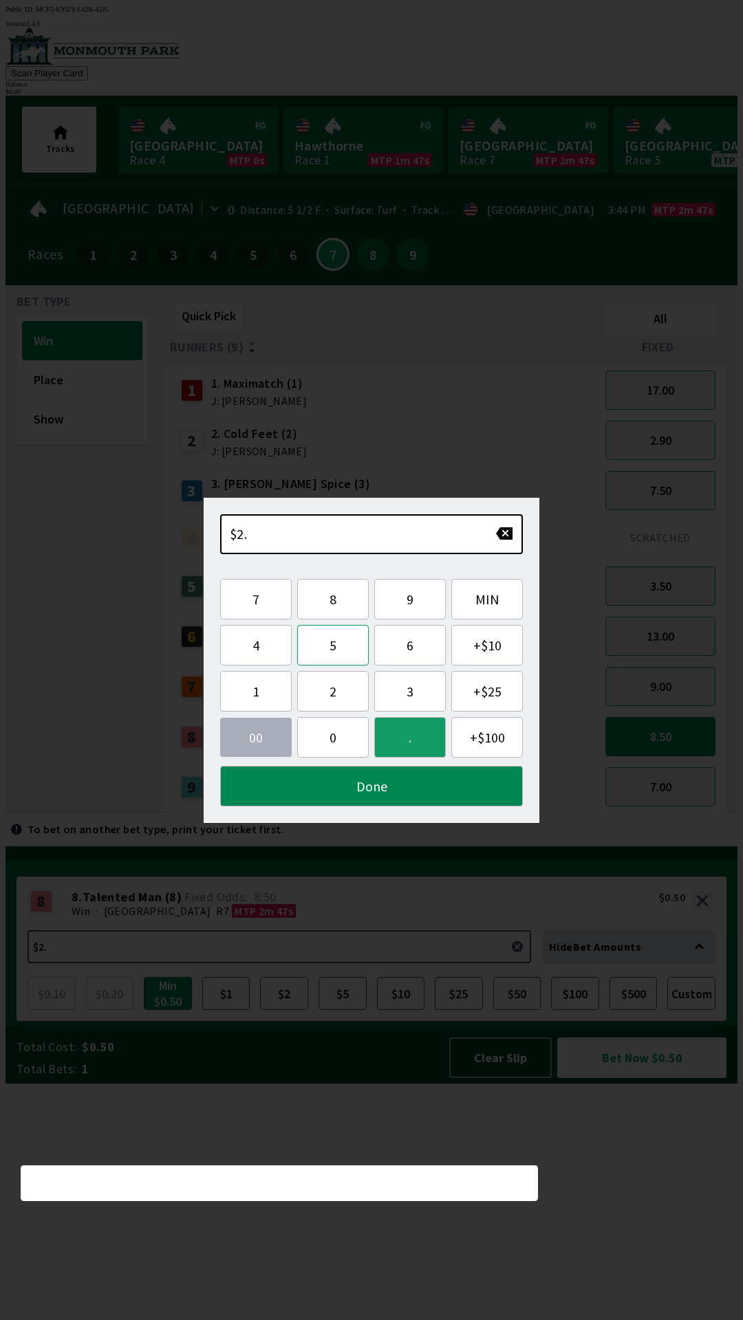
click at [349, 642] on button "5" at bounding box center [333, 645] width 72 height 41
click at [346, 737] on button "0" at bounding box center [333, 737] width 72 height 41
click at [455, 788] on button "Done" at bounding box center [371, 786] width 303 height 41
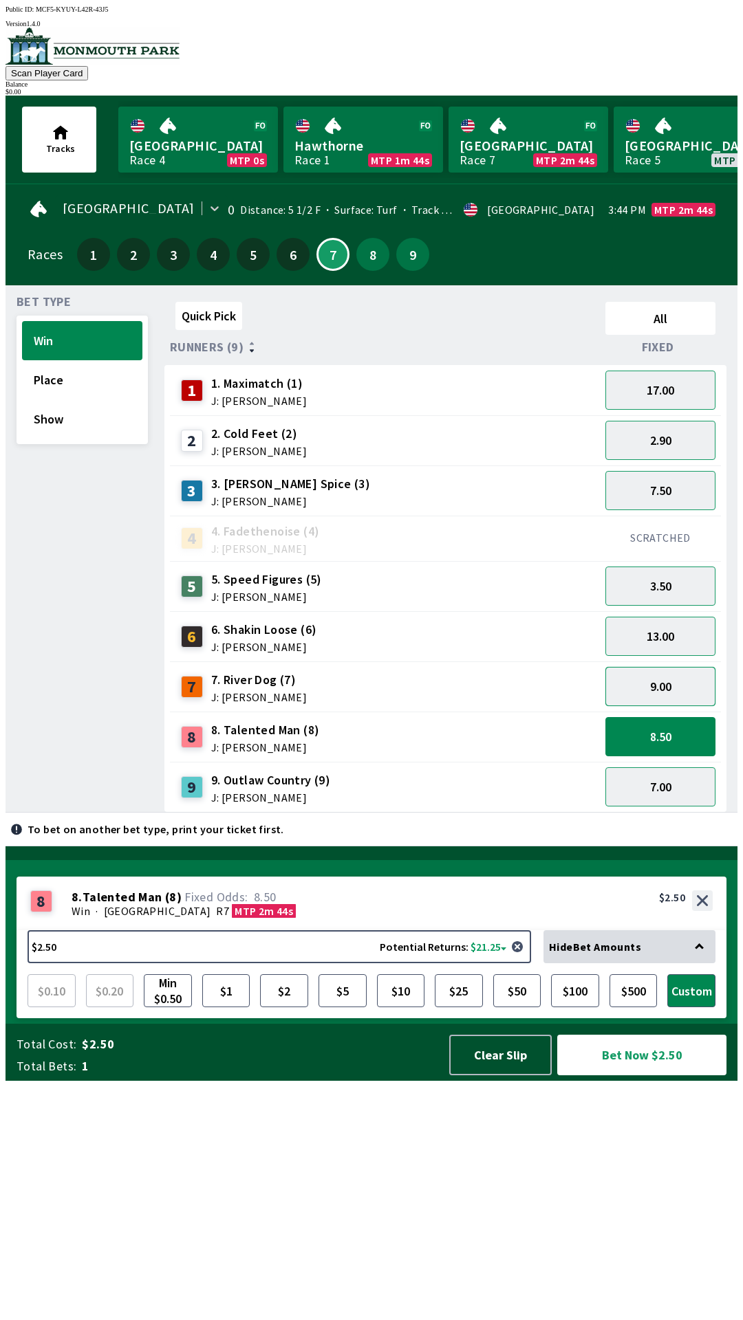
click at [675, 673] on button "9.00" at bounding box center [660, 686] width 110 height 39
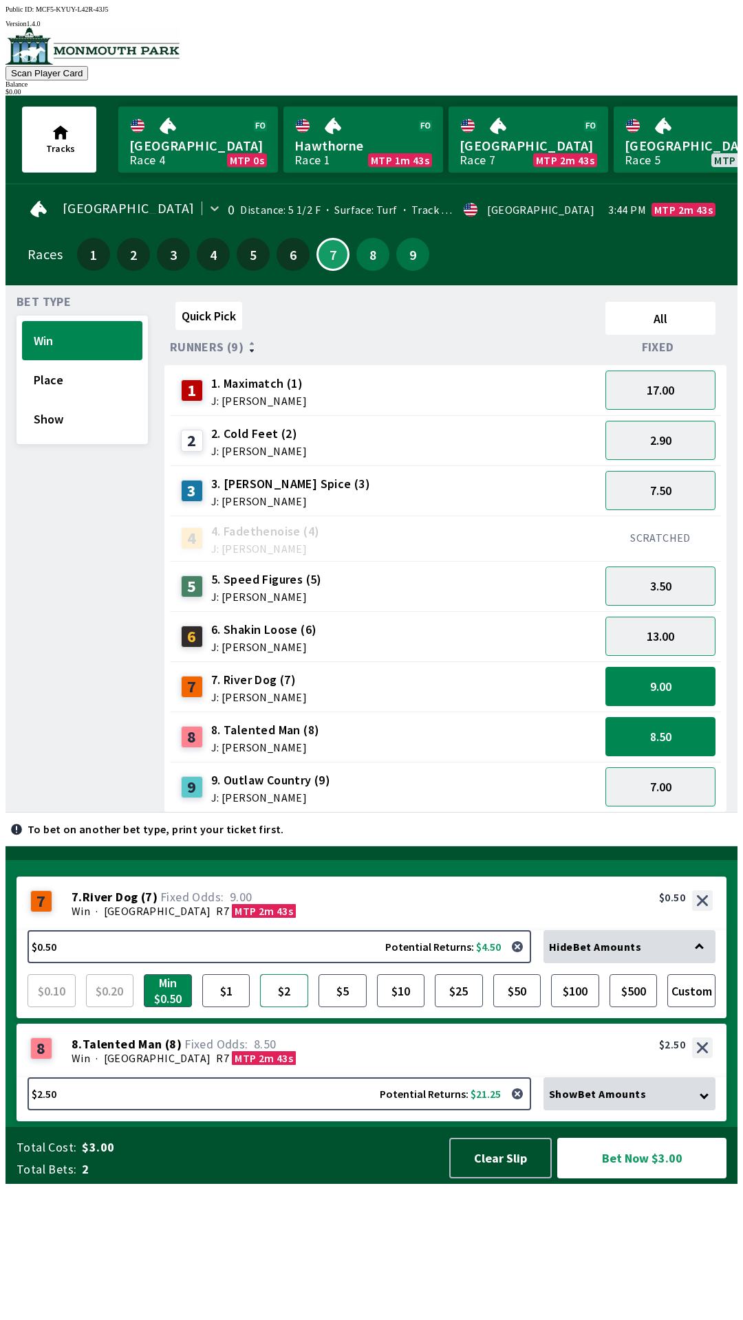
click at [274, 1007] on button "$2" at bounding box center [284, 990] width 48 height 33
click at [314, 963] on button "$2.00 Potential Returns: $18.00" at bounding box center [279, 946] width 503 height 33
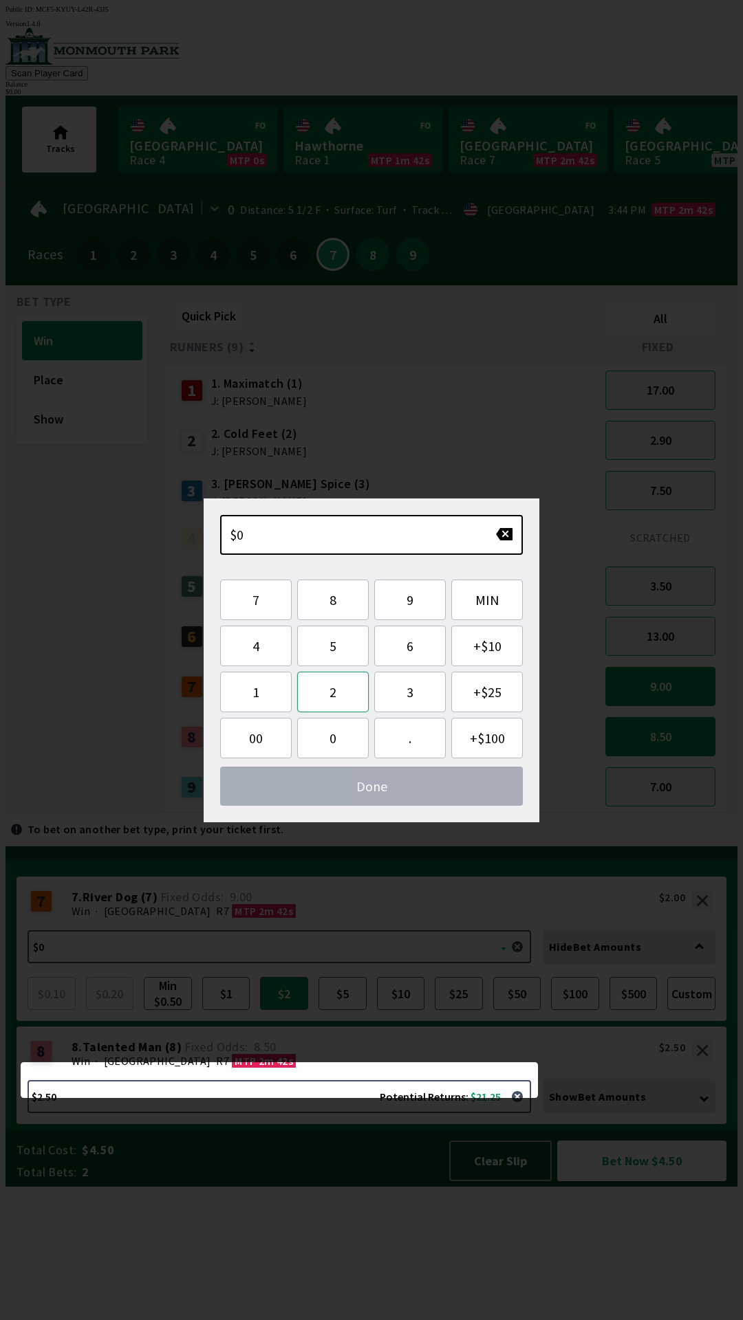
click at [346, 691] on button "2" at bounding box center [333, 692] width 72 height 41
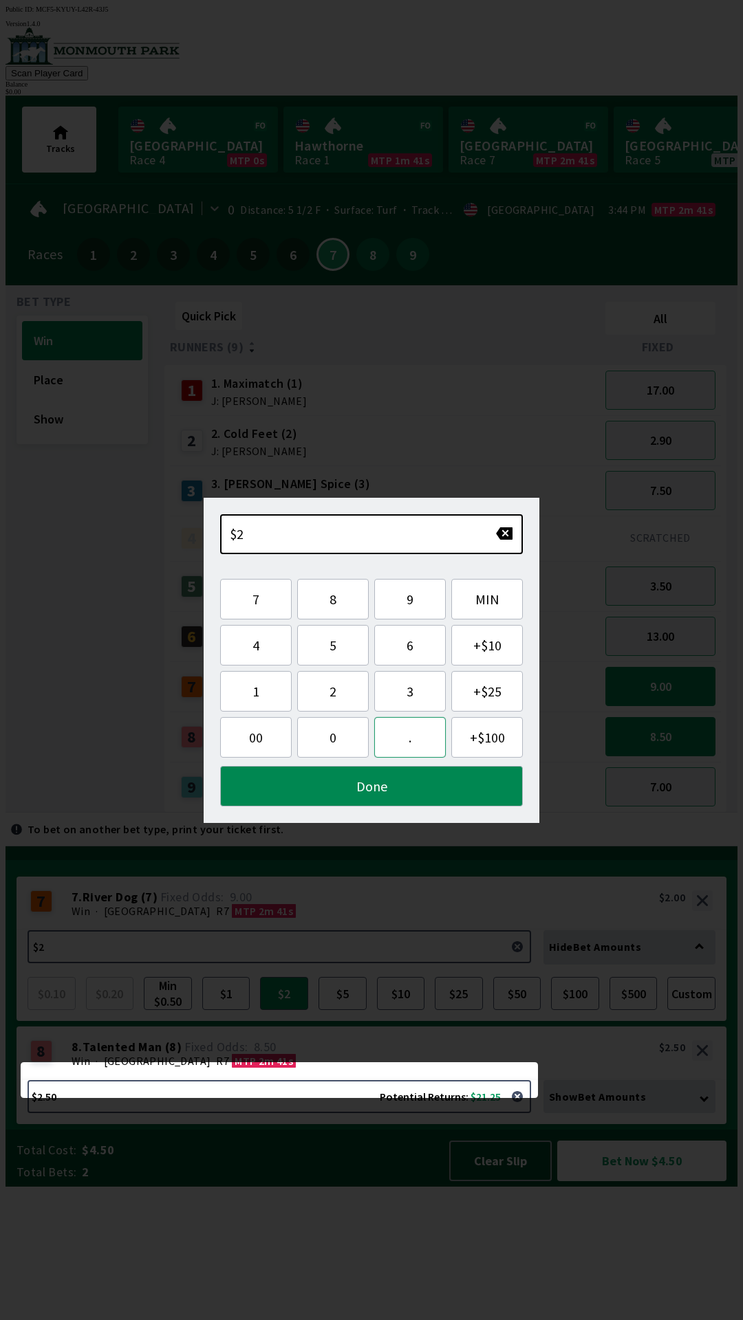
click at [420, 740] on button "." at bounding box center [410, 737] width 72 height 41
click at [351, 650] on button "5" at bounding box center [333, 645] width 72 height 41
click at [346, 734] on button "0" at bounding box center [333, 737] width 72 height 41
click at [435, 768] on button "Done" at bounding box center [371, 786] width 303 height 41
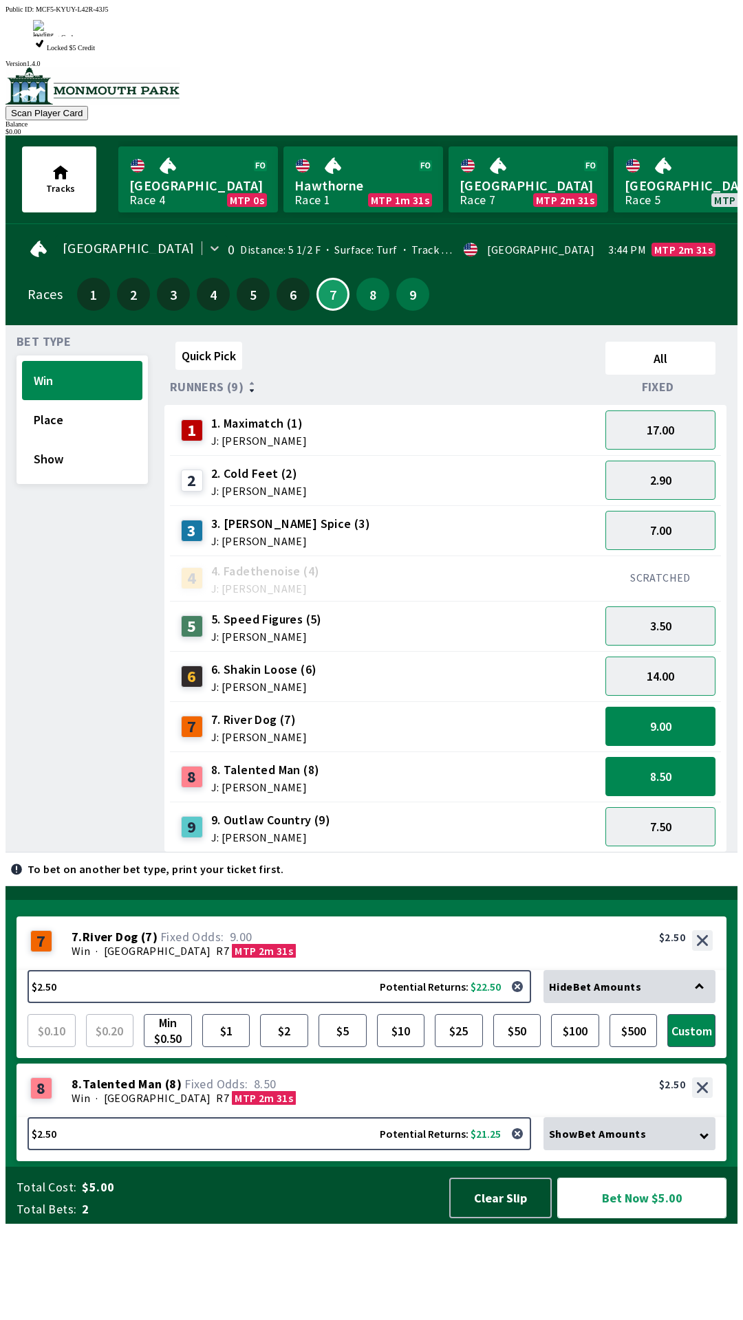
click at [688, 1219] on button "Bet Now $5.00" at bounding box center [641, 1198] width 169 height 41
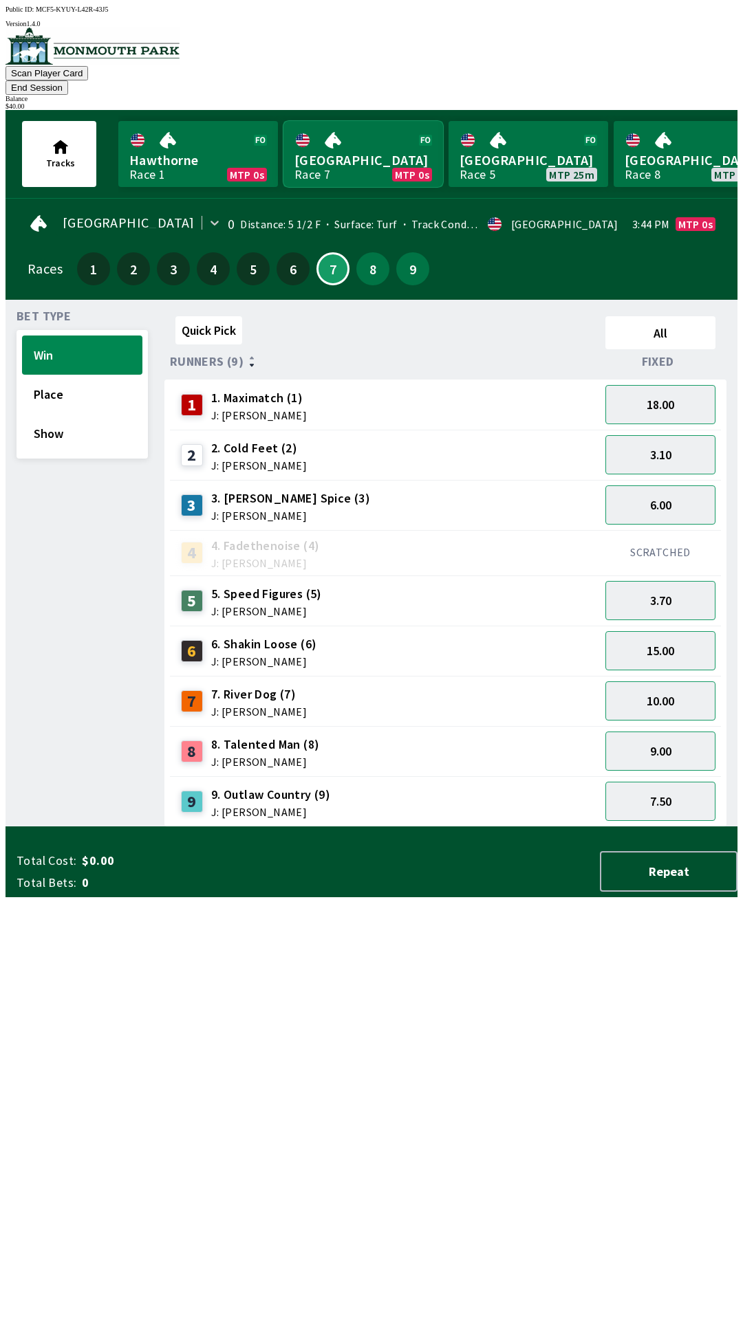
click at [358, 151] on link "Monmouth Park Race 7 MTP 0s" at bounding box center [363, 154] width 160 height 66
click at [345, 150] on link "Monmouth Park Race 7 MTP 0s" at bounding box center [363, 154] width 160 height 66
click at [356, 144] on link "Monmouth Park Race 7 MTP 0s" at bounding box center [363, 154] width 160 height 66
click at [658, 892] on button "Repeat" at bounding box center [669, 871] width 138 height 41
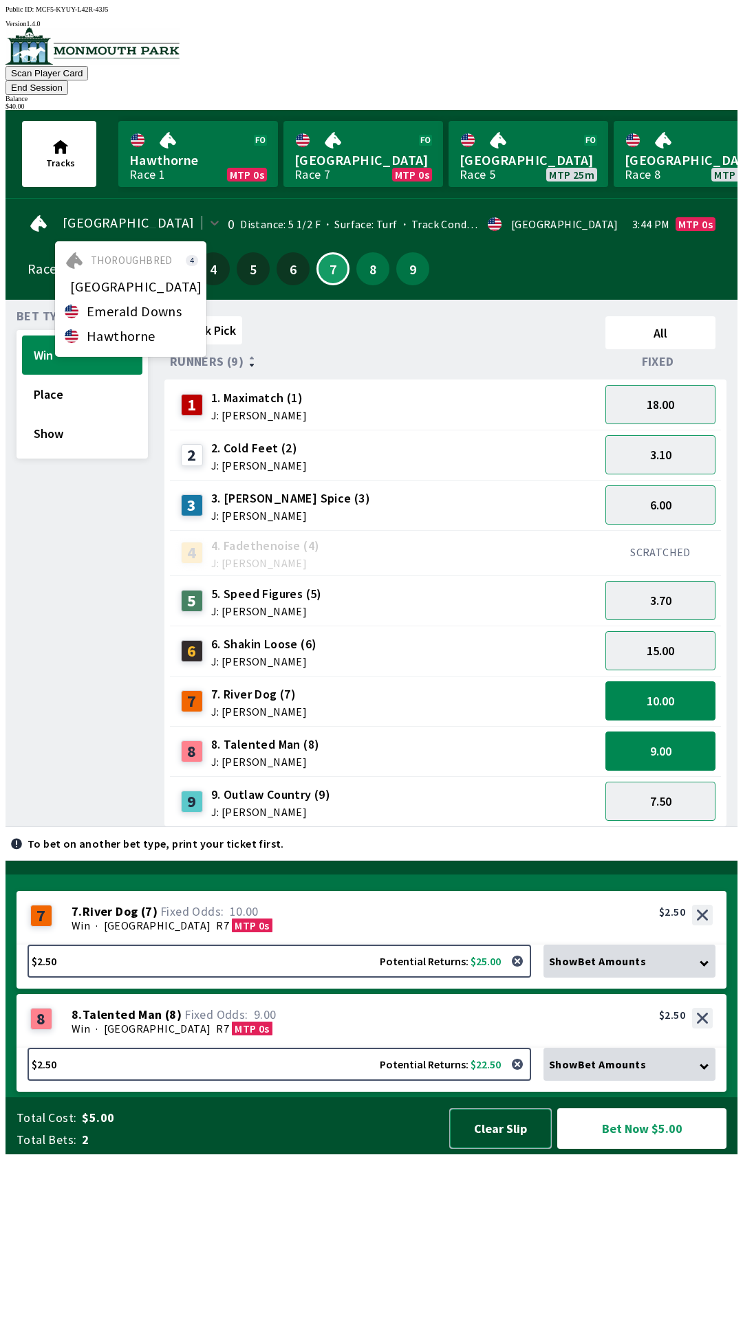
click at [493, 1149] on button "Clear Slip" at bounding box center [500, 1129] width 102 height 41
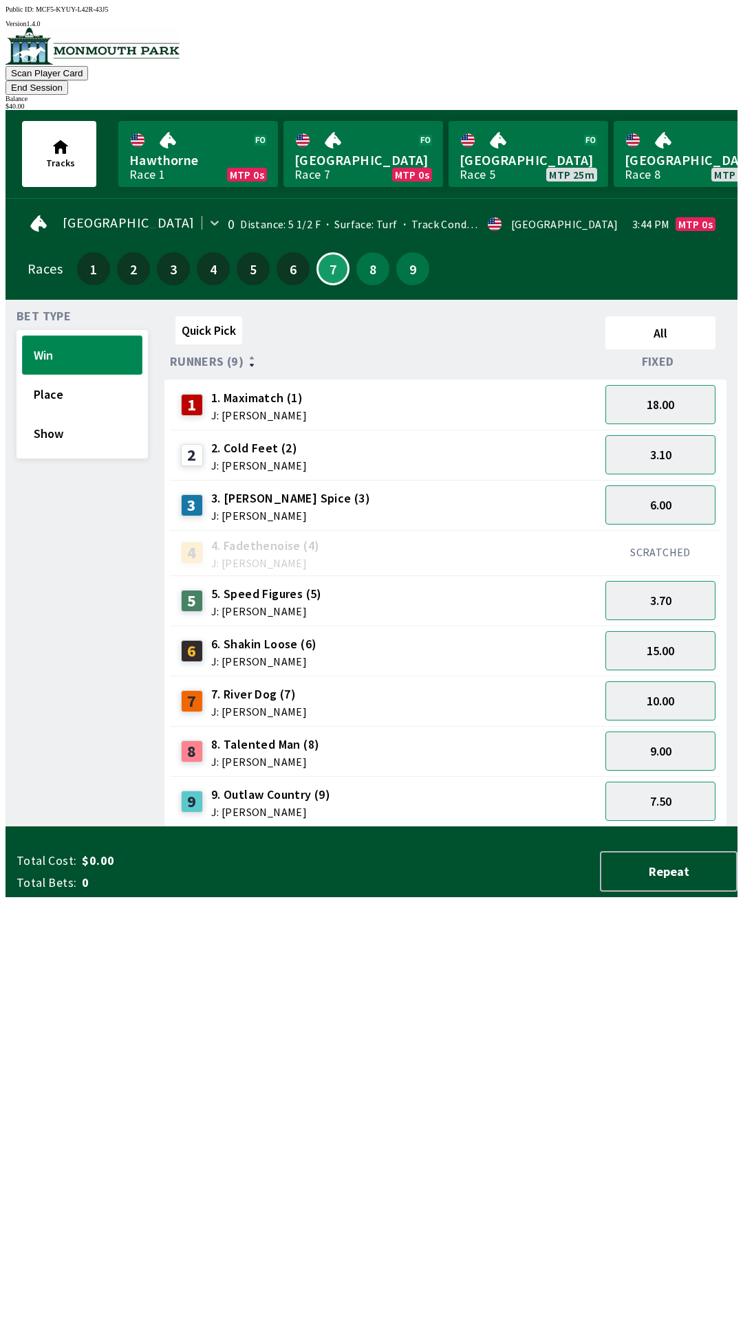
click at [103, 336] on button "Win" at bounding box center [82, 355] width 120 height 39
click at [127, 342] on button "Win" at bounding box center [82, 355] width 120 height 39
click at [567, 261] on div "Races 1 2 3 4 5 6 7 8 9" at bounding box center [372, 269] width 688 height 40
click at [68, 80] on button "End Session" at bounding box center [37, 87] width 63 height 14
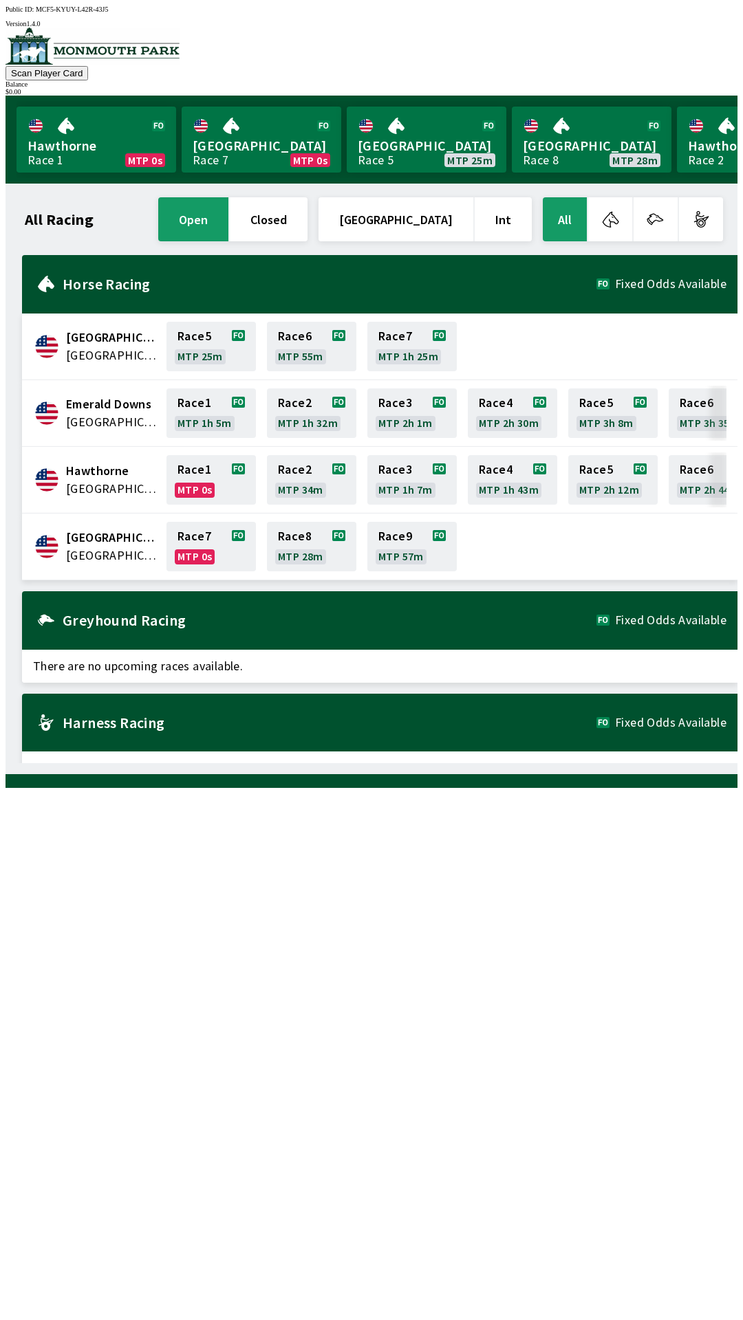
click at [693, 88] on div "$ 0.00" at bounding box center [372, 92] width 732 height 8
click at [694, 88] on div "$ 0.00" at bounding box center [372, 92] width 732 height 8
click at [699, 88] on div "$ 0.00" at bounding box center [372, 92] width 732 height 8
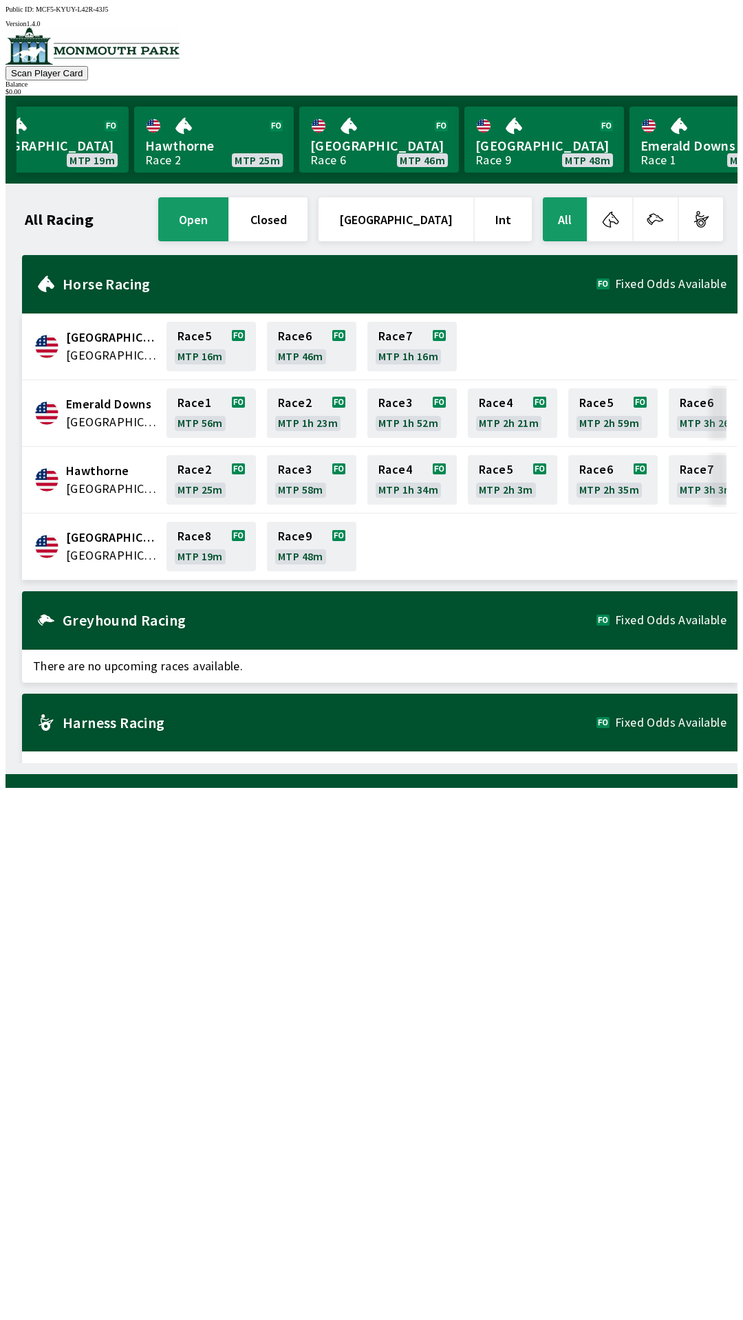
scroll to position [0, 276]
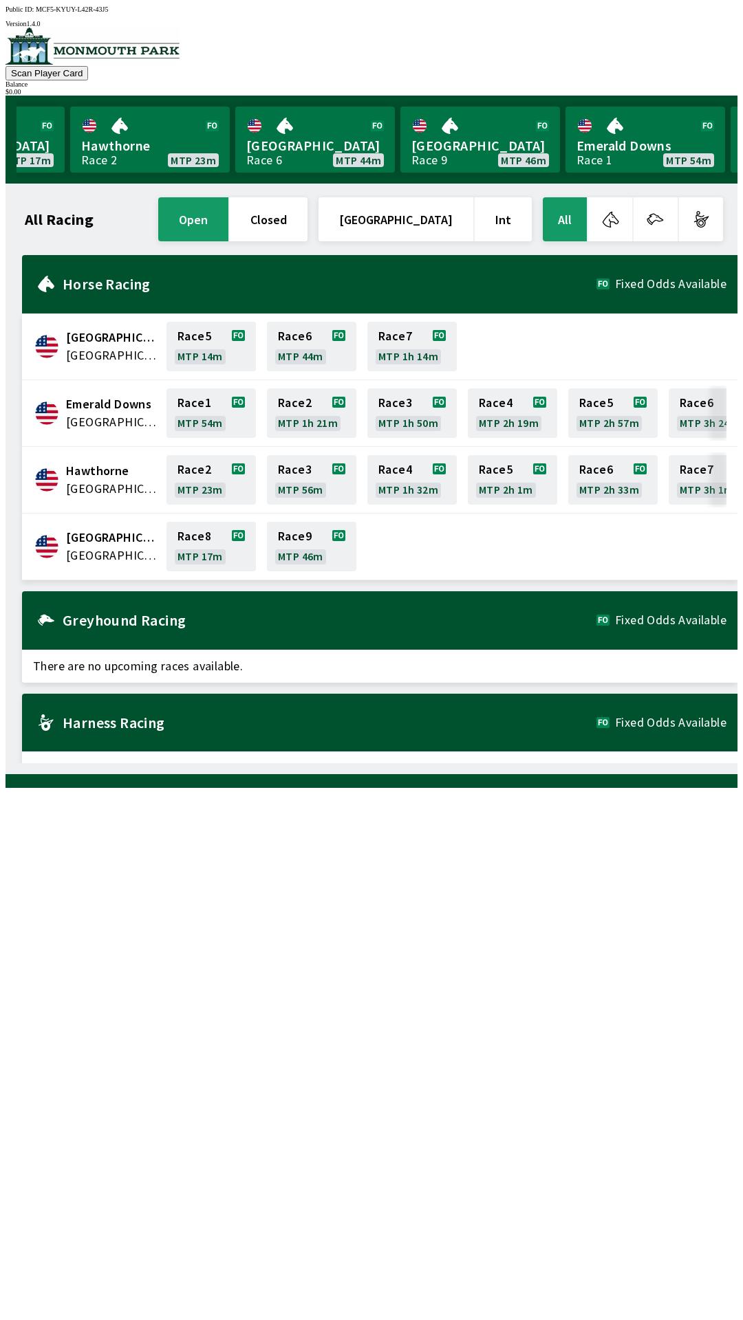
click at [404, 763] on div "All Racing open closed [GEOGRAPHIC_DATA] Int All [GEOGRAPHIC_DATA] [GEOGRAPHIC_…" at bounding box center [377, 479] width 721 height 569
click at [411, 763] on div "All Racing open closed [GEOGRAPHIC_DATA] Int All [GEOGRAPHIC_DATA] [GEOGRAPHIC_…" at bounding box center [377, 479] width 721 height 569
click at [410, 763] on div "All Racing open closed [GEOGRAPHIC_DATA] Int All [GEOGRAPHIC_DATA] [GEOGRAPHIC_…" at bounding box center [377, 479] width 721 height 569
click at [276, 763] on div "All Racing open closed [GEOGRAPHIC_DATA] Int All [GEOGRAPHIC_DATA] [GEOGRAPHIC_…" at bounding box center [377, 479] width 721 height 569
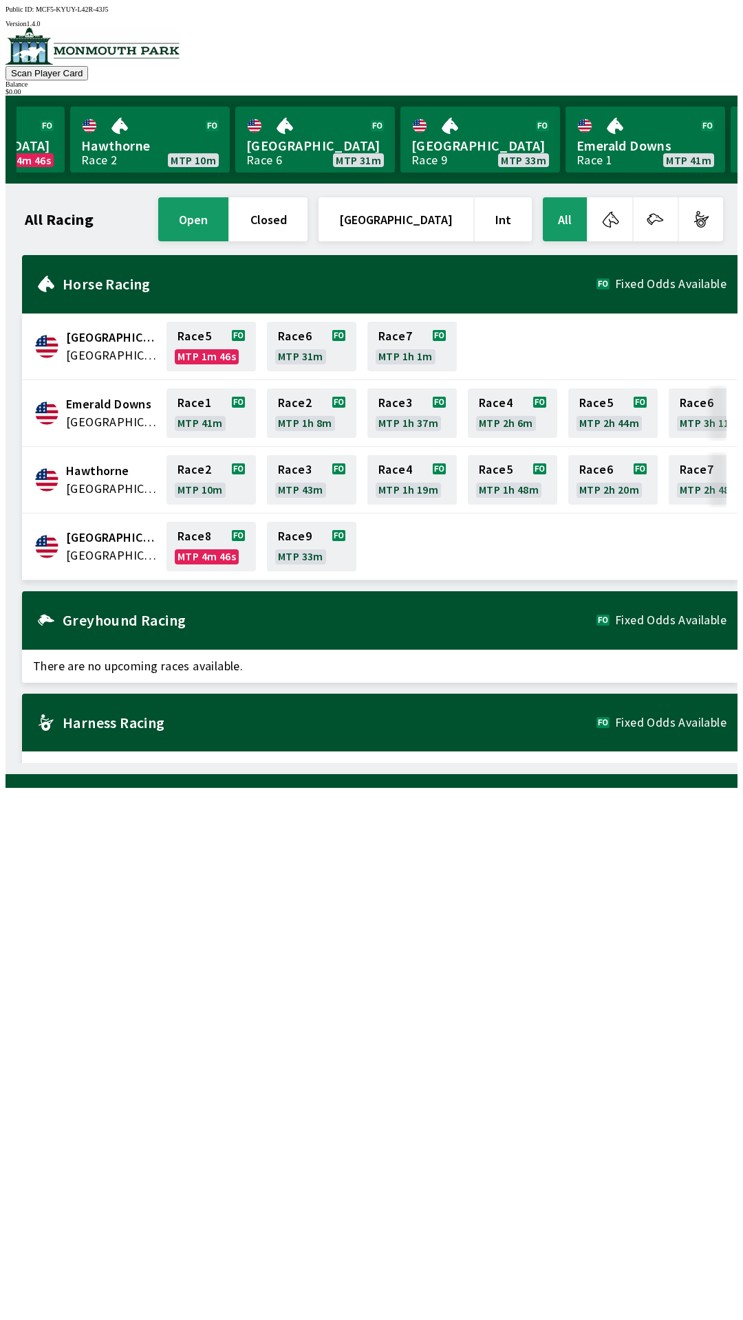
click at [193, 763] on div "All Racing open closed [GEOGRAPHIC_DATA] Int All [GEOGRAPHIC_DATA] [GEOGRAPHIC_…" at bounding box center [377, 479] width 721 height 569
click at [188, 763] on div "All Racing open closed [GEOGRAPHIC_DATA] Int All [GEOGRAPHIC_DATA] [GEOGRAPHIC_…" at bounding box center [377, 479] width 721 height 569
click at [39, 66] on div at bounding box center [372, 47] width 732 height 39
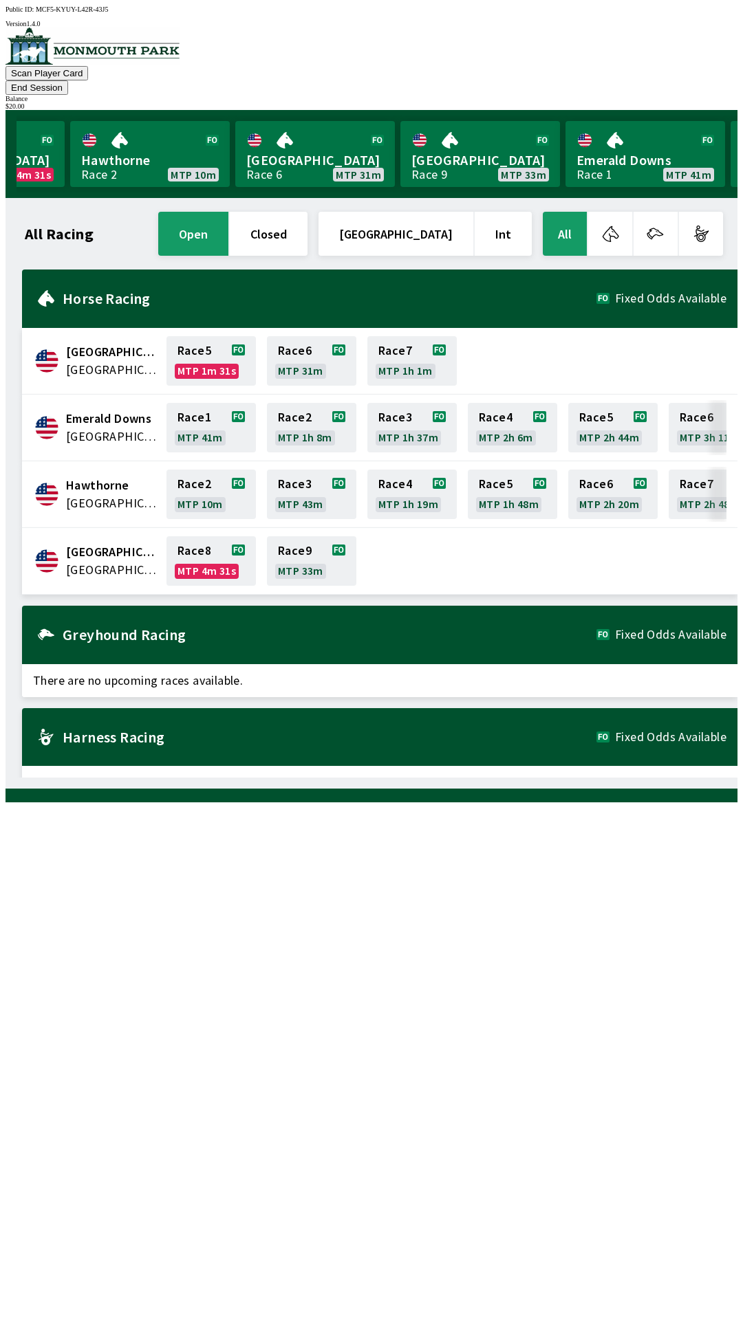
click at [68, 80] on button "End Session" at bounding box center [37, 87] width 63 height 14
click at [452, 144] on link "[GEOGRAPHIC_DATA] Race 9 MTP 33m" at bounding box center [480, 154] width 160 height 66
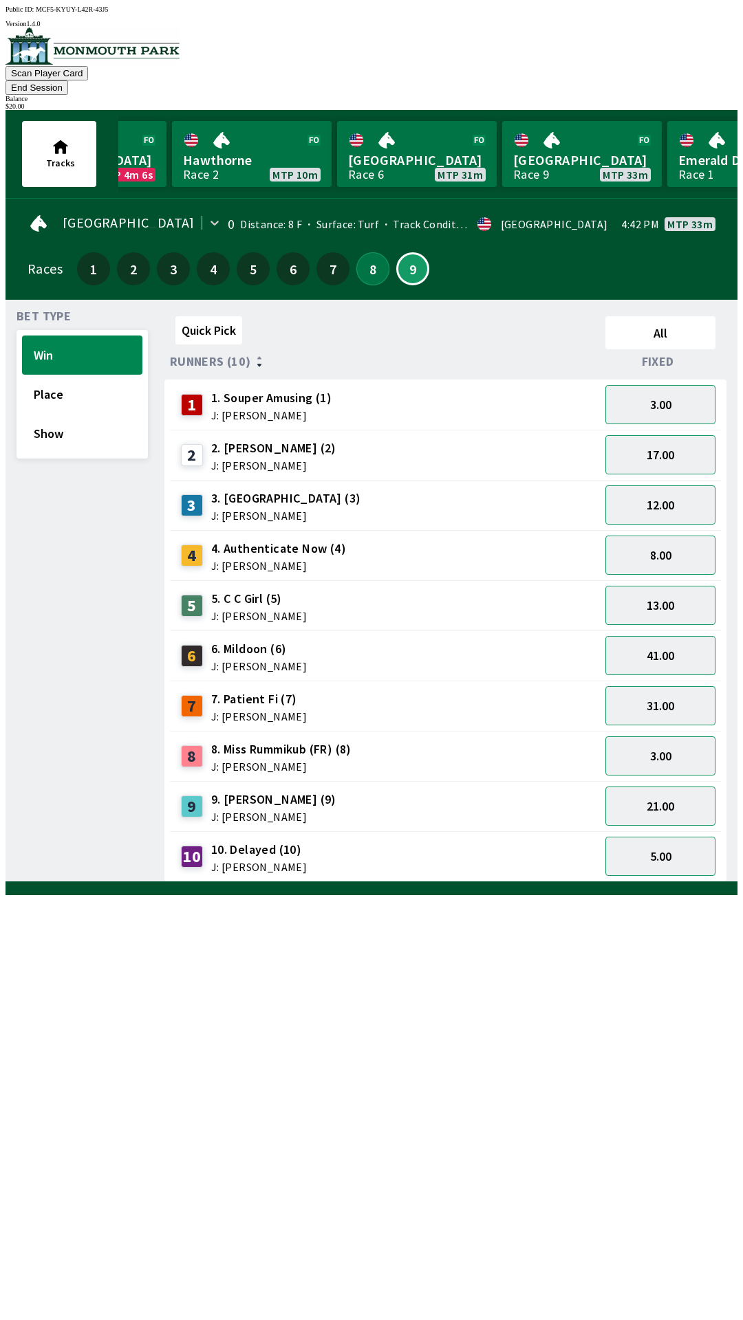
click at [364, 252] on button "8" at bounding box center [372, 268] width 33 height 33
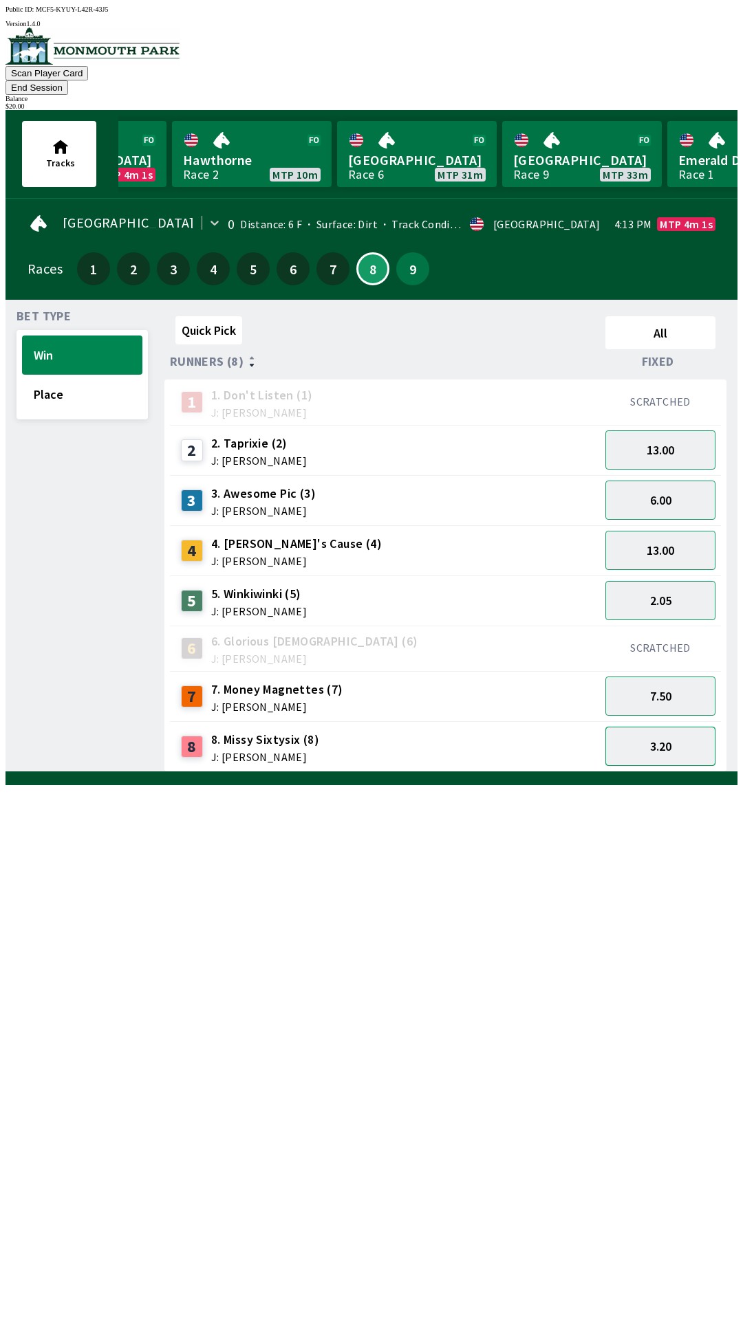
click at [678, 729] on button "3.20" at bounding box center [660, 746] width 110 height 39
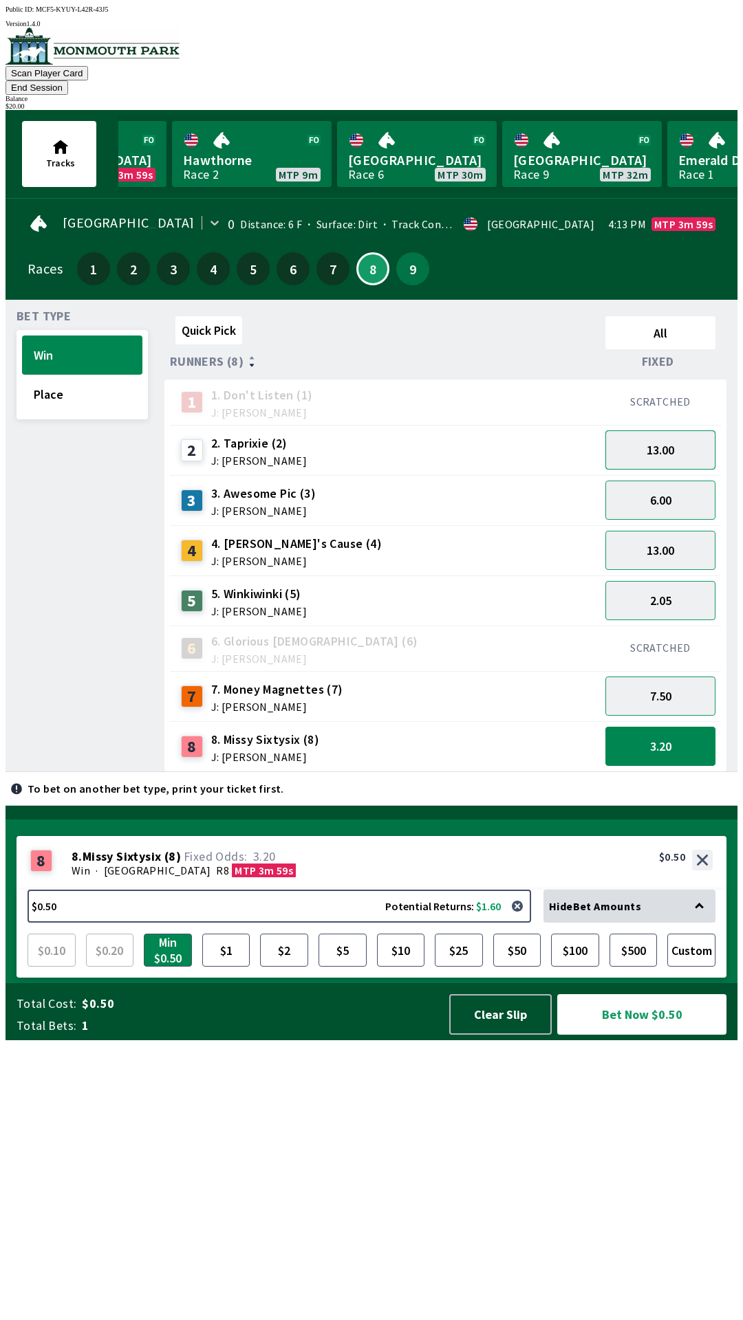
click at [684, 439] on button "13.00" at bounding box center [660, 449] width 110 height 39
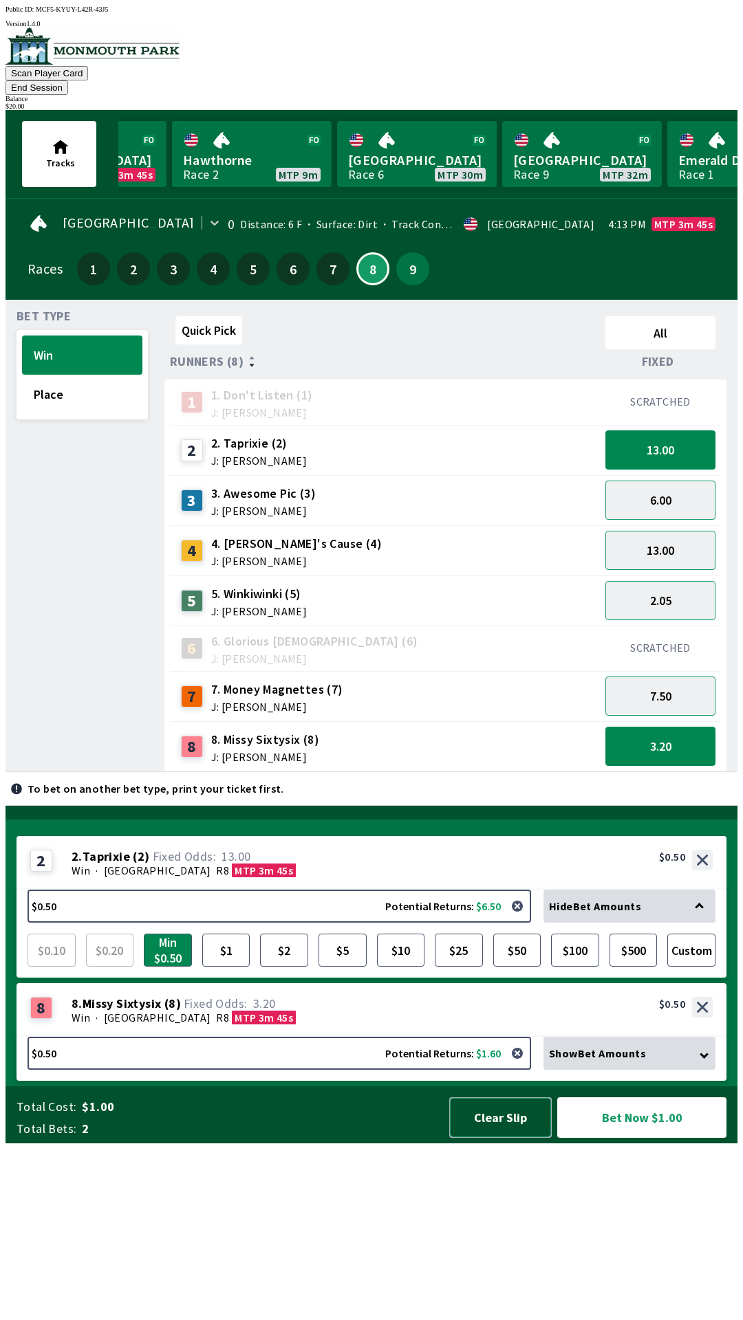
click at [504, 1138] on button "Clear Slip" at bounding box center [500, 1118] width 102 height 41
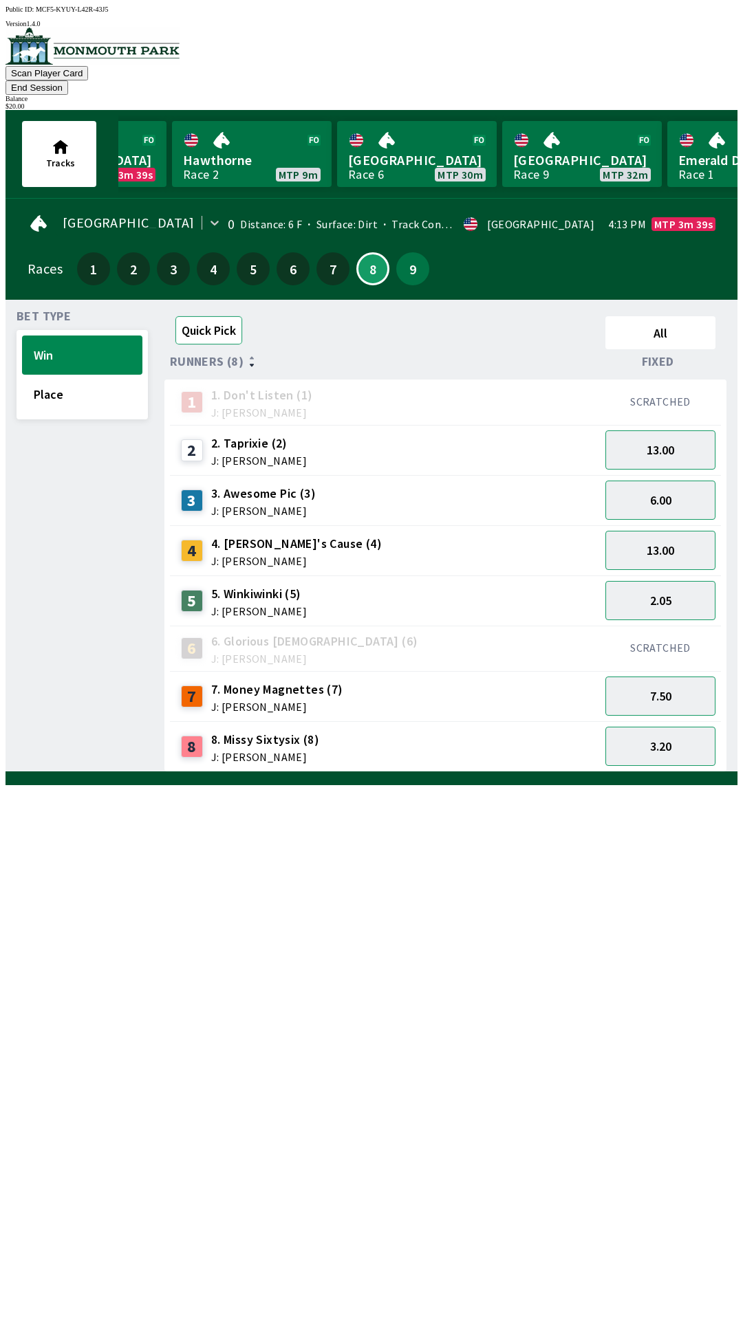
click at [208, 319] on button "Quick Pick" at bounding box center [208, 330] width 67 height 28
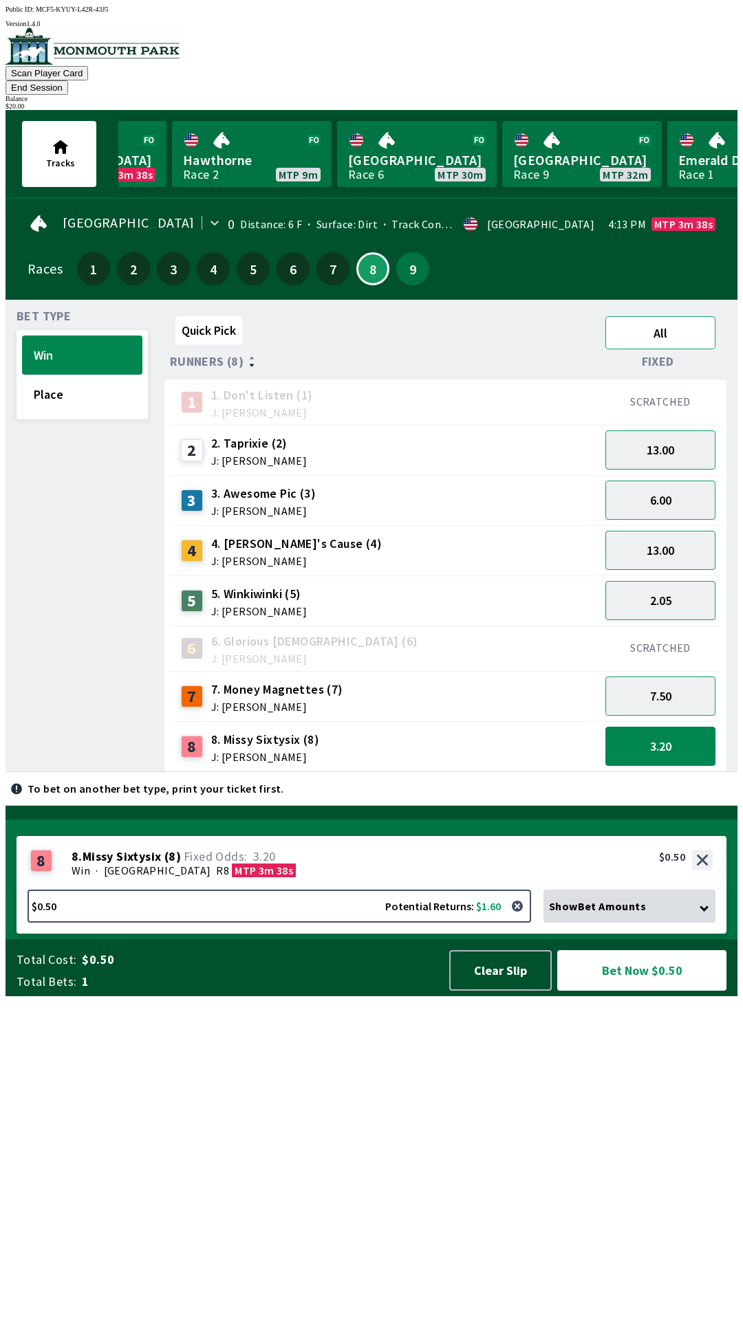
click at [679, 316] on button "All" at bounding box center [660, 332] width 110 height 33
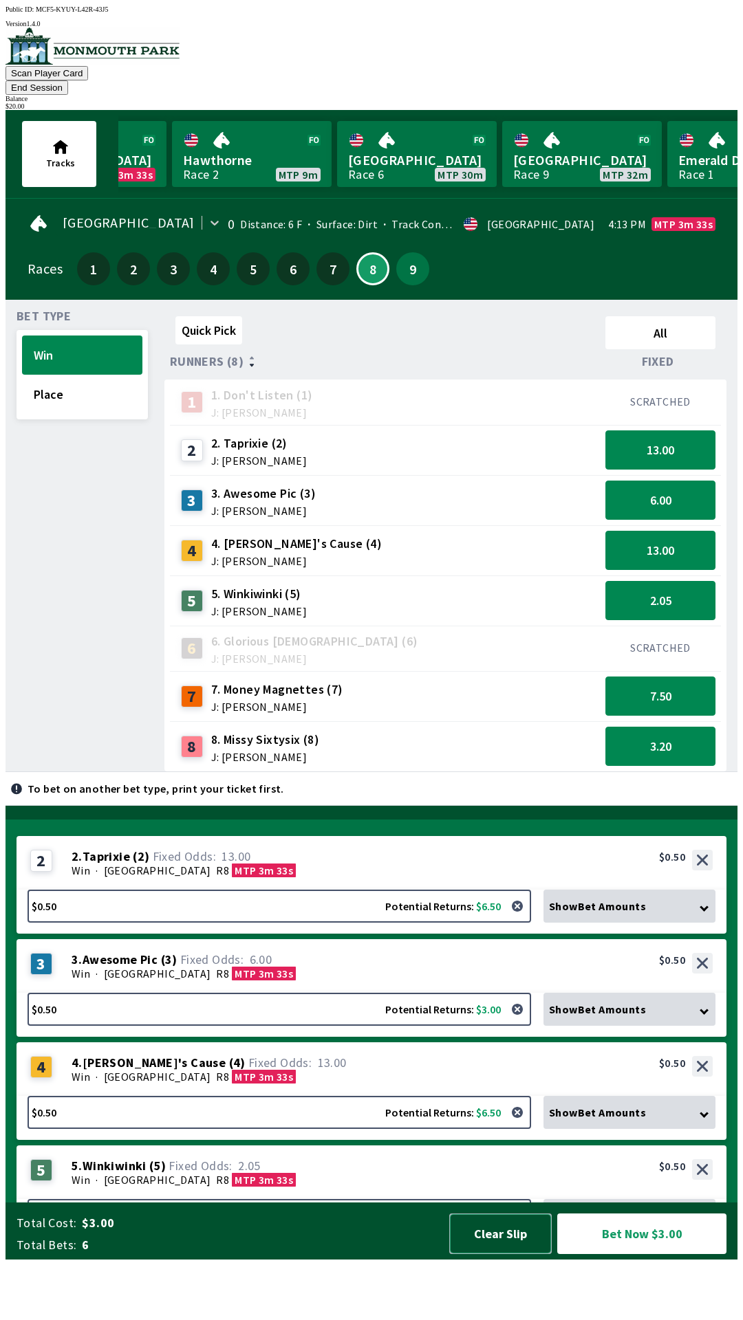
click at [495, 1254] on button "Clear Slip" at bounding box center [500, 1234] width 102 height 41
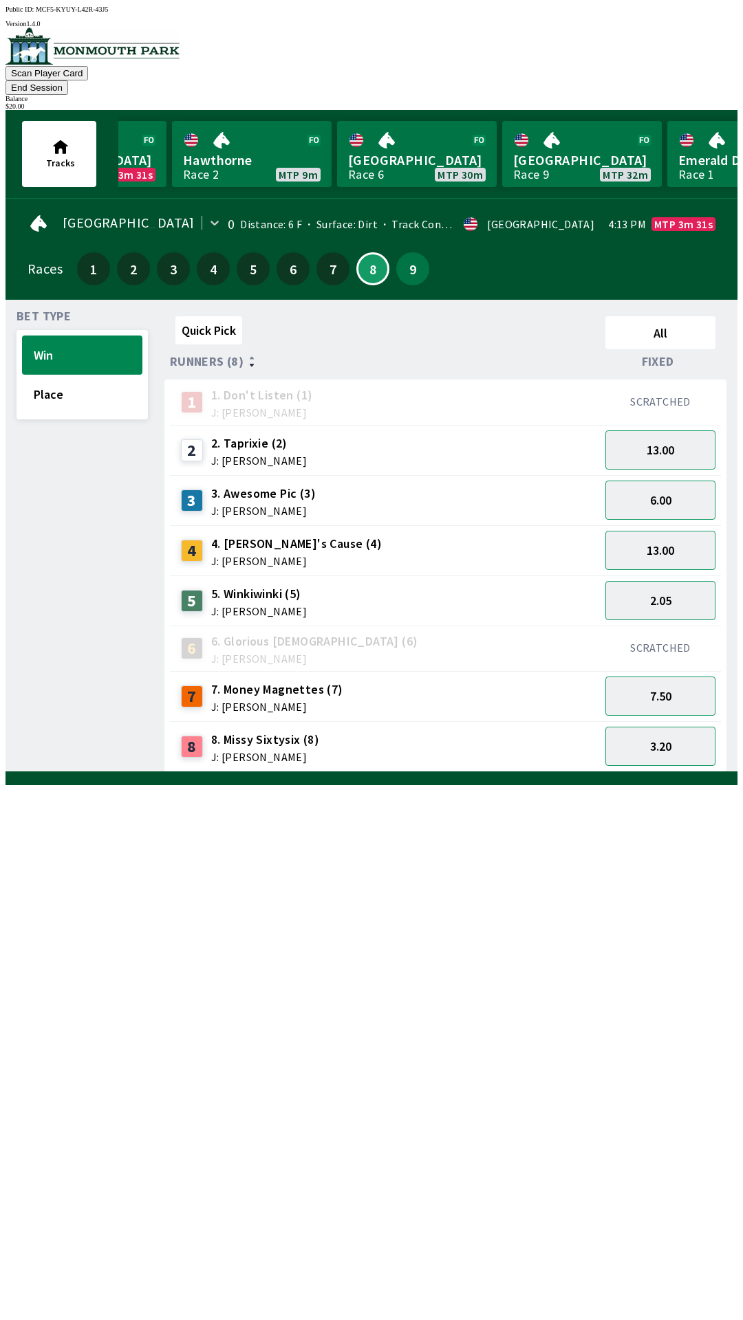
click at [68, 80] on button "End Session" at bounding box center [37, 87] width 63 height 14
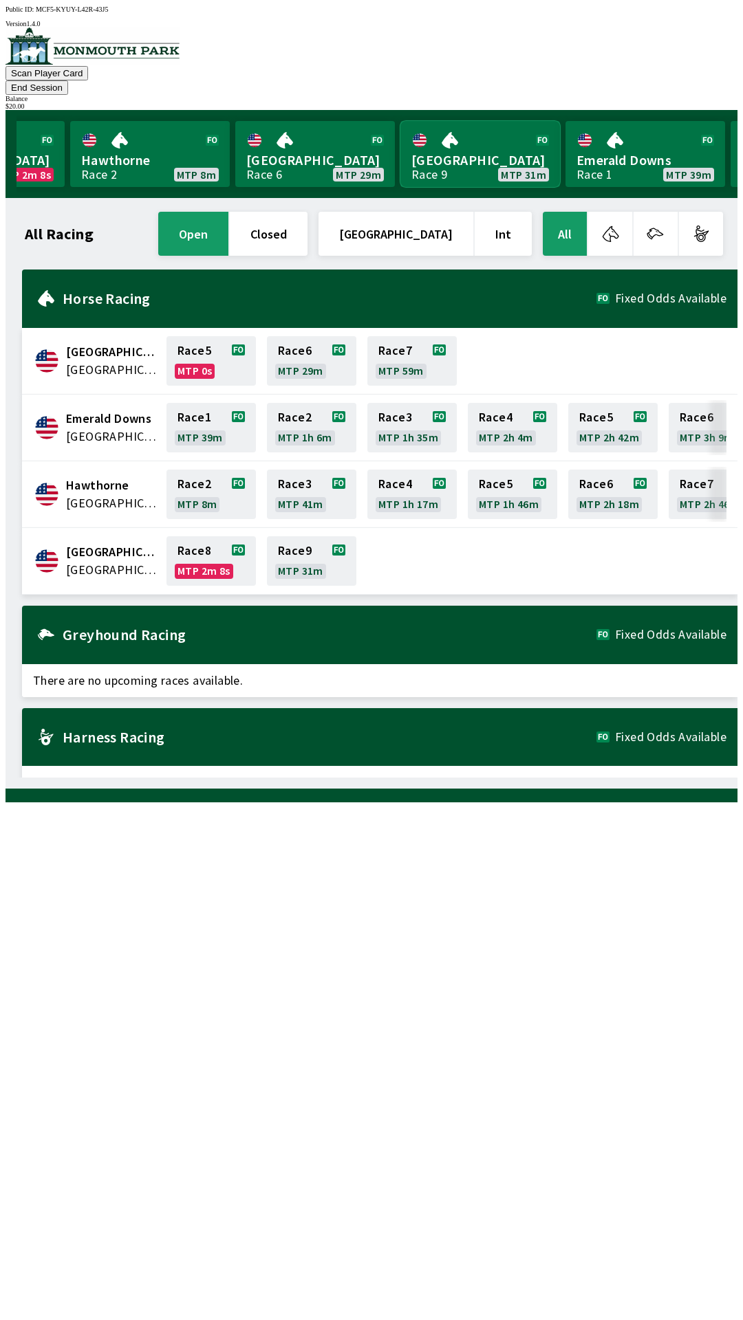
click at [428, 140] on link "[GEOGRAPHIC_DATA] Race 9 MTP 31m" at bounding box center [480, 154] width 160 height 66
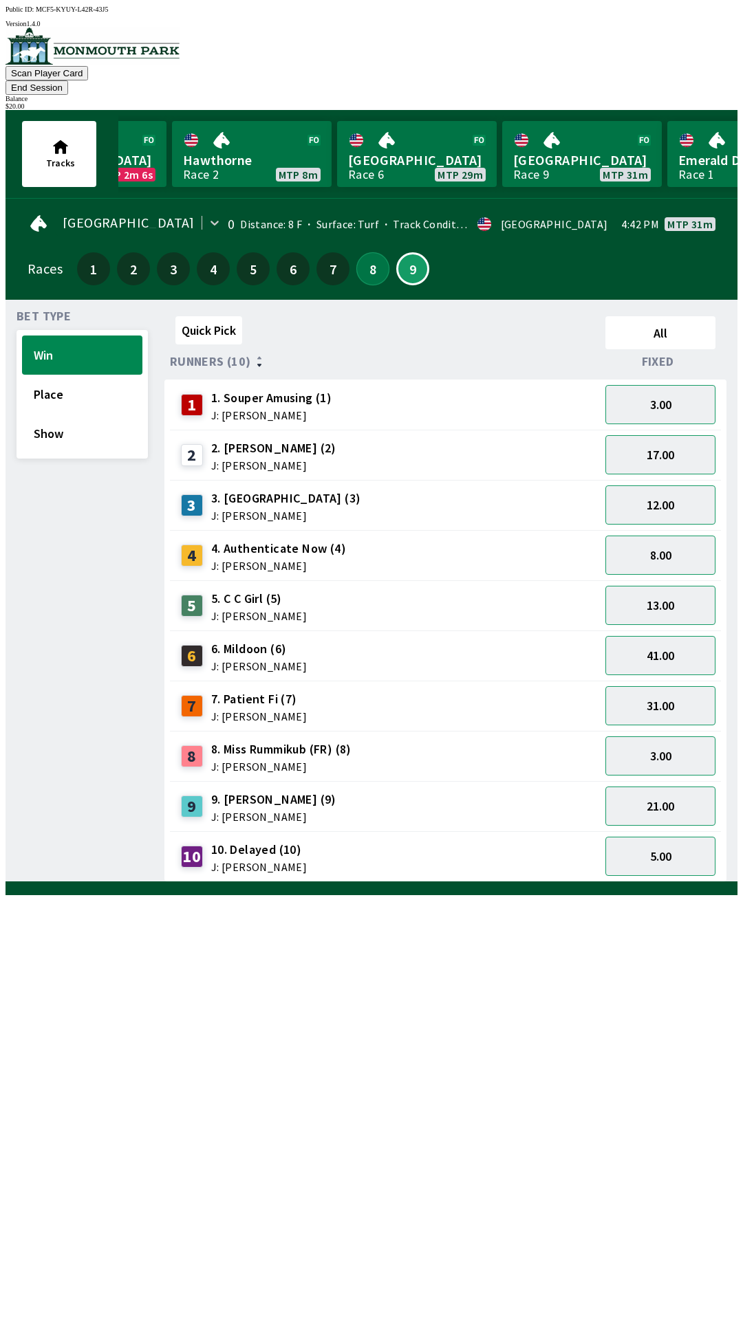
click at [367, 252] on button "8" at bounding box center [372, 268] width 33 height 33
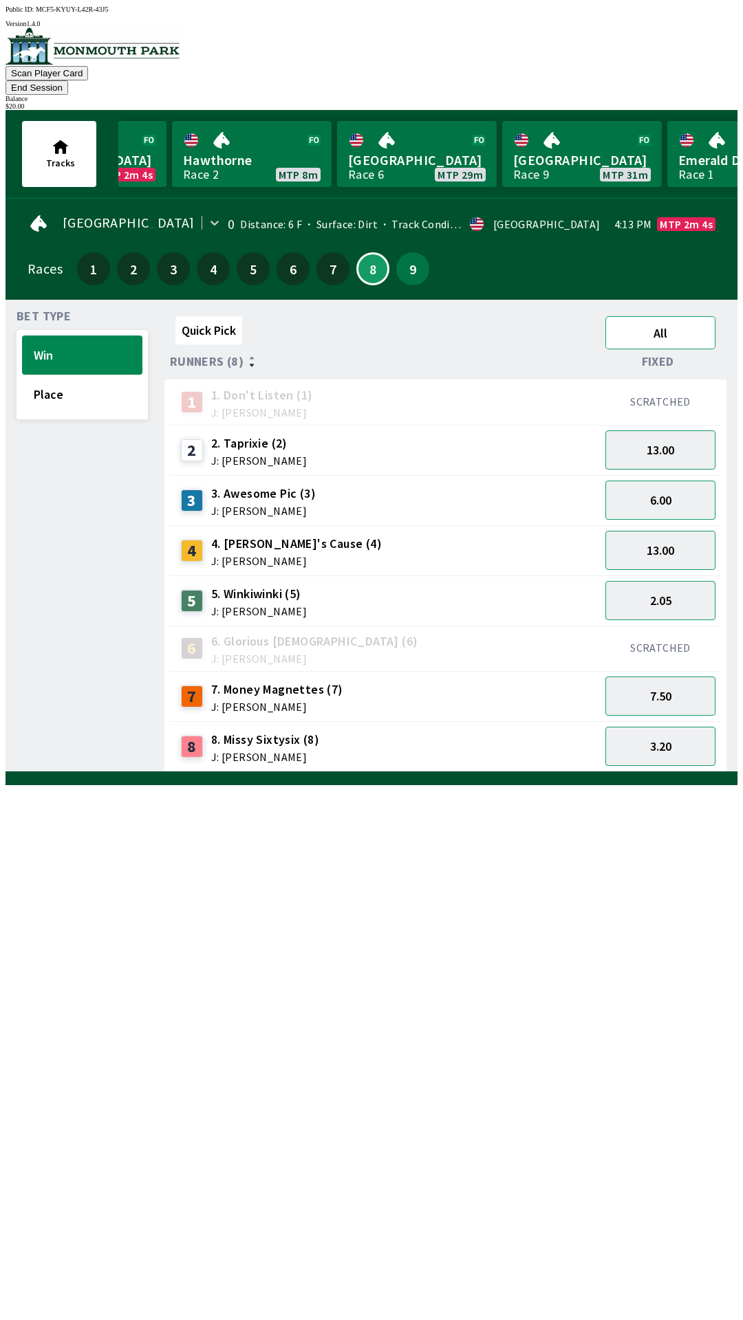
click at [665, 318] on button "All" at bounding box center [660, 332] width 110 height 33
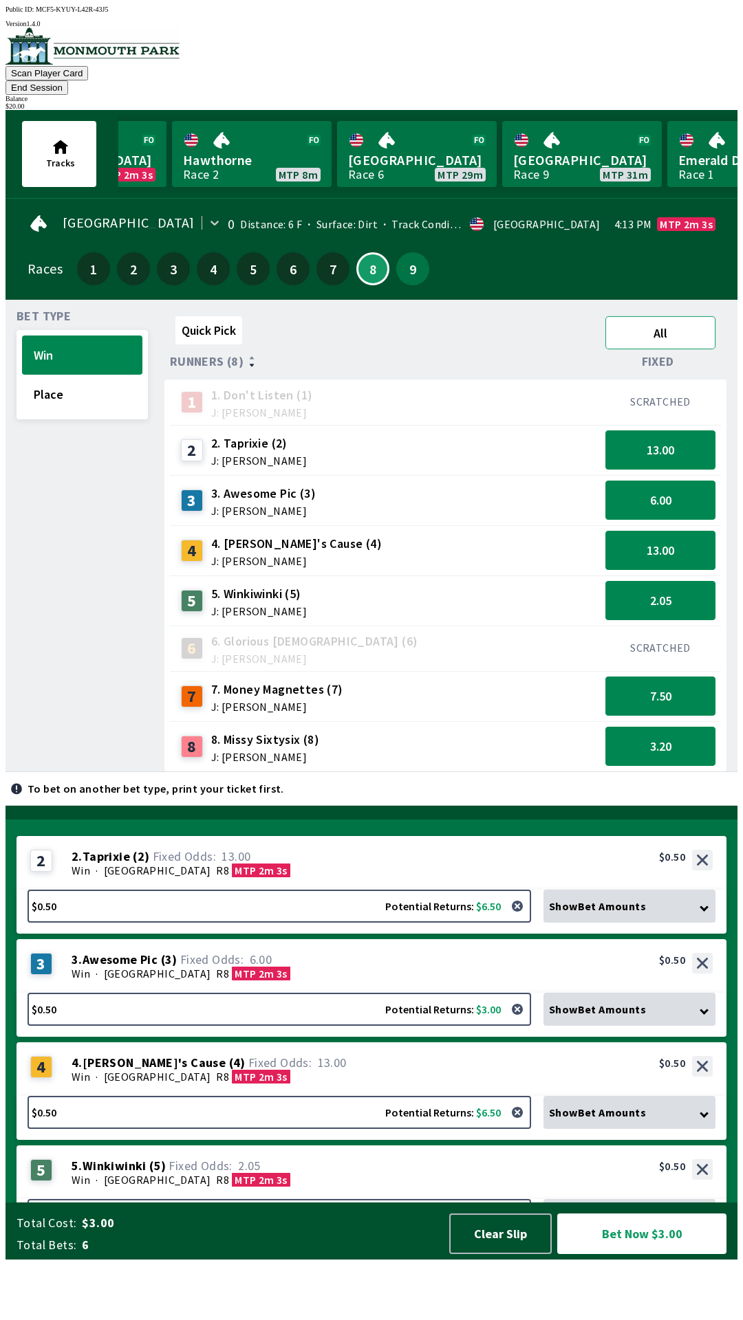
click at [680, 317] on button "All" at bounding box center [660, 332] width 110 height 33
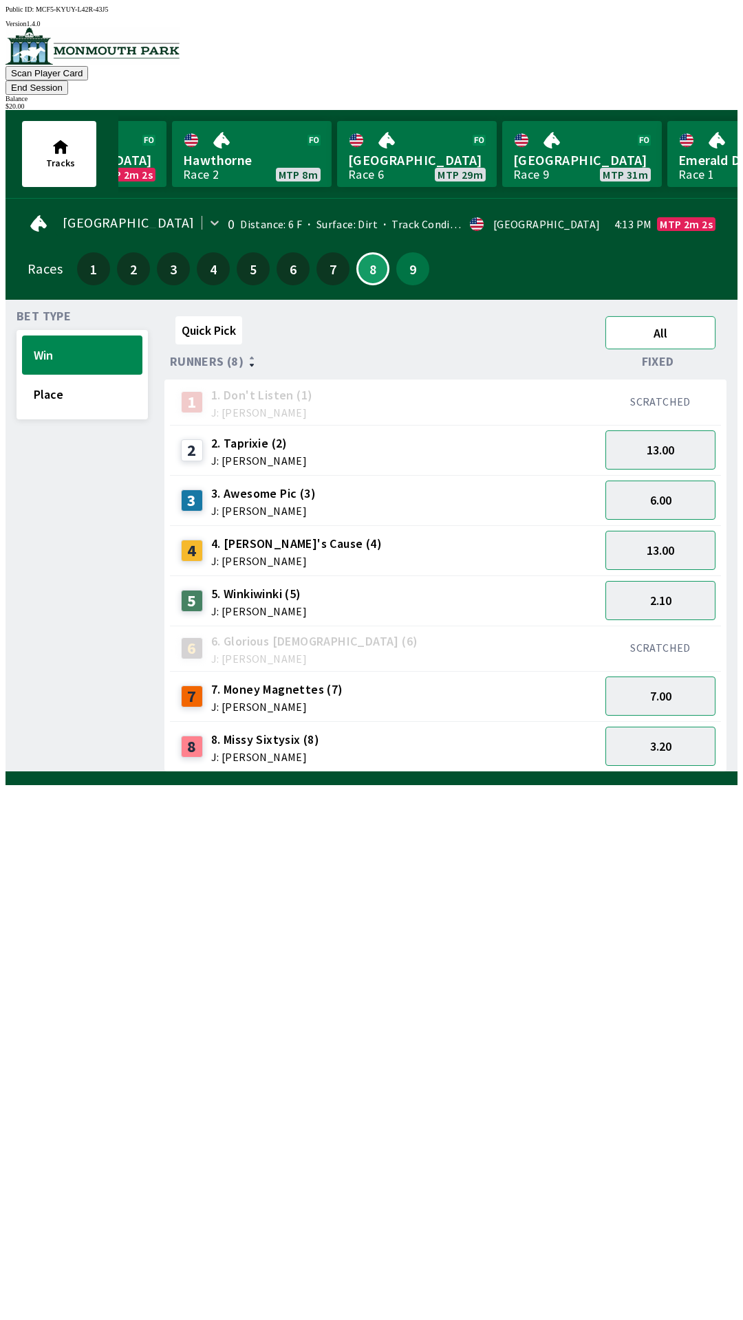
click at [684, 318] on button "All" at bounding box center [660, 332] width 110 height 33
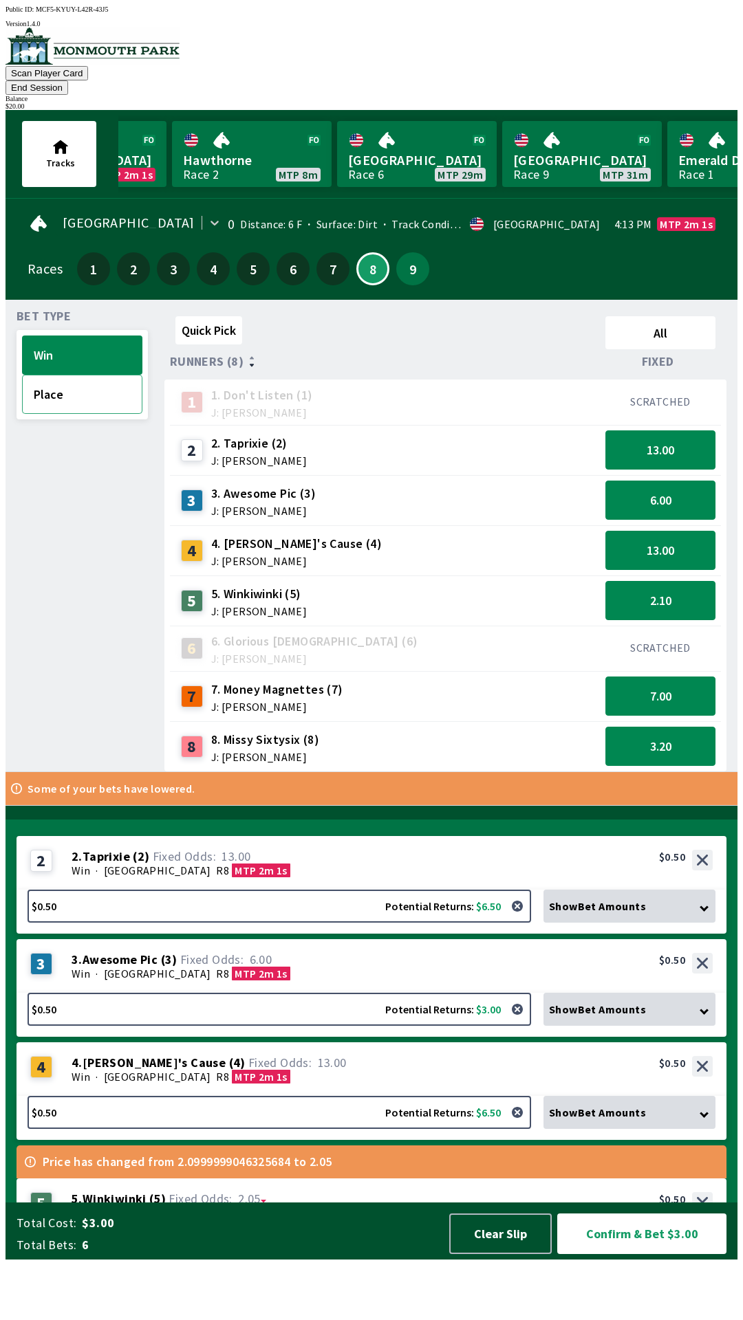
click at [96, 382] on button "Place" at bounding box center [82, 394] width 120 height 39
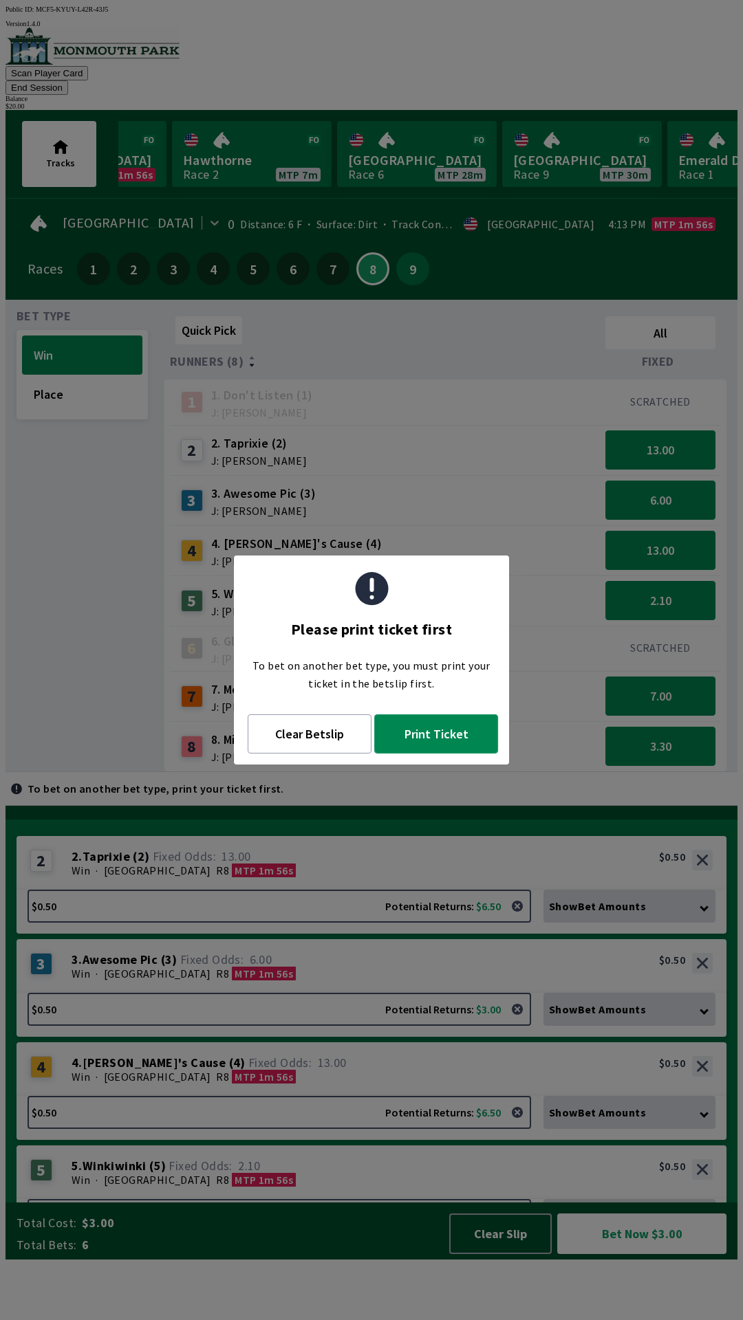
click at [441, 742] on button "Print Ticket" at bounding box center [436, 734] width 124 height 39
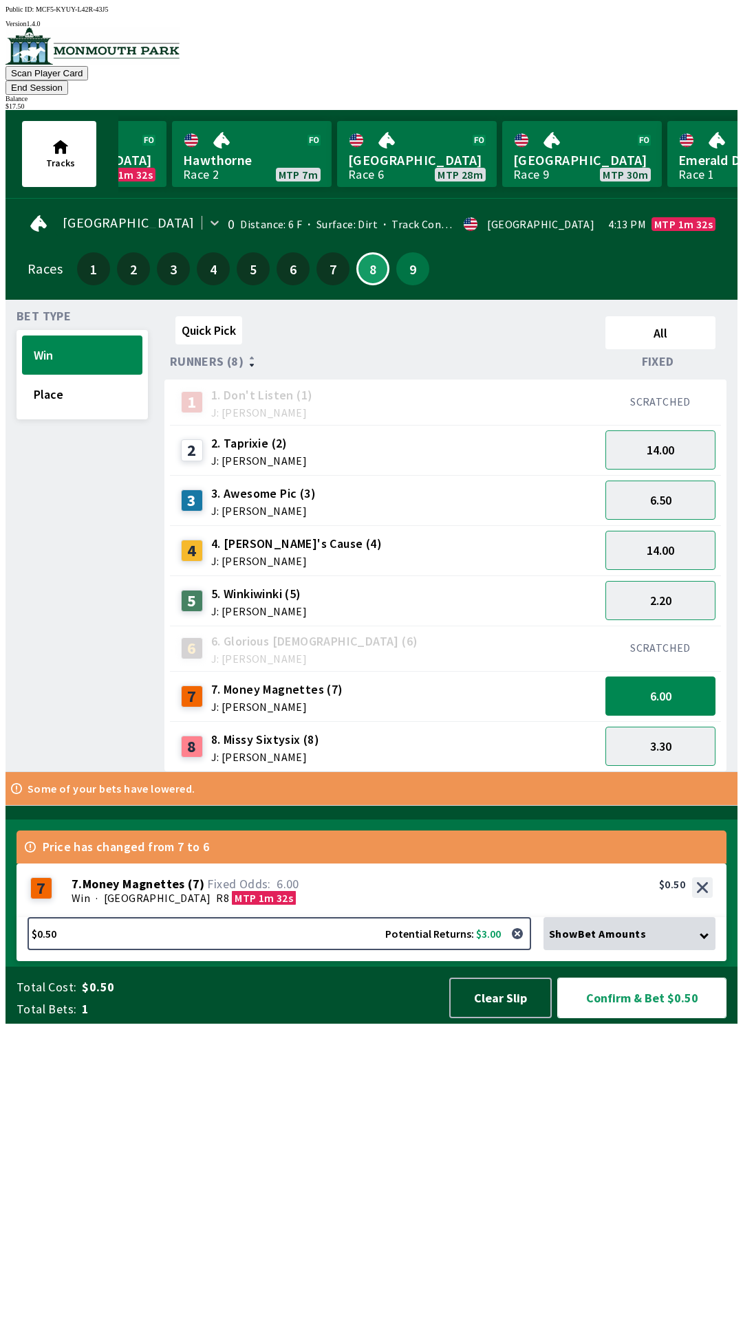
click at [695, 1018] on button "Confirm & Bet $0.50" at bounding box center [641, 998] width 169 height 41
click at [68, 80] on button "End Session" at bounding box center [37, 87] width 63 height 14
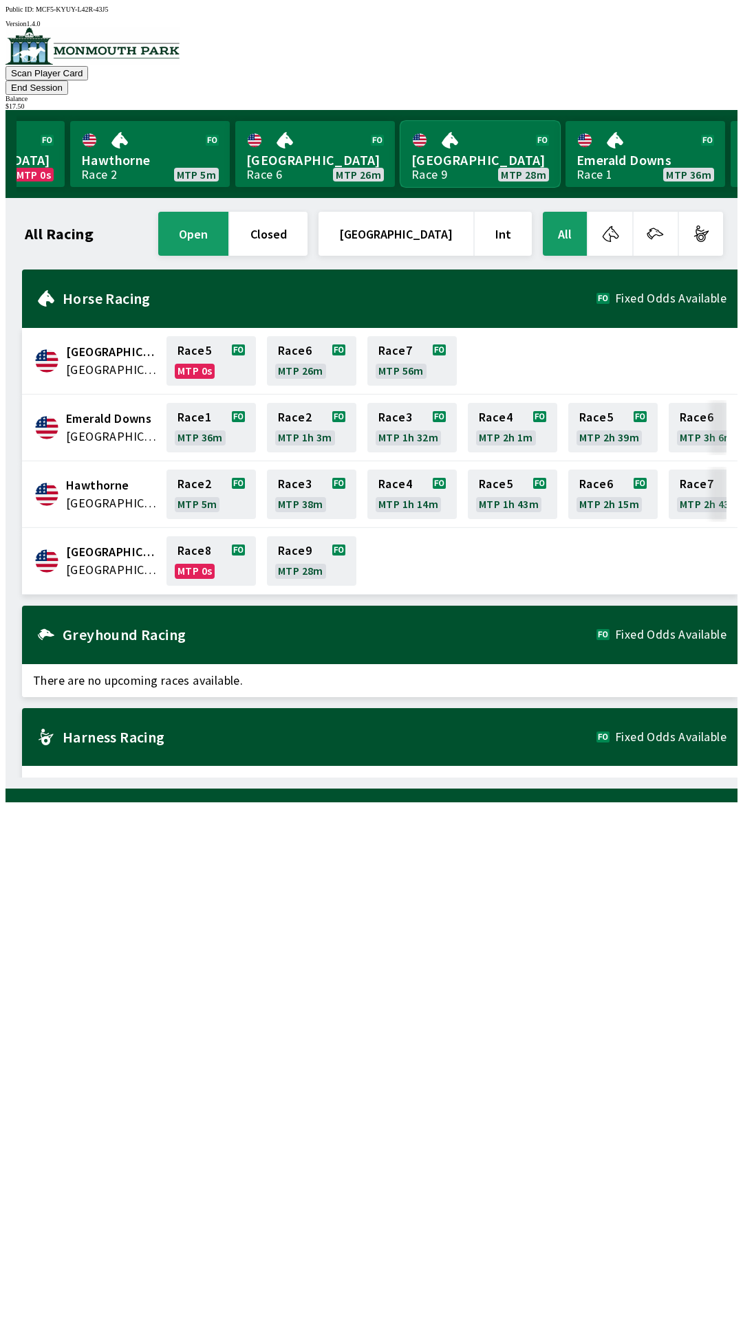
click at [474, 132] on link "[GEOGRAPHIC_DATA] Race 9 MTP 28m" at bounding box center [480, 154] width 160 height 66
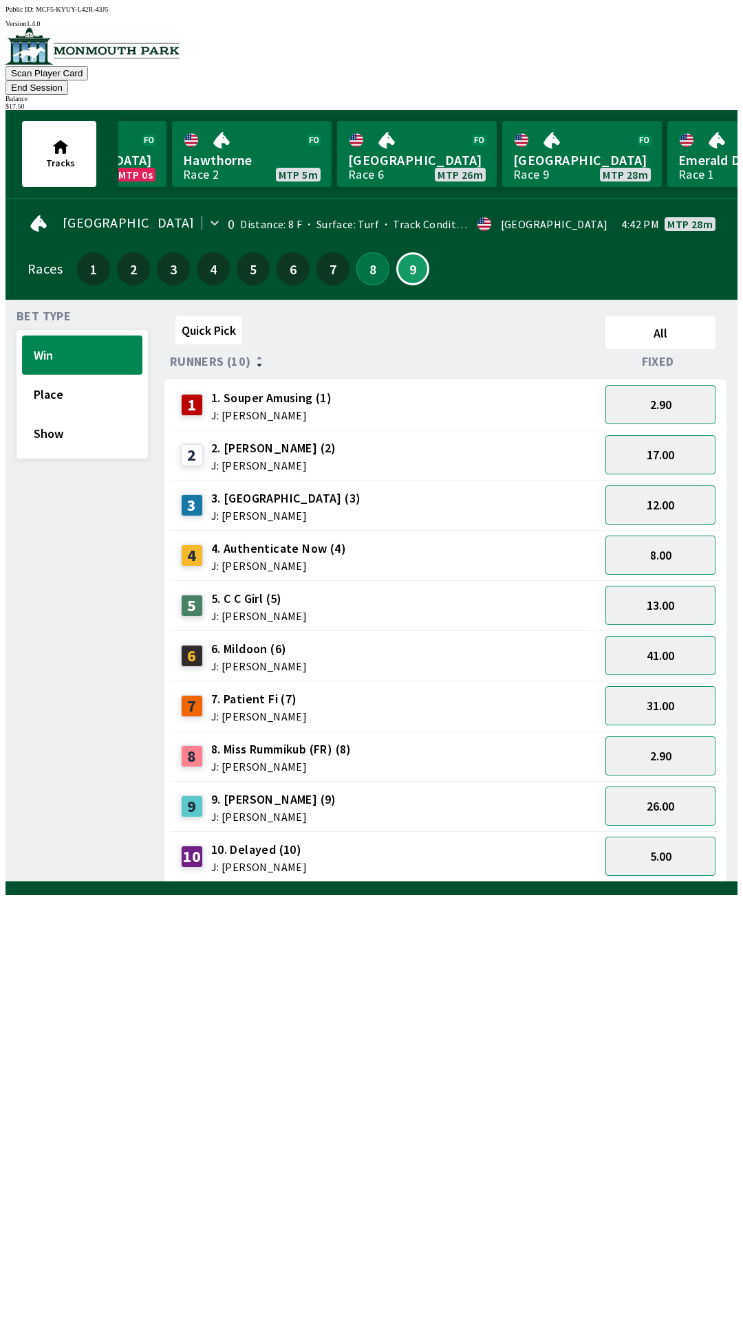
click at [360, 252] on button "8" at bounding box center [372, 268] width 33 height 33
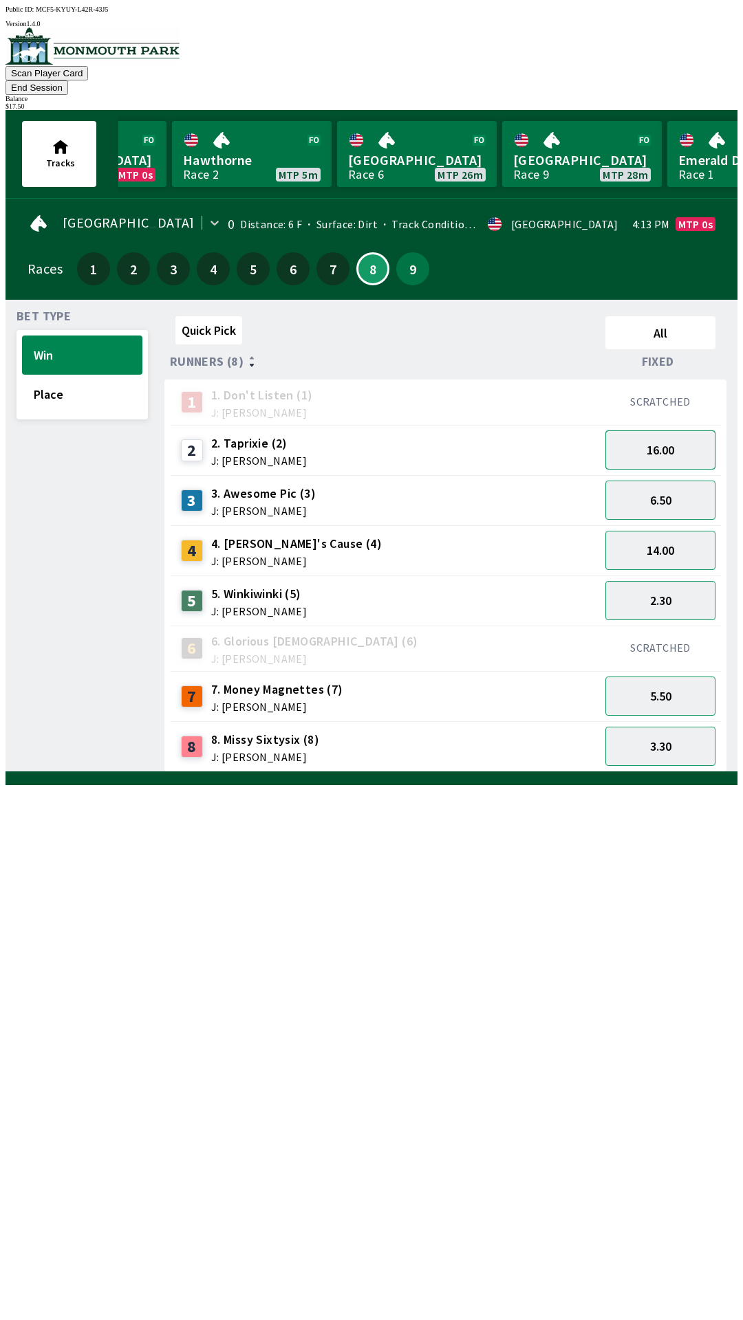
click at [678, 434] on button "16.00" at bounding box center [660, 449] width 110 height 39
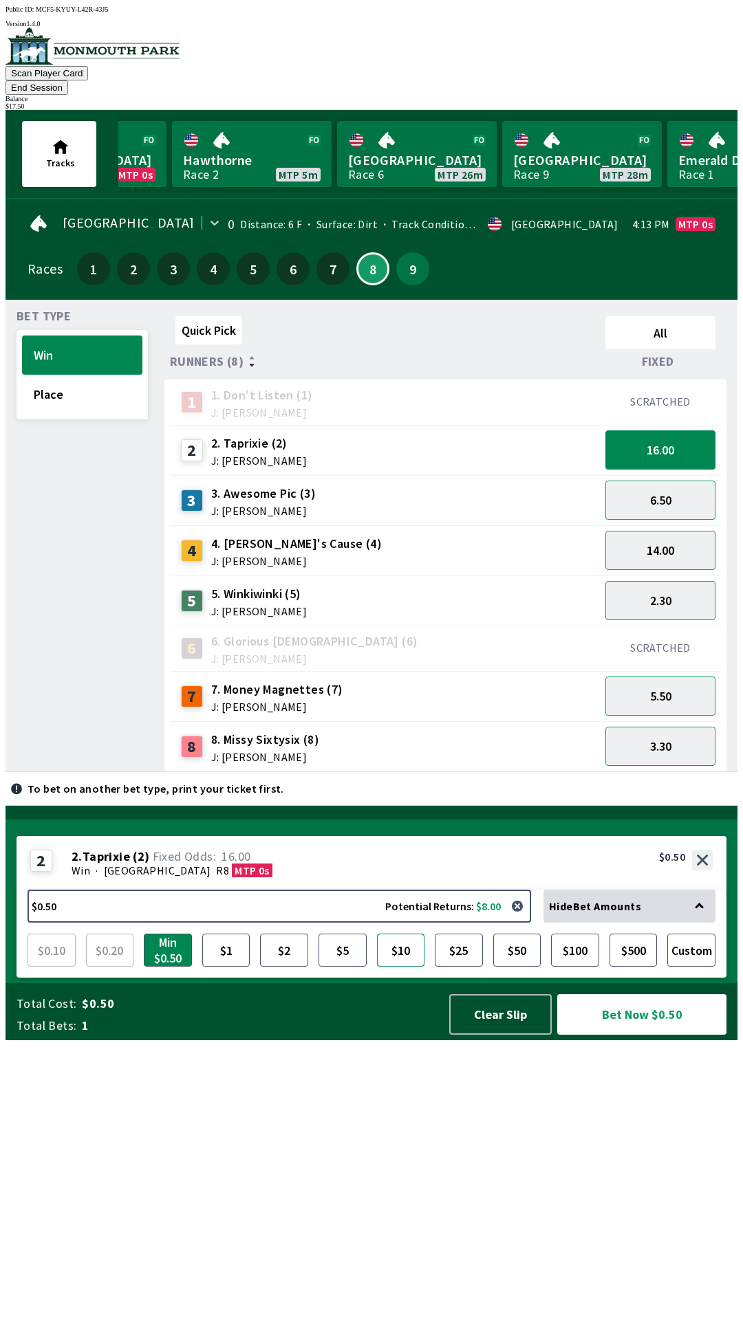
click at [398, 967] on button "$10" at bounding box center [401, 950] width 48 height 33
click at [672, 727] on button "3.30" at bounding box center [660, 746] width 110 height 39
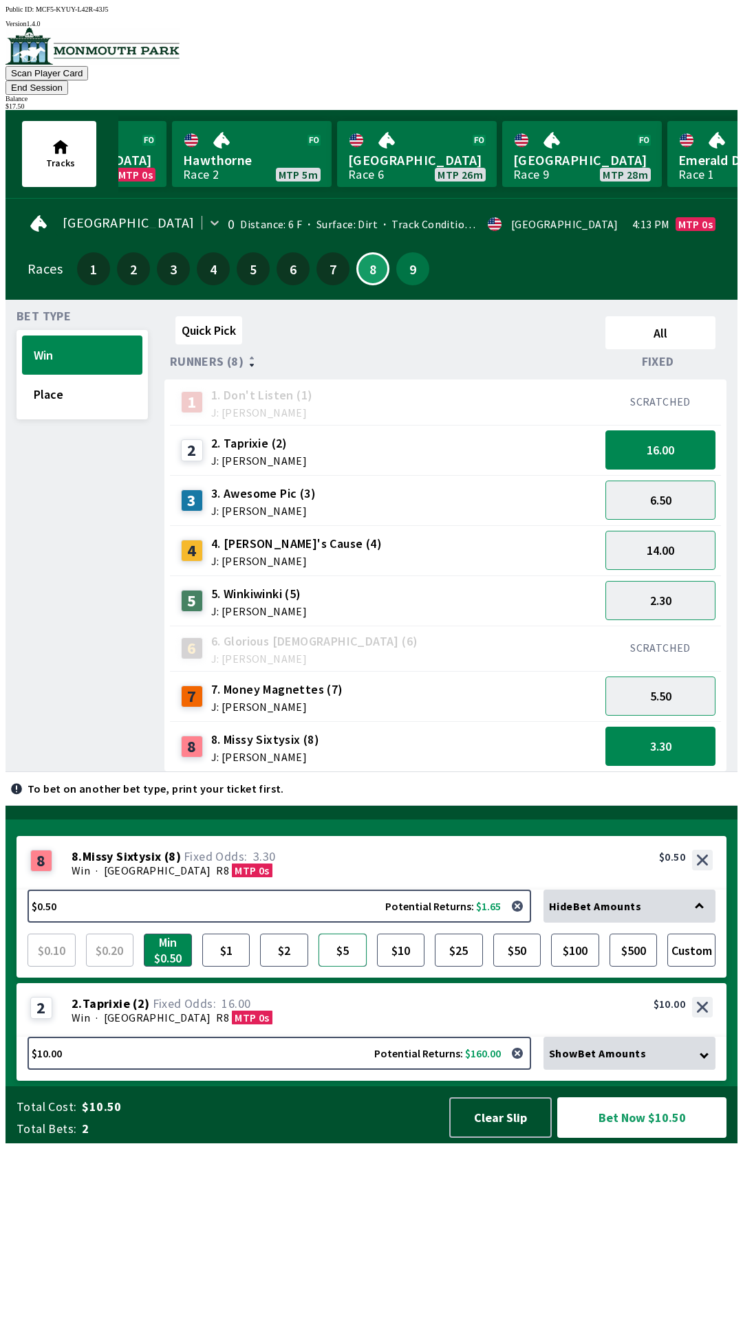
click at [346, 967] on button "$5" at bounding box center [342, 950] width 48 height 33
click at [651, 1138] on button "Bet Now $15.00" at bounding box center [641, 1118] width 169 height 41
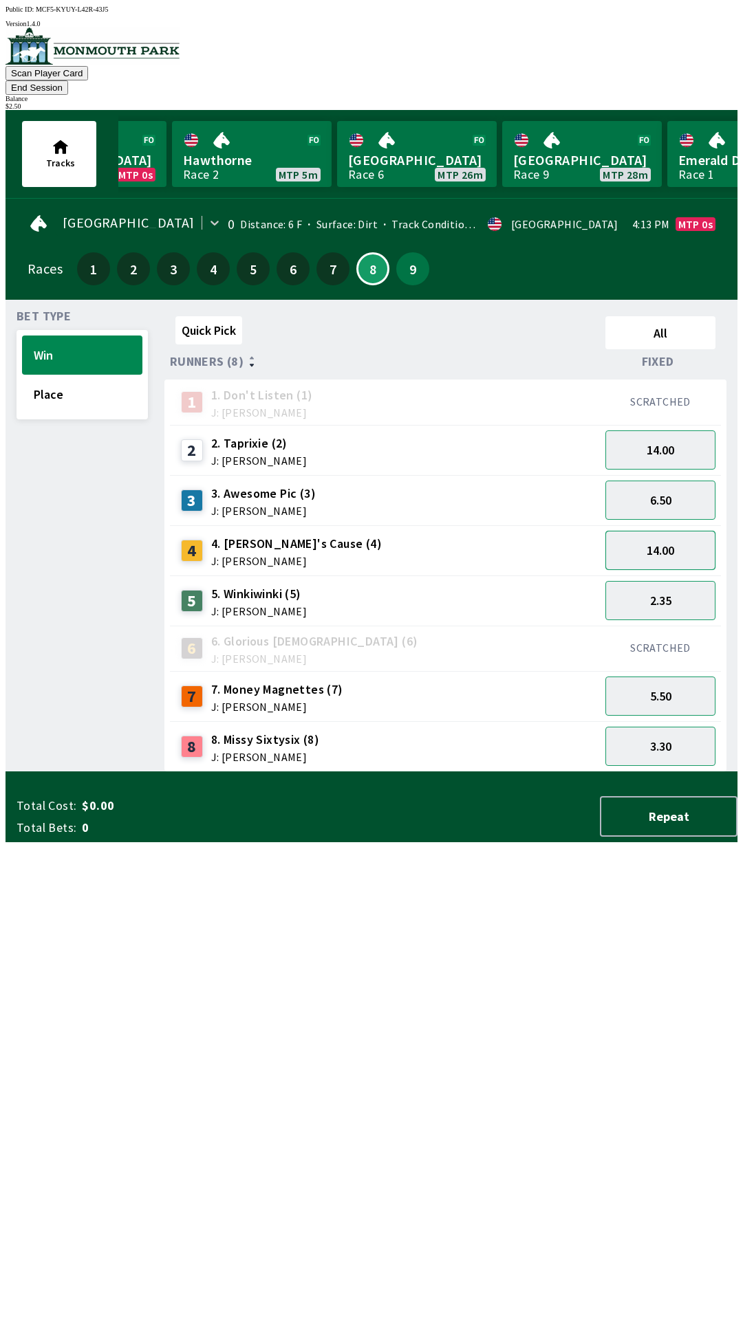
click at [681, 531] on button "14.00" at bounding box center [660, 550] width 110 height 39
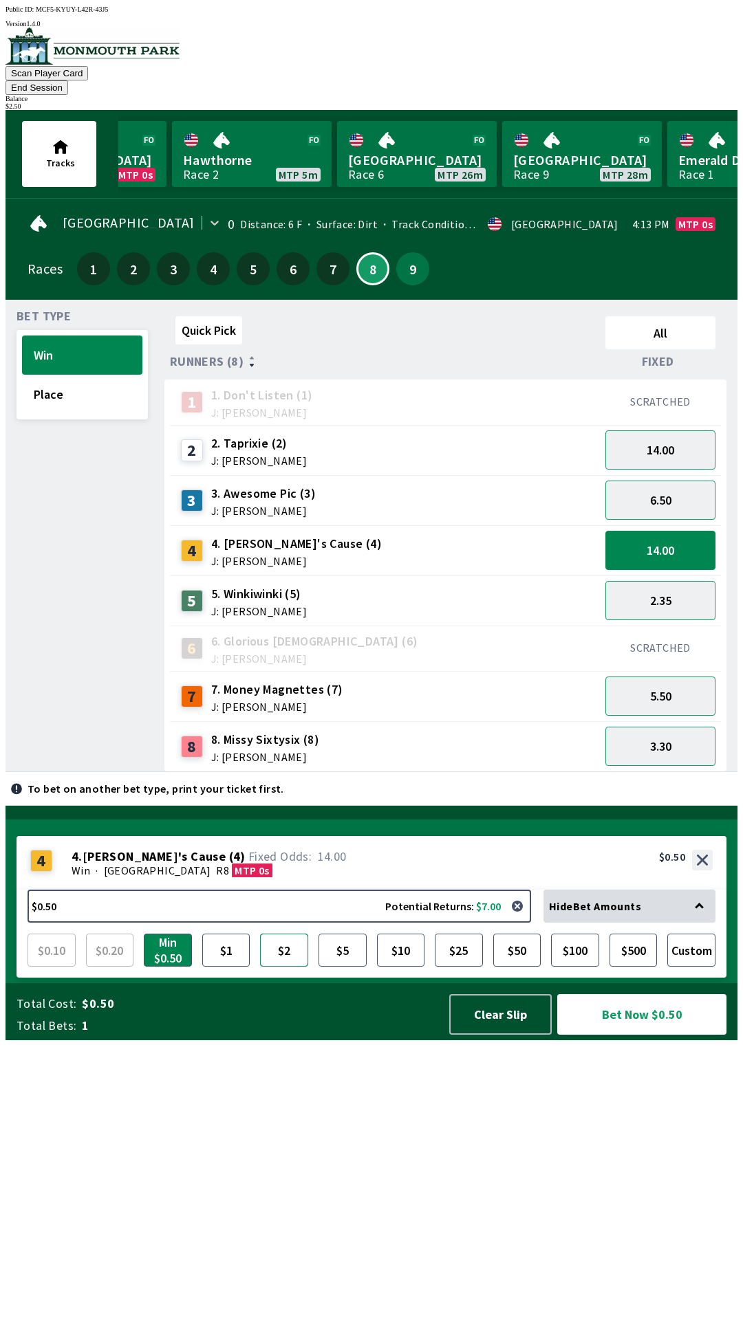
click at [281, 967] on button "$2" at bounding box center [284, 950] width 48 height 33
click at [636, 1035] on button "Bet Now $2.00" at bounding box center [641, 1014] width 169 height 41
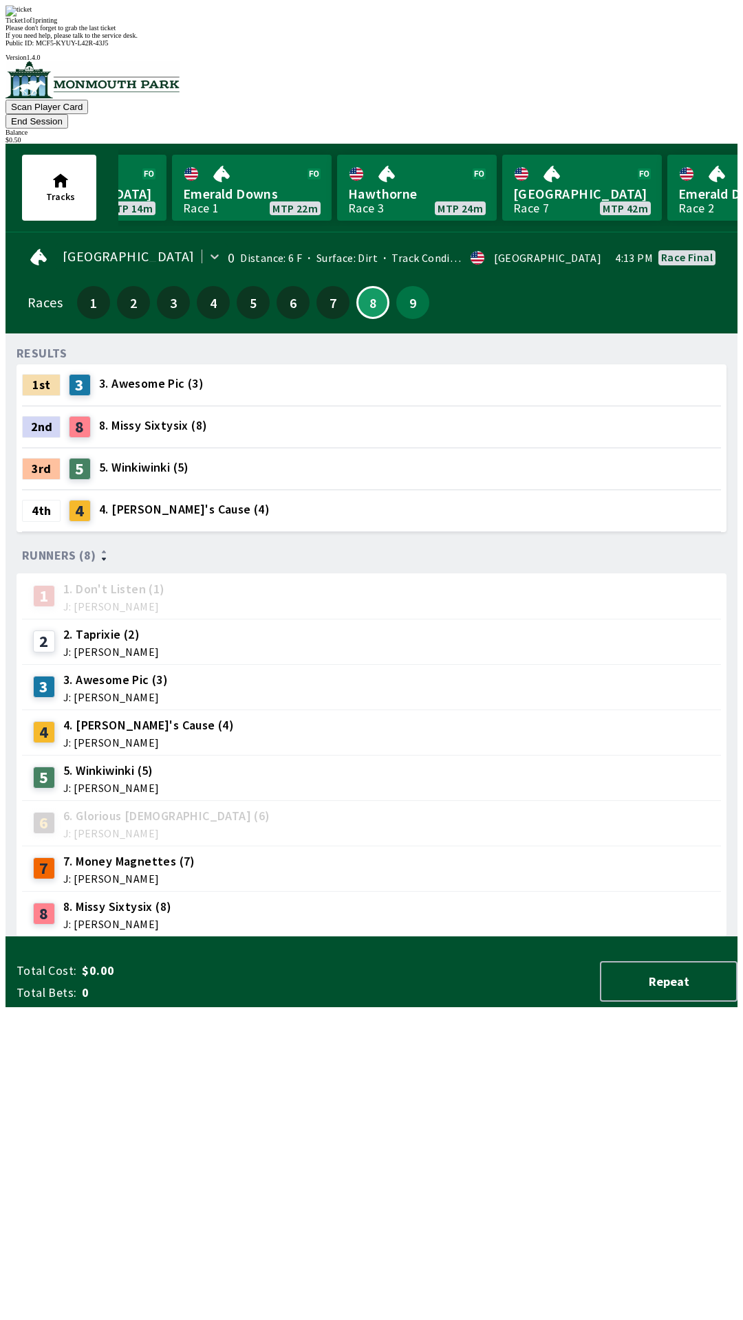
click at [430, 32] on div "Please don't forget to grab the last ticket" at bounding box center [372, 28] width 732 height 8
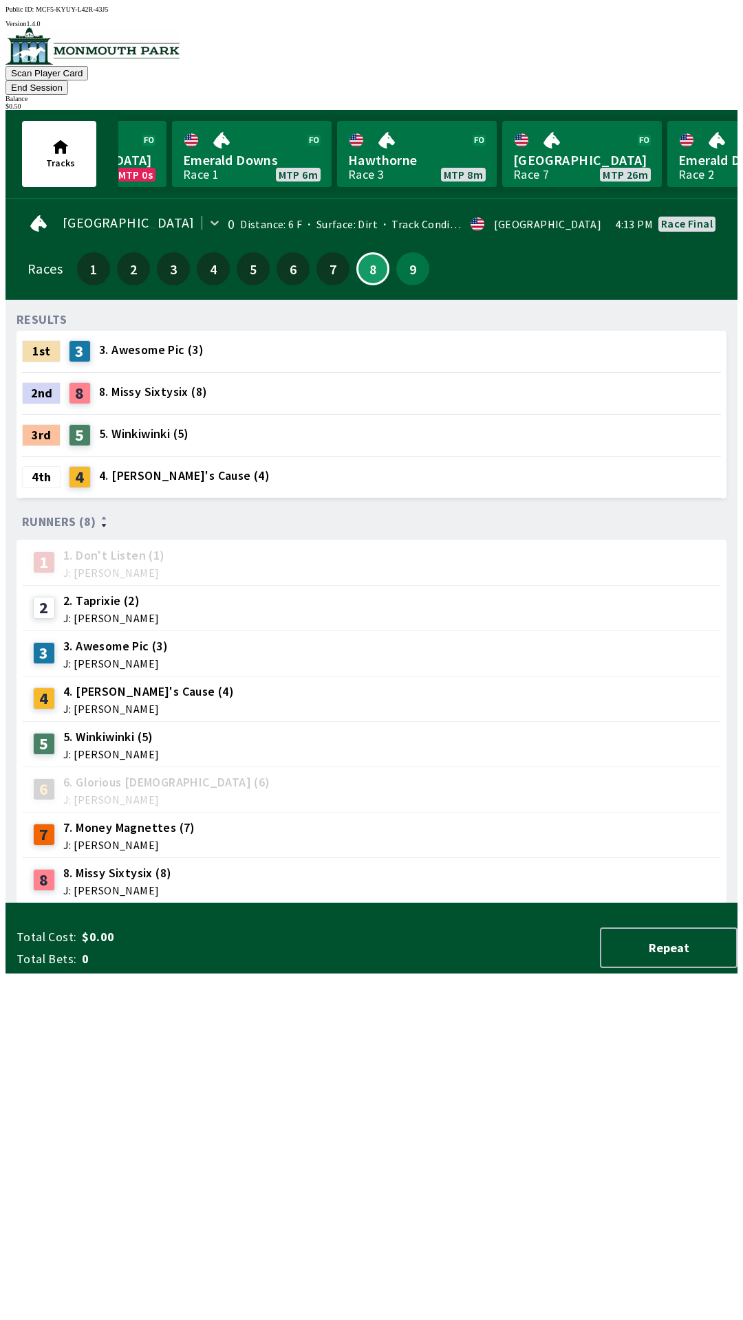
click at [530, 904] on div "RESULTS 1st 3 3. Awesome Pic (3) 2nd 8 8. Missy Sixtysix (8) 3rd 5 5. Winkiwink…" at bounding box center [377, 607] width 721 height 593
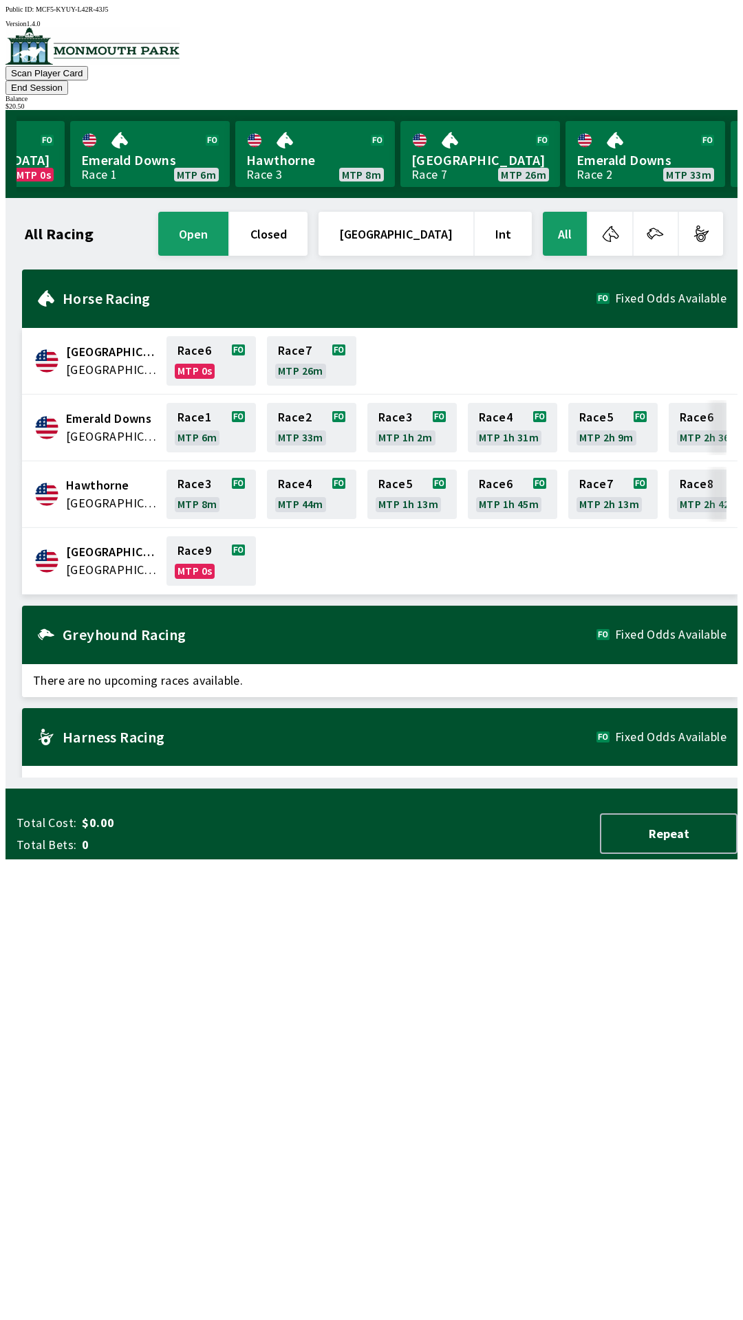
click at [98, 543] on span "[GEOGRAPHIC_DATA]" at bounding box center [112, 552] width 92 height 18
click at [193, 537] on link "Race 9 MTP 0s" at bounding box center [210, 561] width 89 height 50
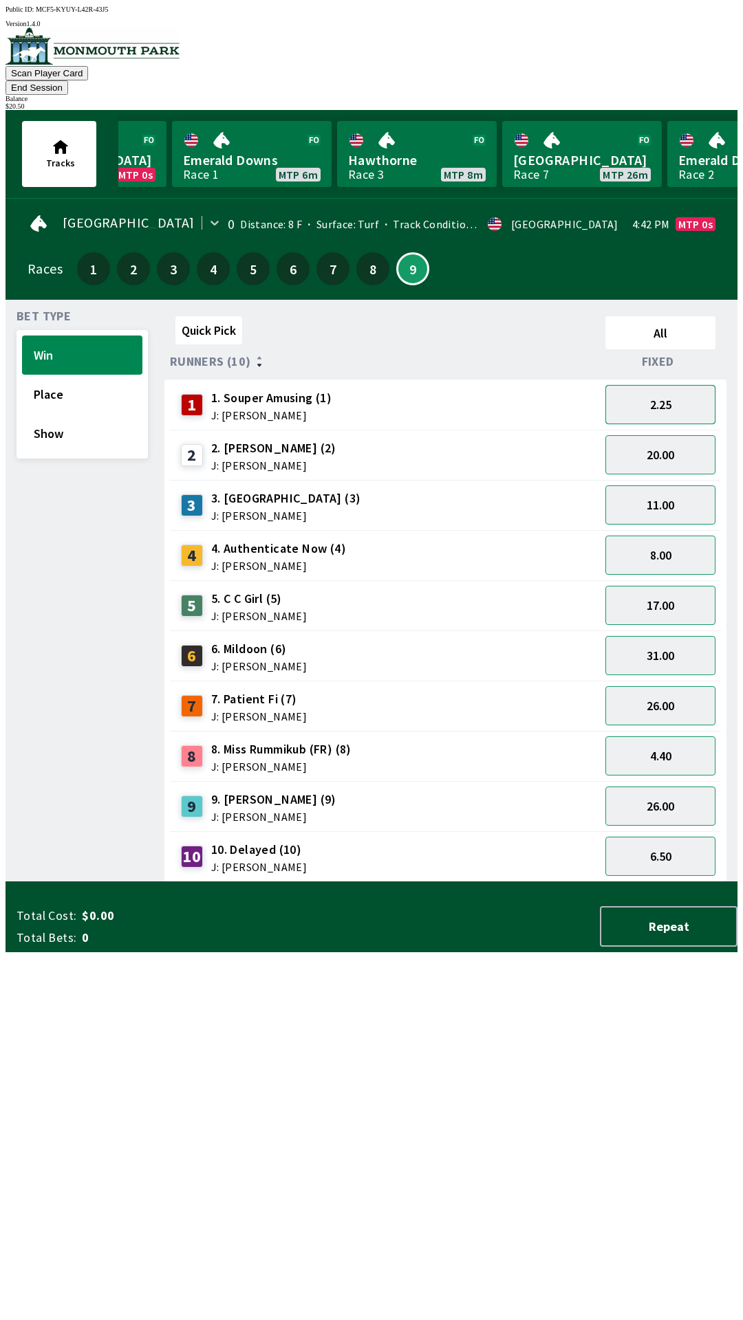
click at [668, 385] on button "2.25" at bounding box center [660, 404] width 110 height 39
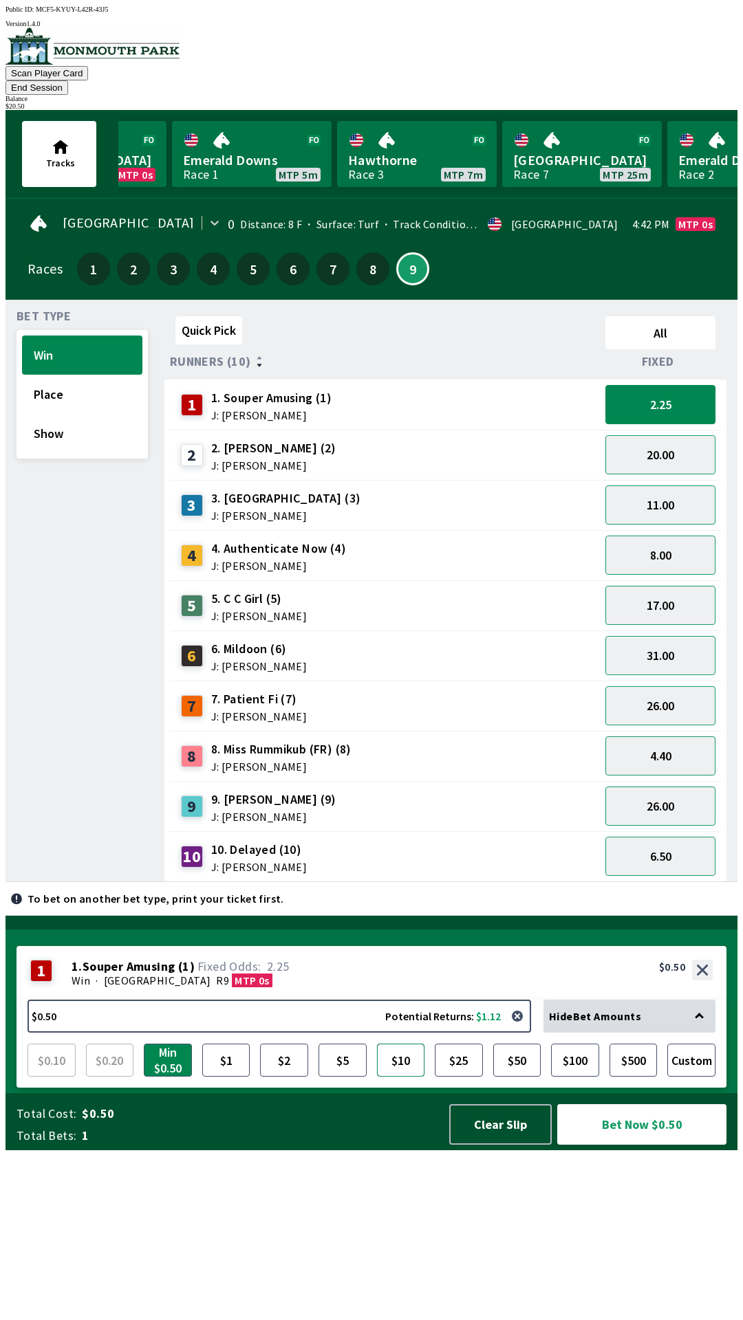
click at [406, 1077] on button "$10" at bounding box center [401, 1060] width 48 height 33
click at [74, 380] on button "Place" at bounding box center [82, 394] width 120 height 39
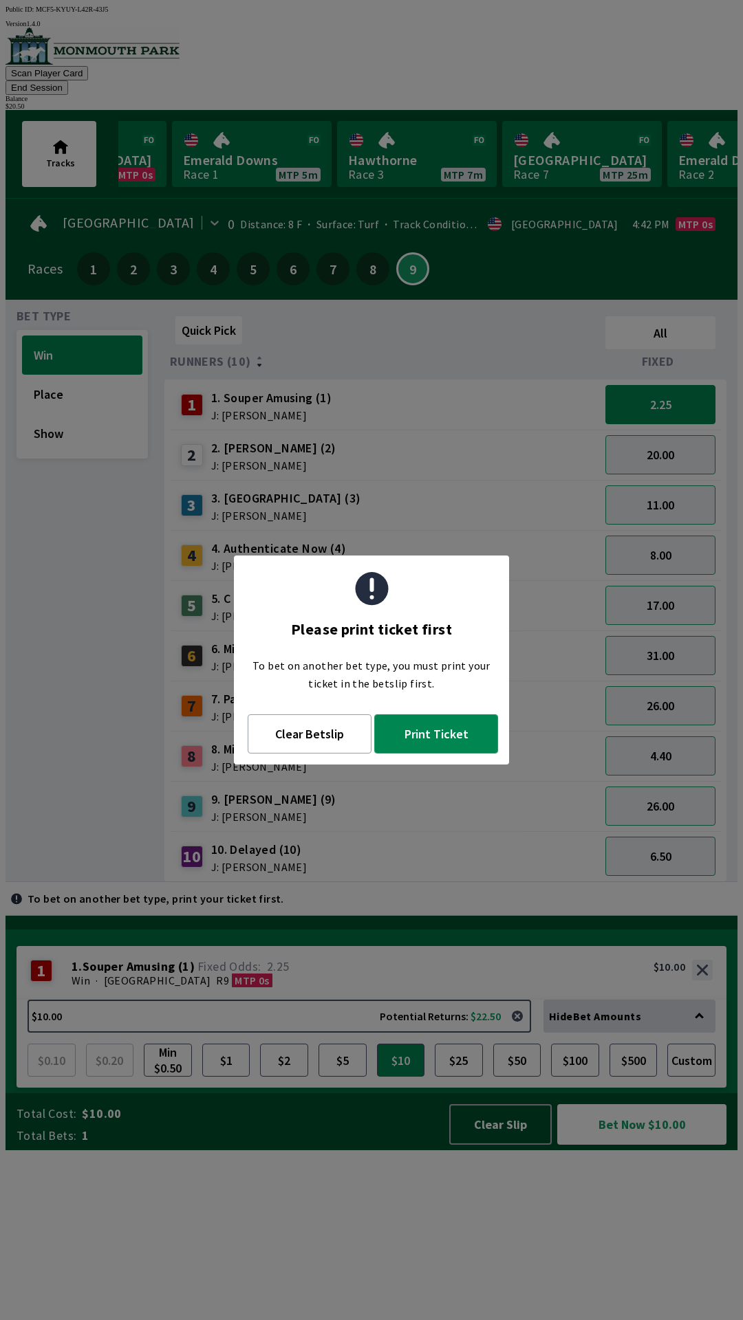
click at [453, 746] on button "Print Ticket" at bounding box center [436, 734] width 124 height 39
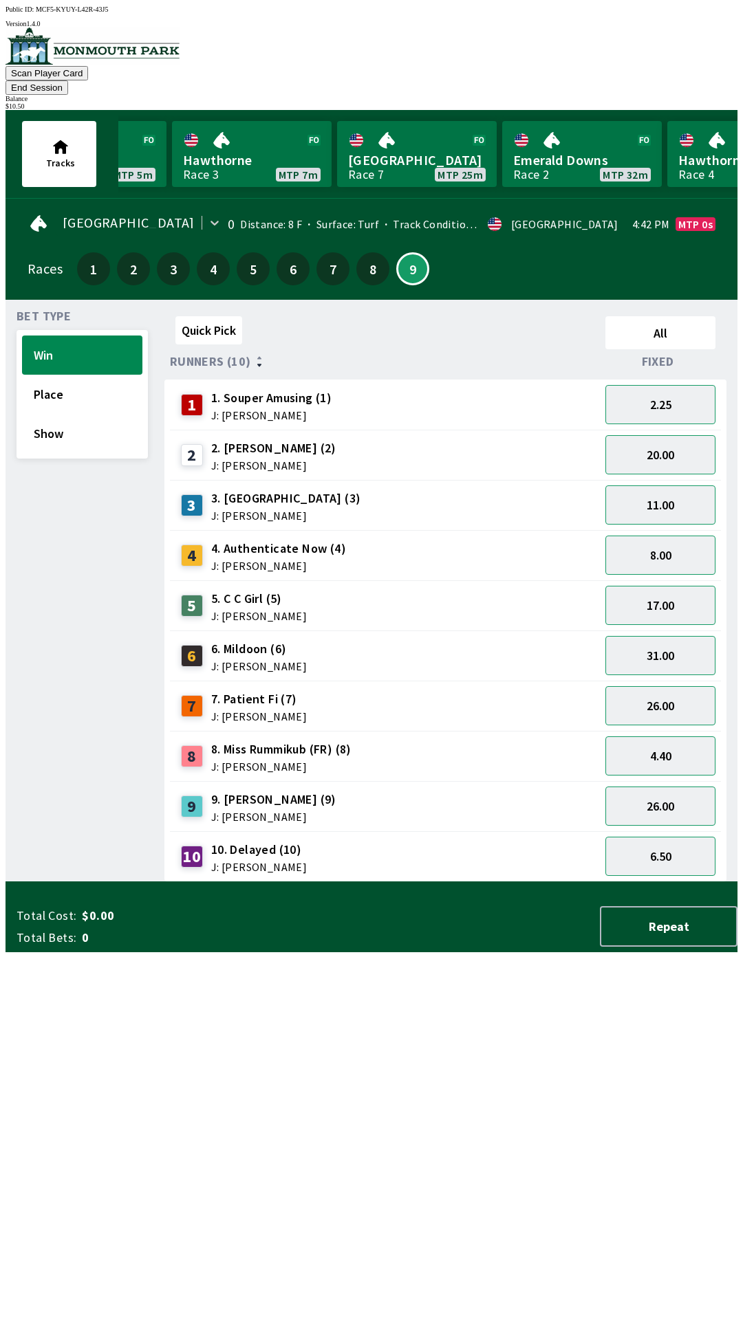
click at [511, 882] on div "Quick Pick All Runners (10) Fixed 1 1. Souper Amusing (1) J: [PERSON_NAME] 2.25…" at bounding box center [450, 596] width 573 height 571
click at [68, 80] on button "End Session" at bounding box center [37, 87] width 63 height 14
